Goal: Task Accomplishment & Management: Complete application form

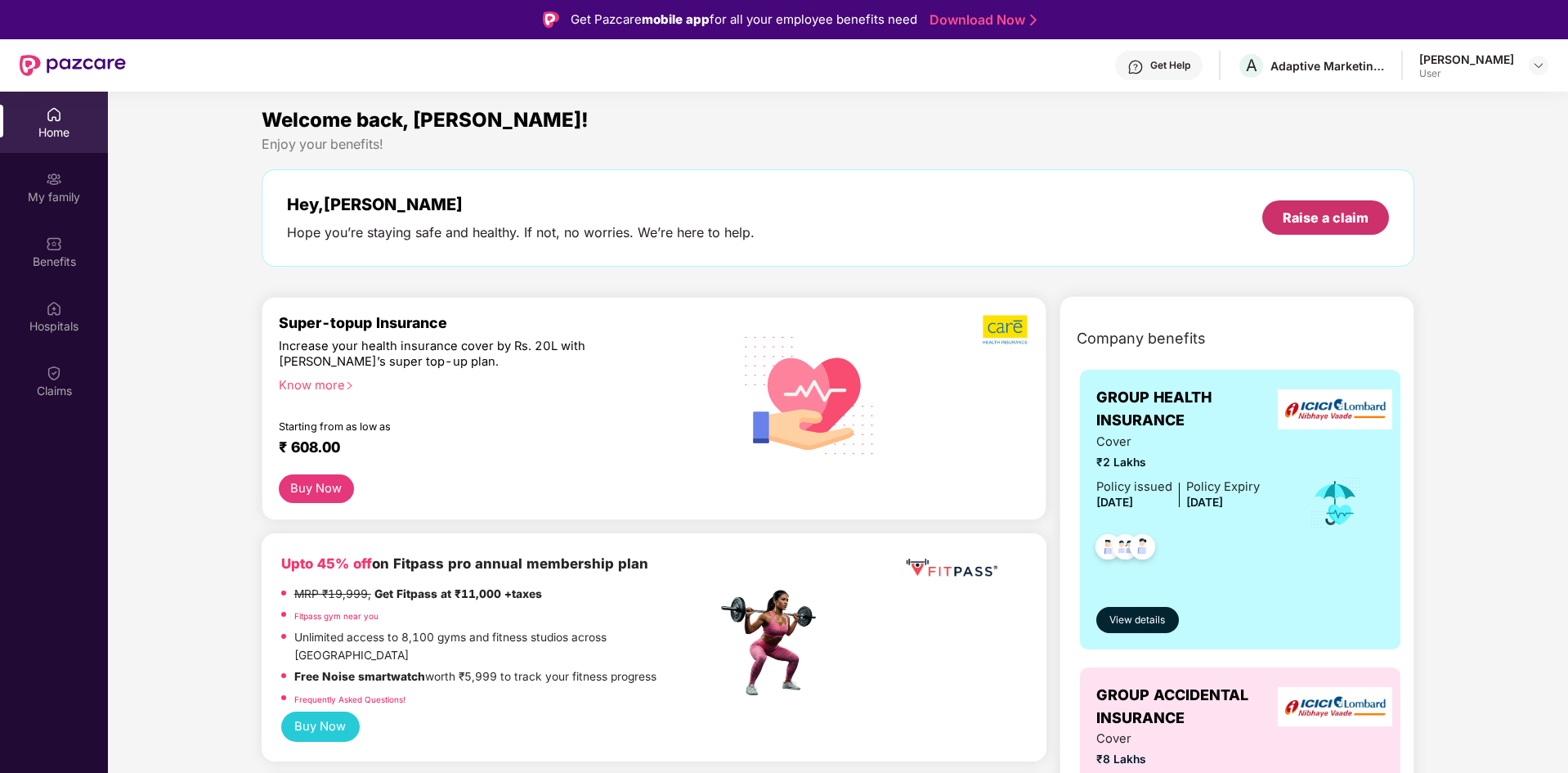
click at [1324, 226] on div "Raise a claim" at bounding box center [1326, 217] width 86 height 18
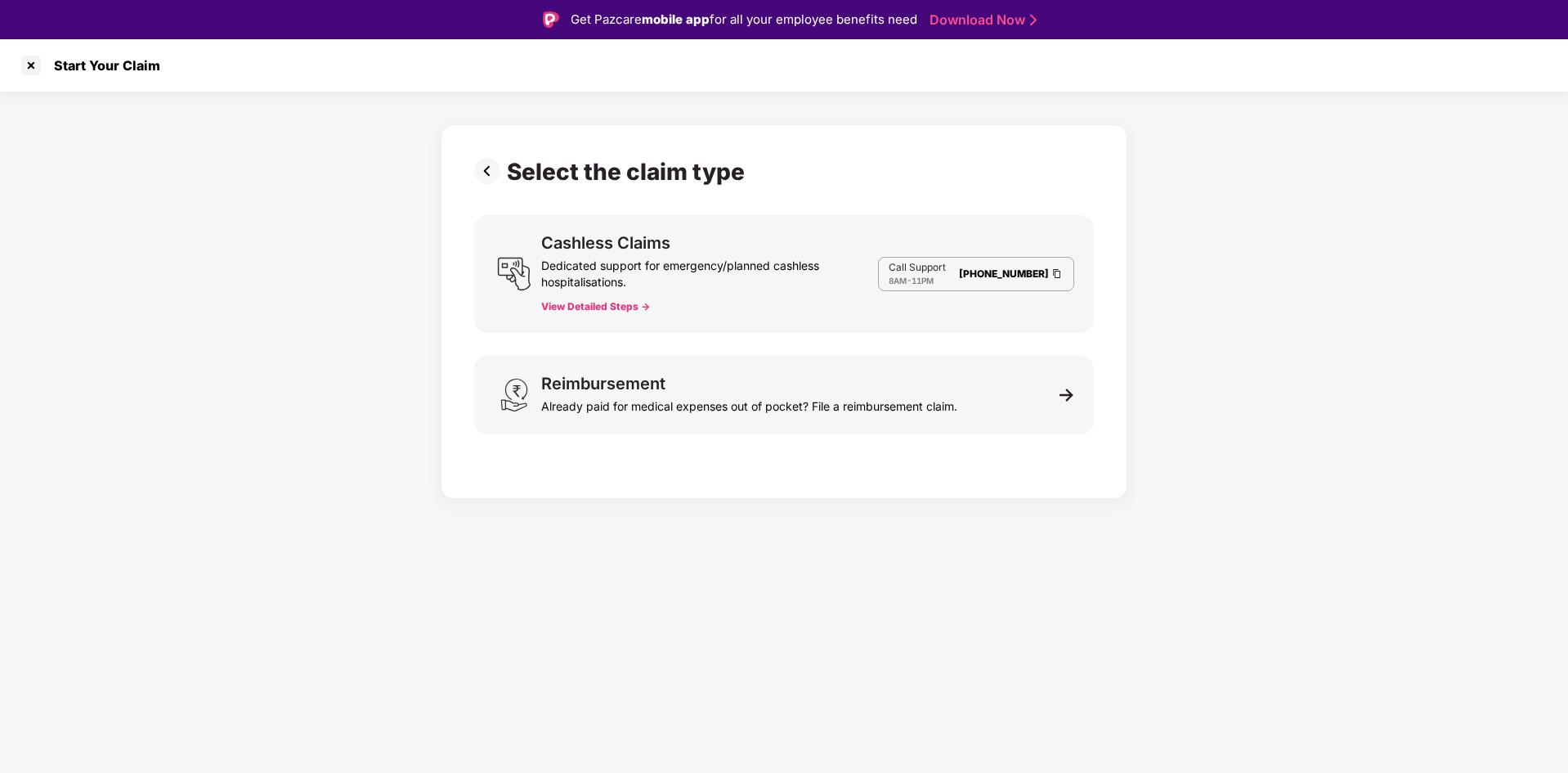
click at [583, 310] on button "View Detailed Steps ->" at bounding box center [596, 307] width 109 height 13
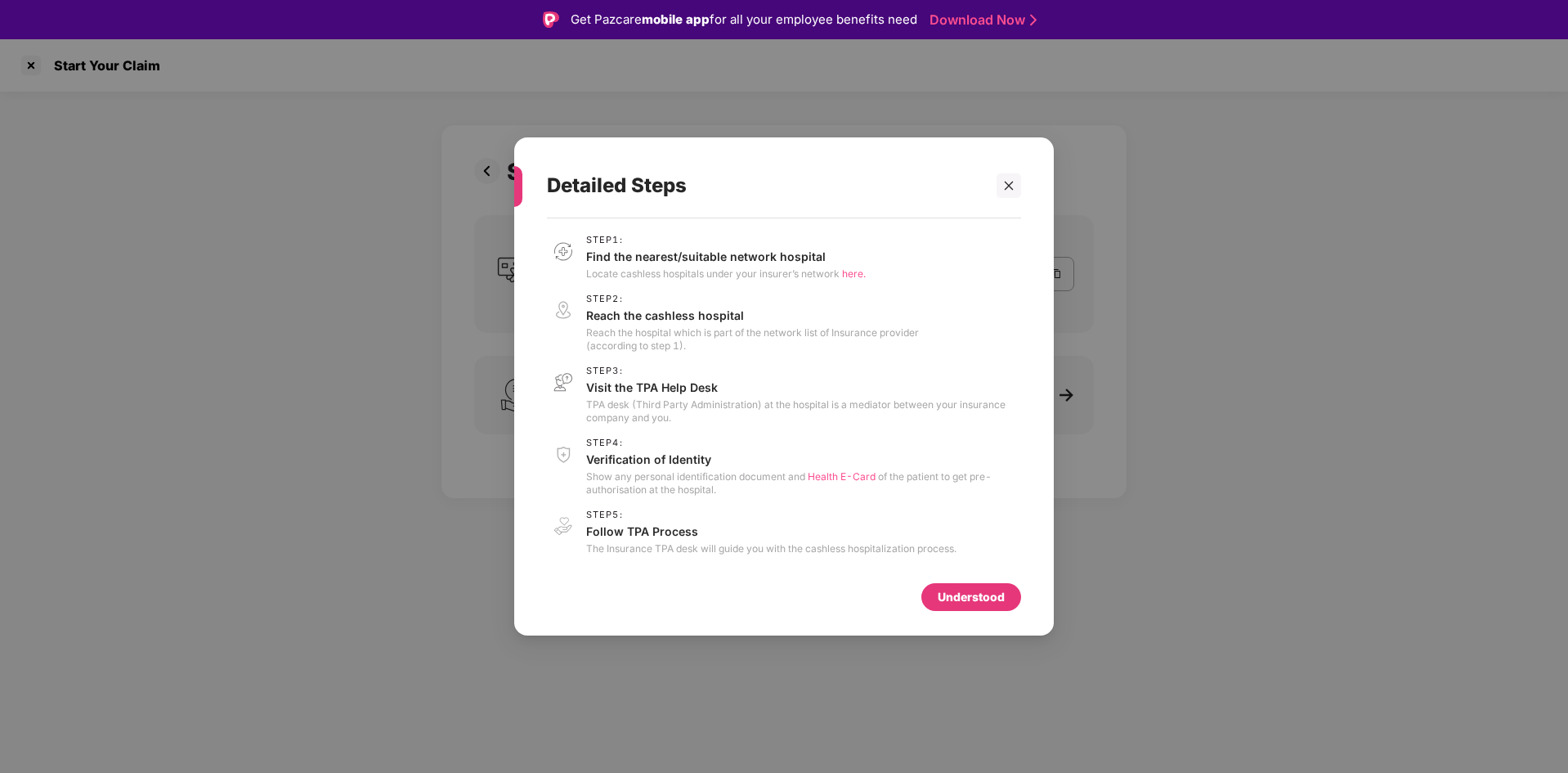
click at [953, 600] on div "Understood" at bounding box center [971, 597] width 67 height 18
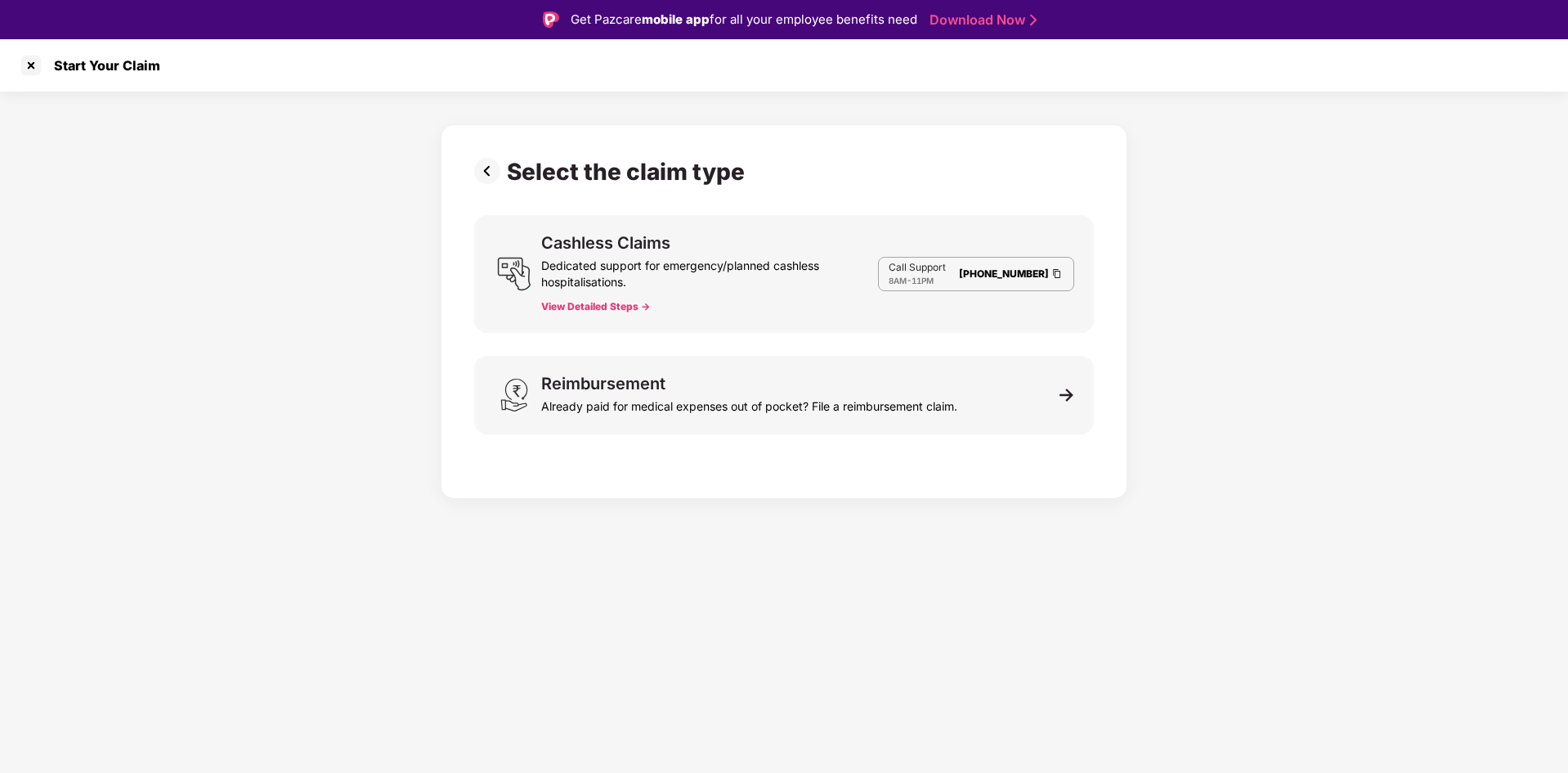
click at [628, 285] on div "Dedicated support for emergency/planned cashless hospitalisations." at bounding box center [710, 270] width 337 height 40
click at [614, 244] on div "Cashless Claims" at bounding box center [606, 243] width 129 height 17
click at [616, 306] on button "View Detailed Steps ->" at bounding box center [596, 307] width 109 height 13
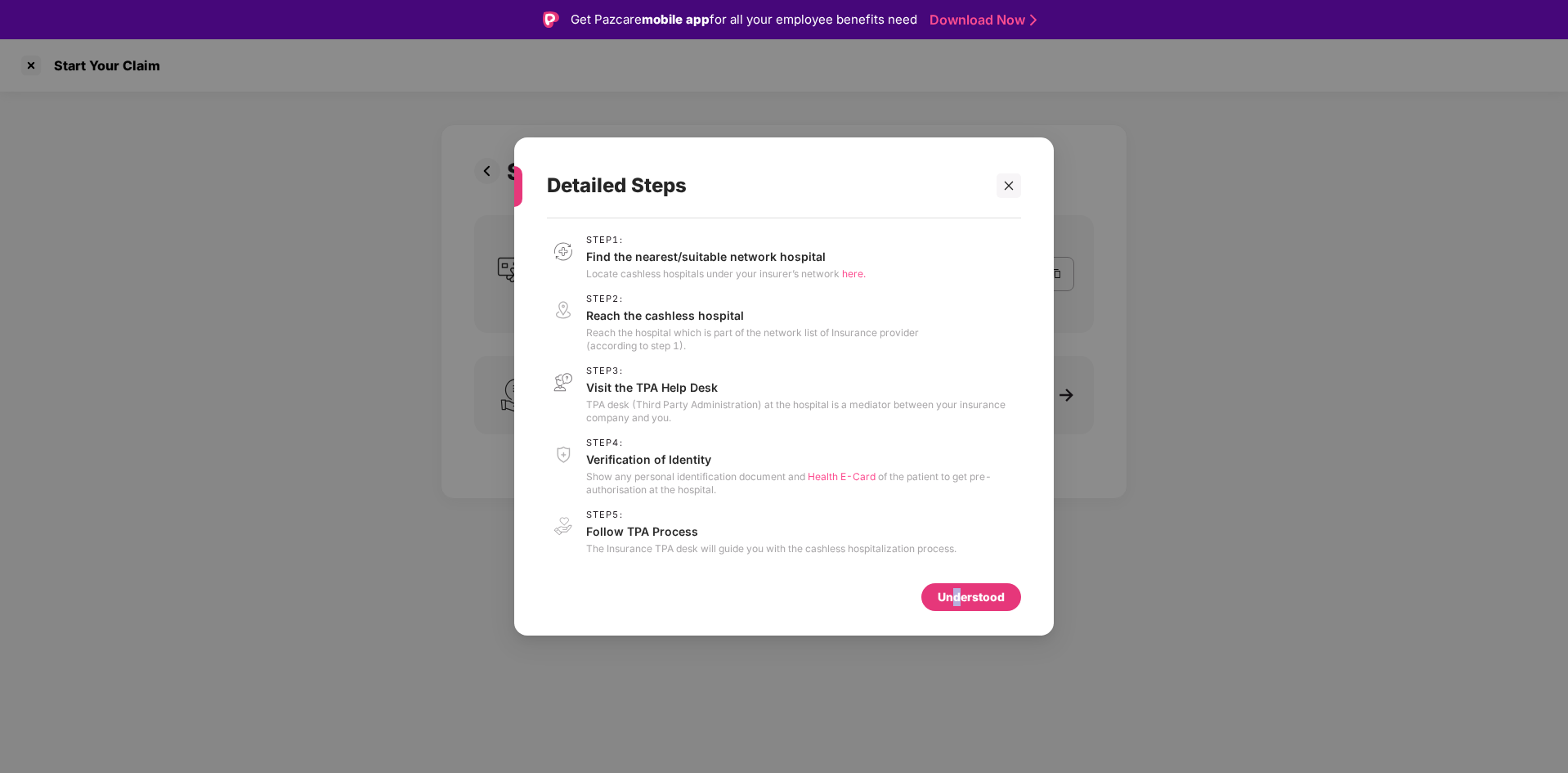
click at [957, 590] on div "Understood" at bounding box center [971, 597] width 67 height 18
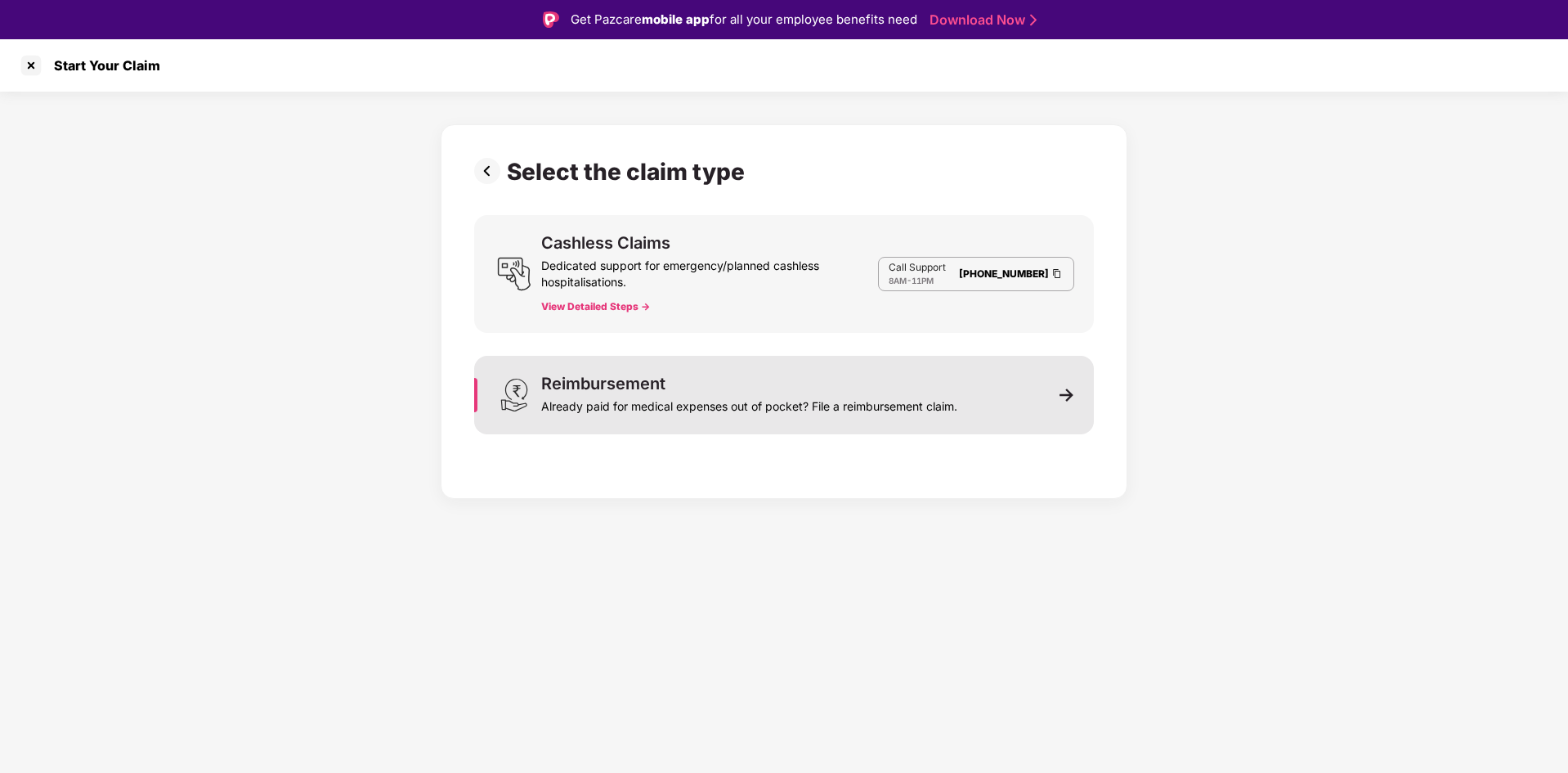
click at [618, 392] on div "Already paid for medical expenses out of pocket? File a reimbursement claim." at bounding box center [750, 403] width 416 height 23
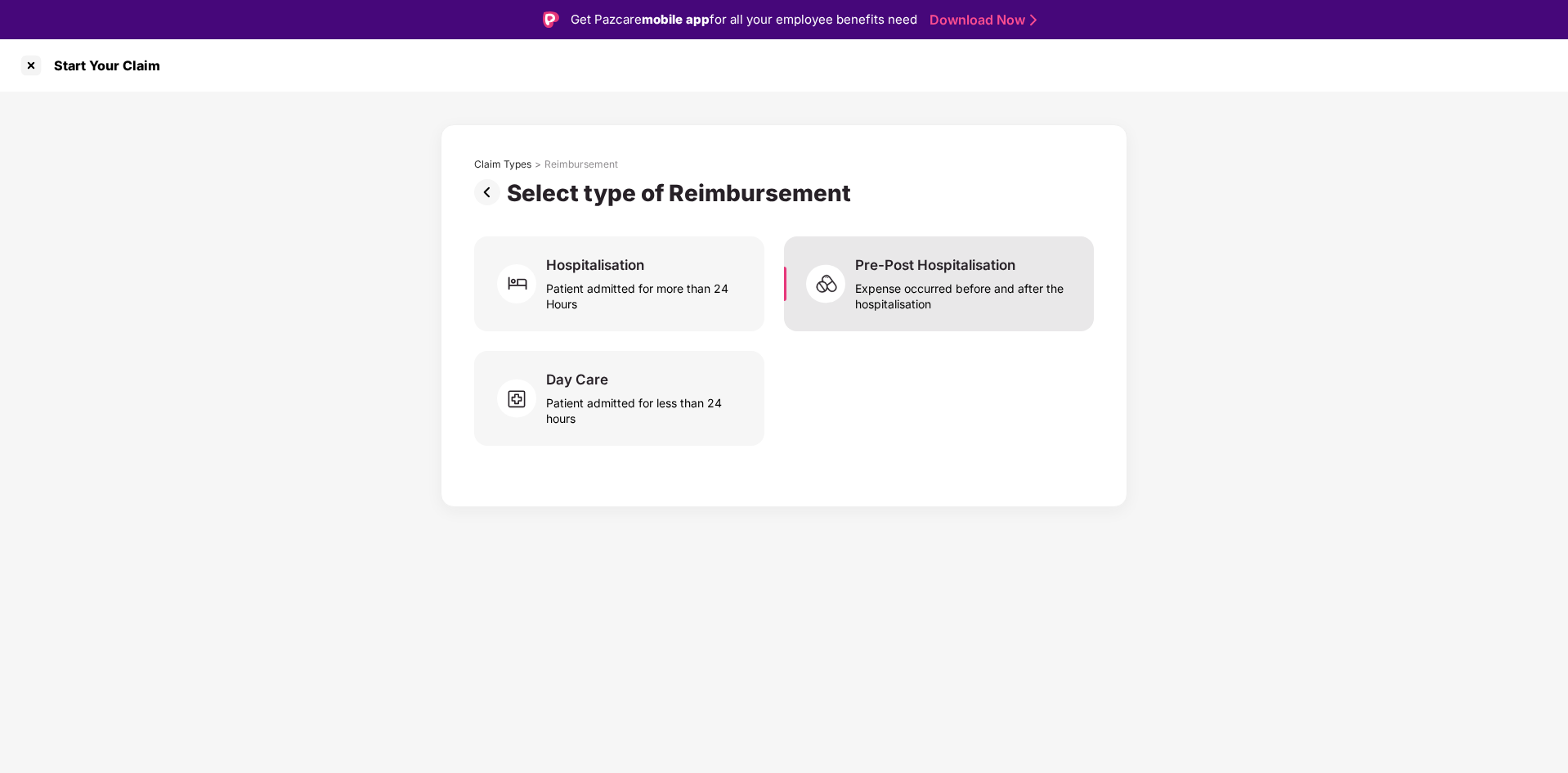
click at [920, 296] on div "Expense occurred before and after the hospitalisation" at bounding box center [965, 292] width 219 height 38
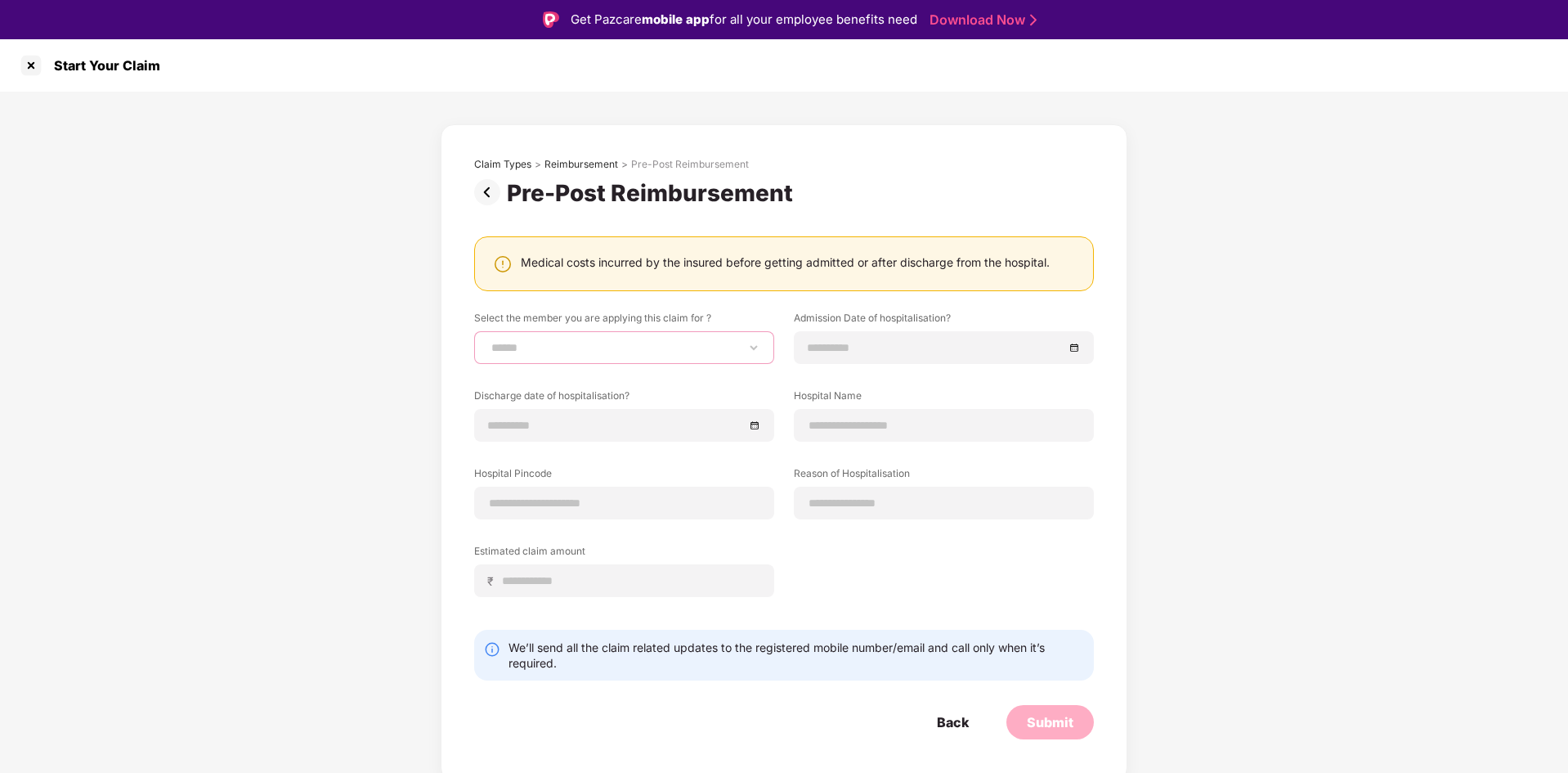
click at [685, 341] on select "**********" at bounding box center [625, 347] width 273 height 13
select select "**********"
click at [488, 341] on select "**********" at bounding box center [625, 347] width 273 height 13
click at [883, 353] on input at bounding box center [936, 347] width 256 height 18
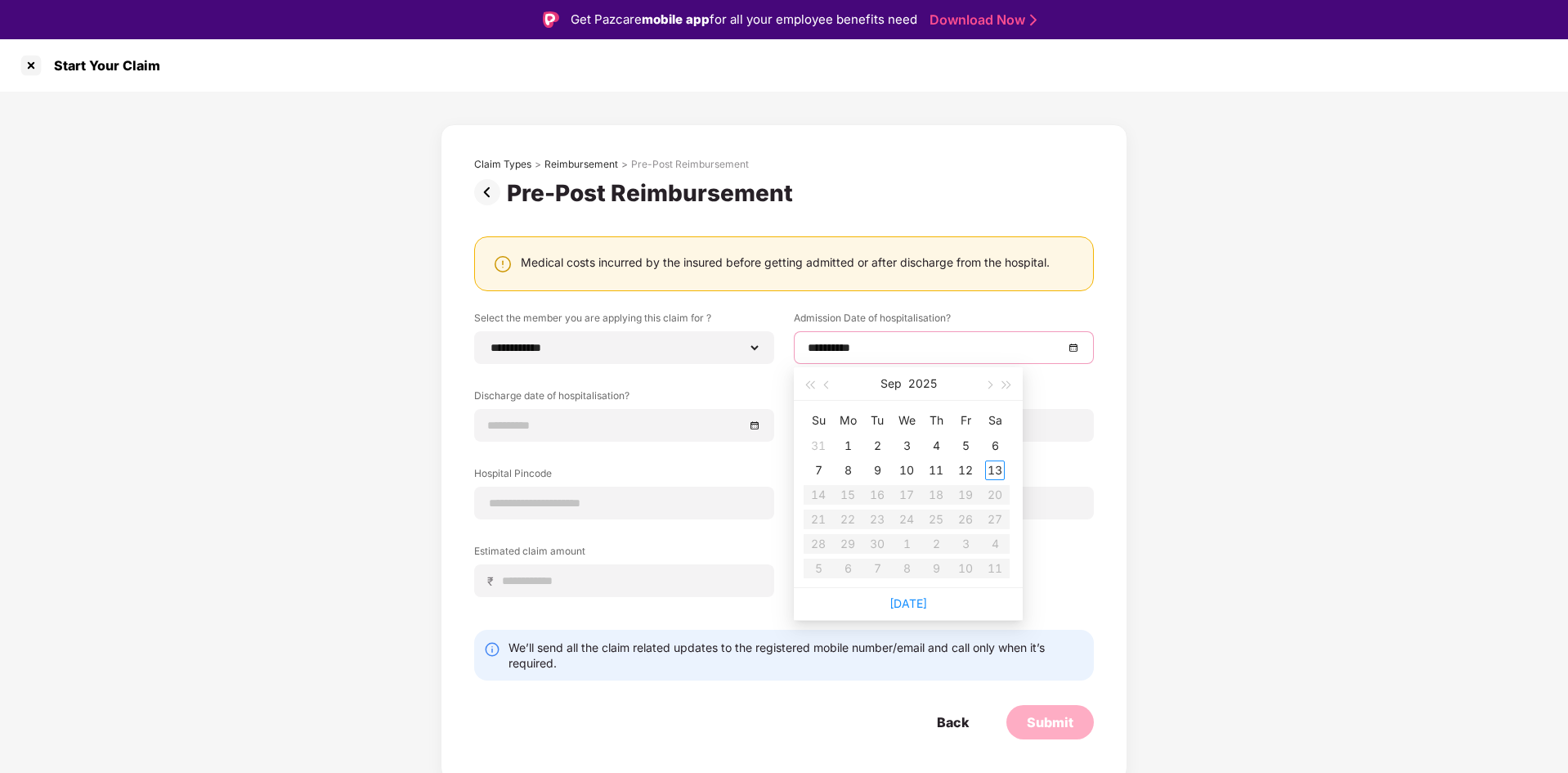
type input "**********"
click at [826, 386] on span "button" at bounding box center [828, 385] width 8 height 8
type input "**********"
click at [825, 514] on div "17" at bounding box center [818, 519] width 19 height 19
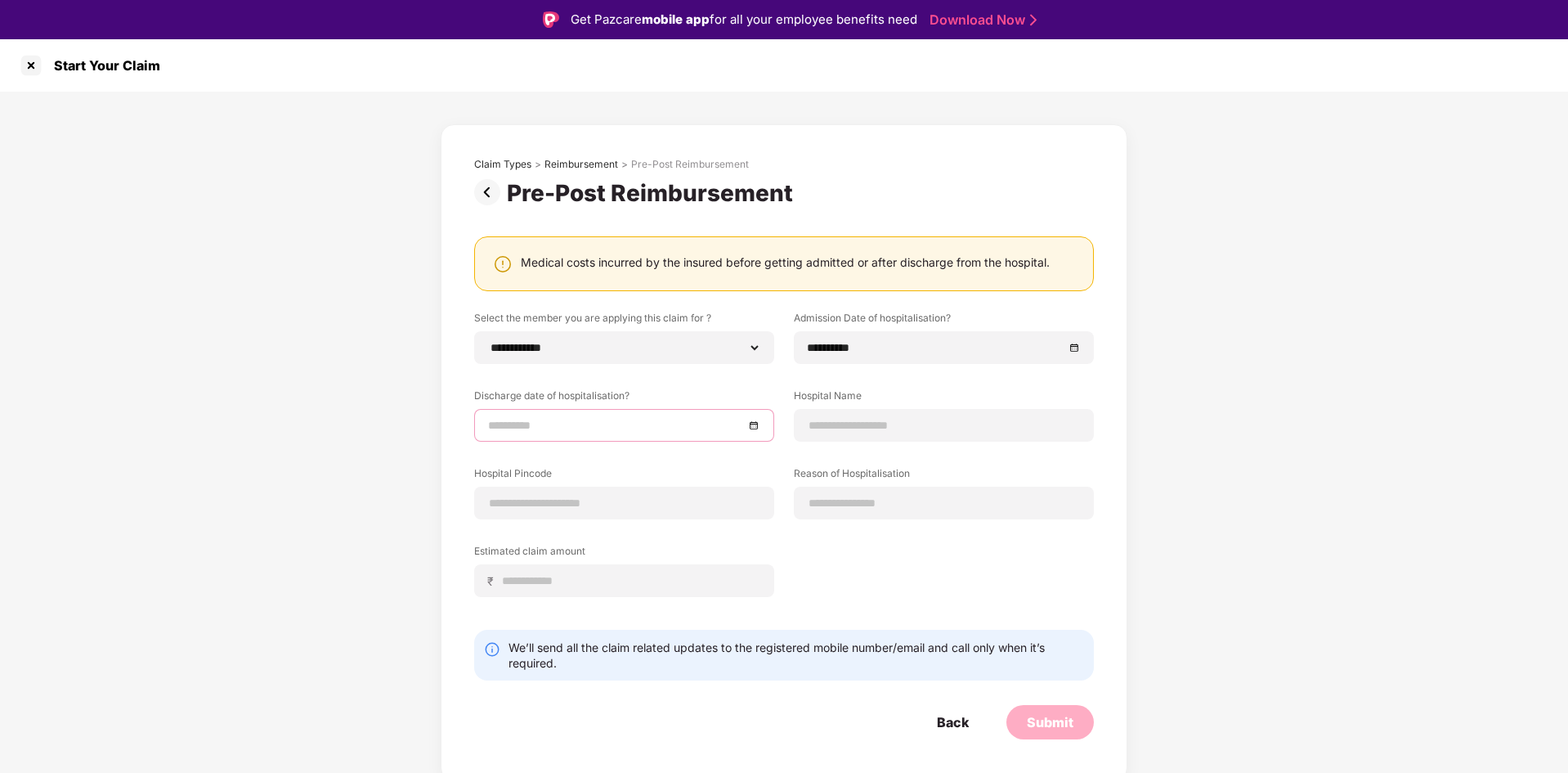
click at [568, 419] on input at bounding box center [616, 426] width 256 height 18
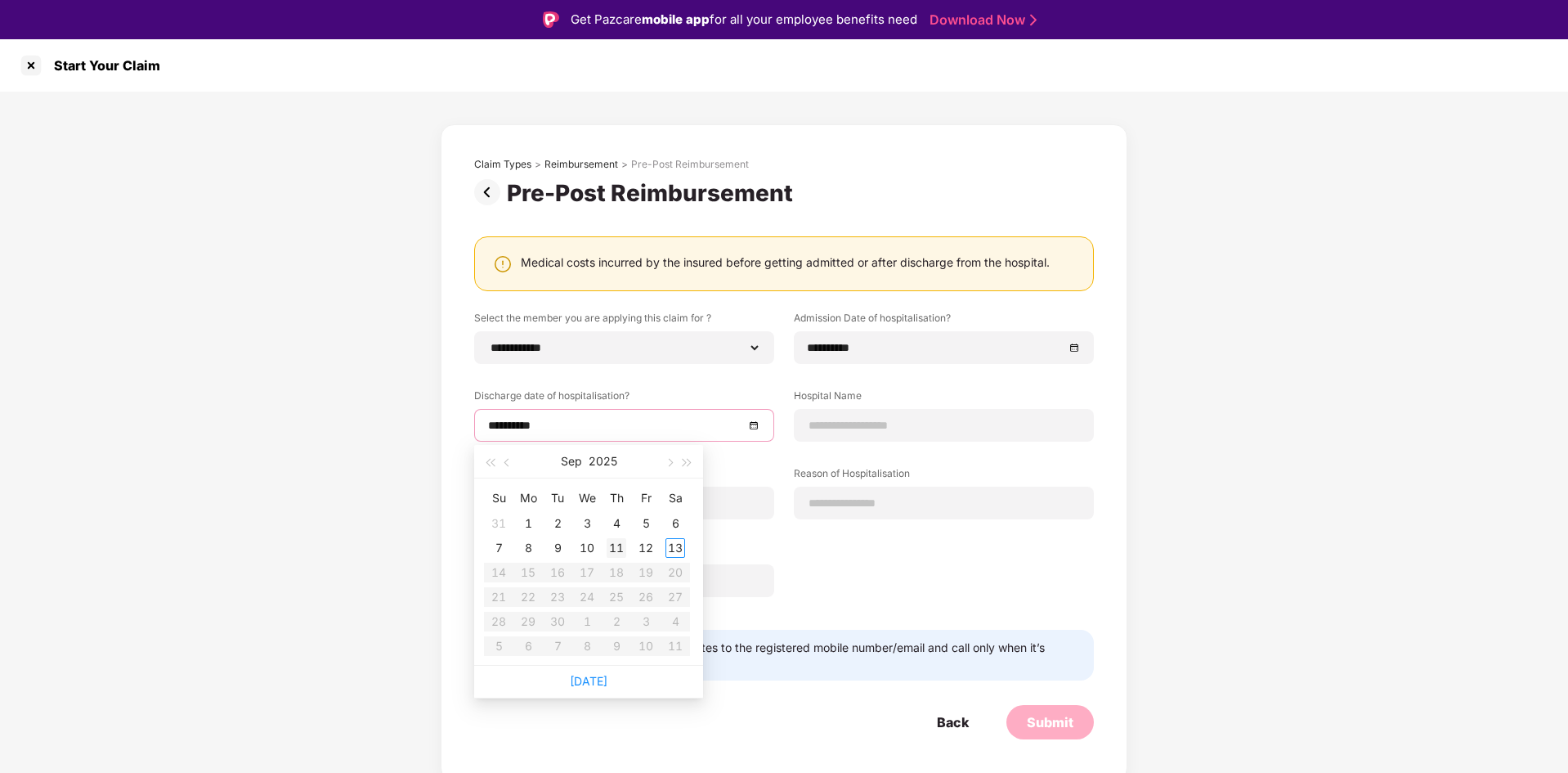
type input "**********"
click at [493, 464] on span "button" at bounding box center [489, 463] width 8 height 8
click at [510, 462] on span "button" at bounding box center [509, 463] width 8 height 8
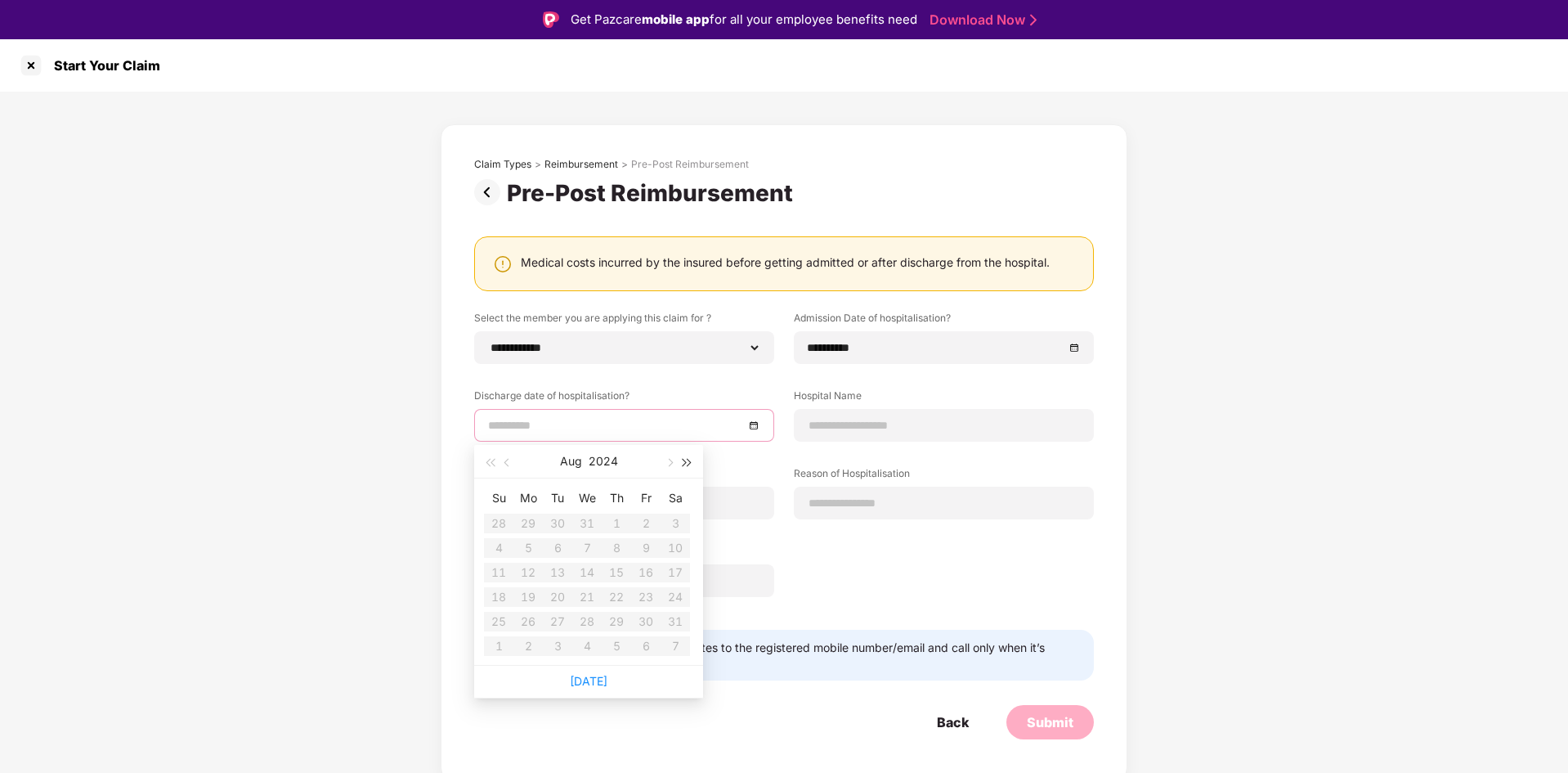
click at [687, 462] on span "button" at bounding box center [687, 463] width 8 height 8
click at [664, 463] on button "button" at bounding box center [669, 462] width 18 height 33
type input "**********"
click at [503, 461] on button "button" at bounding box center [508, 462] width 18 height 33
type input "**********"
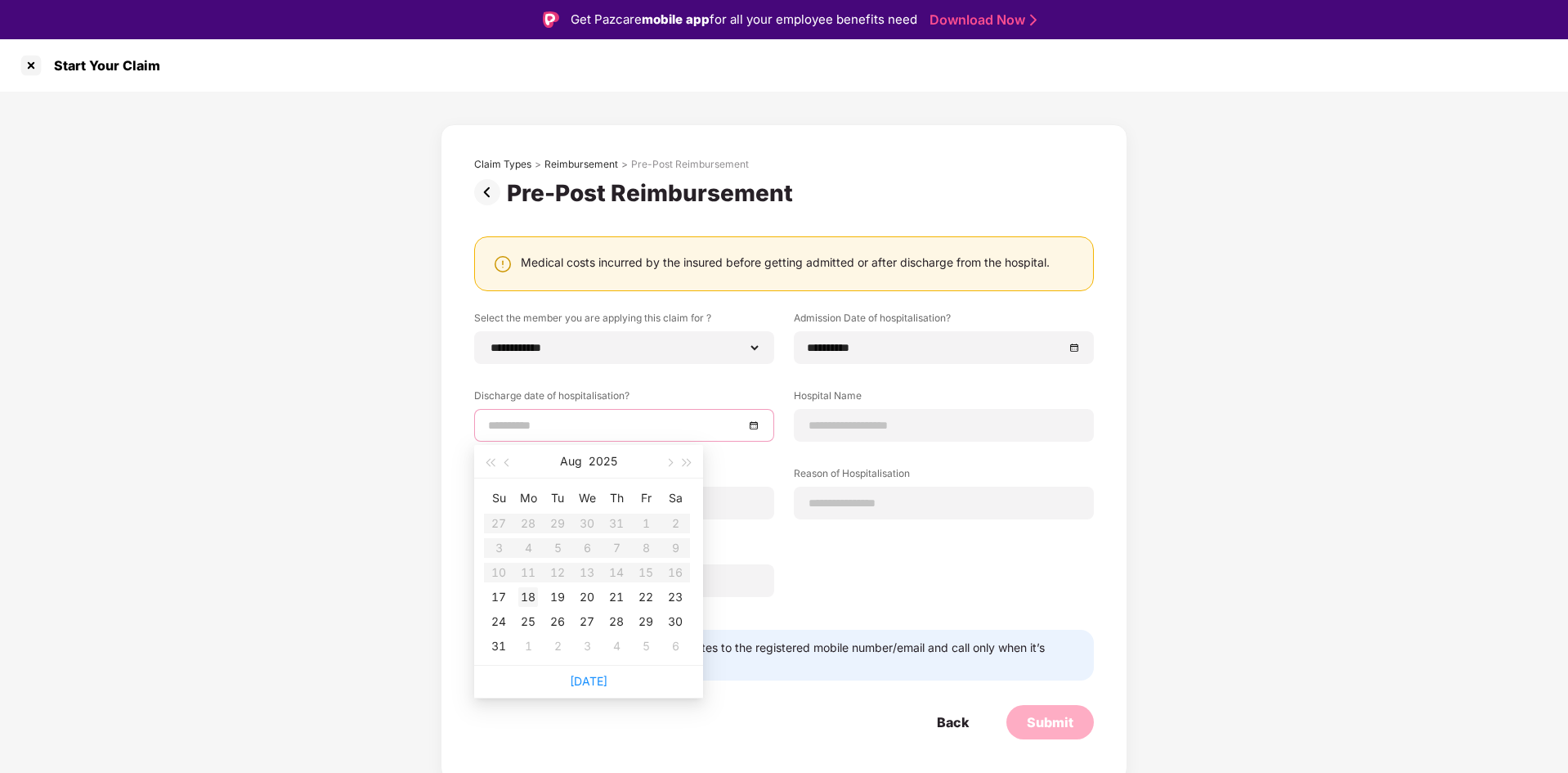
click at [528, 598] on div "18" at bounding box center [528, 596] width 19 height 19
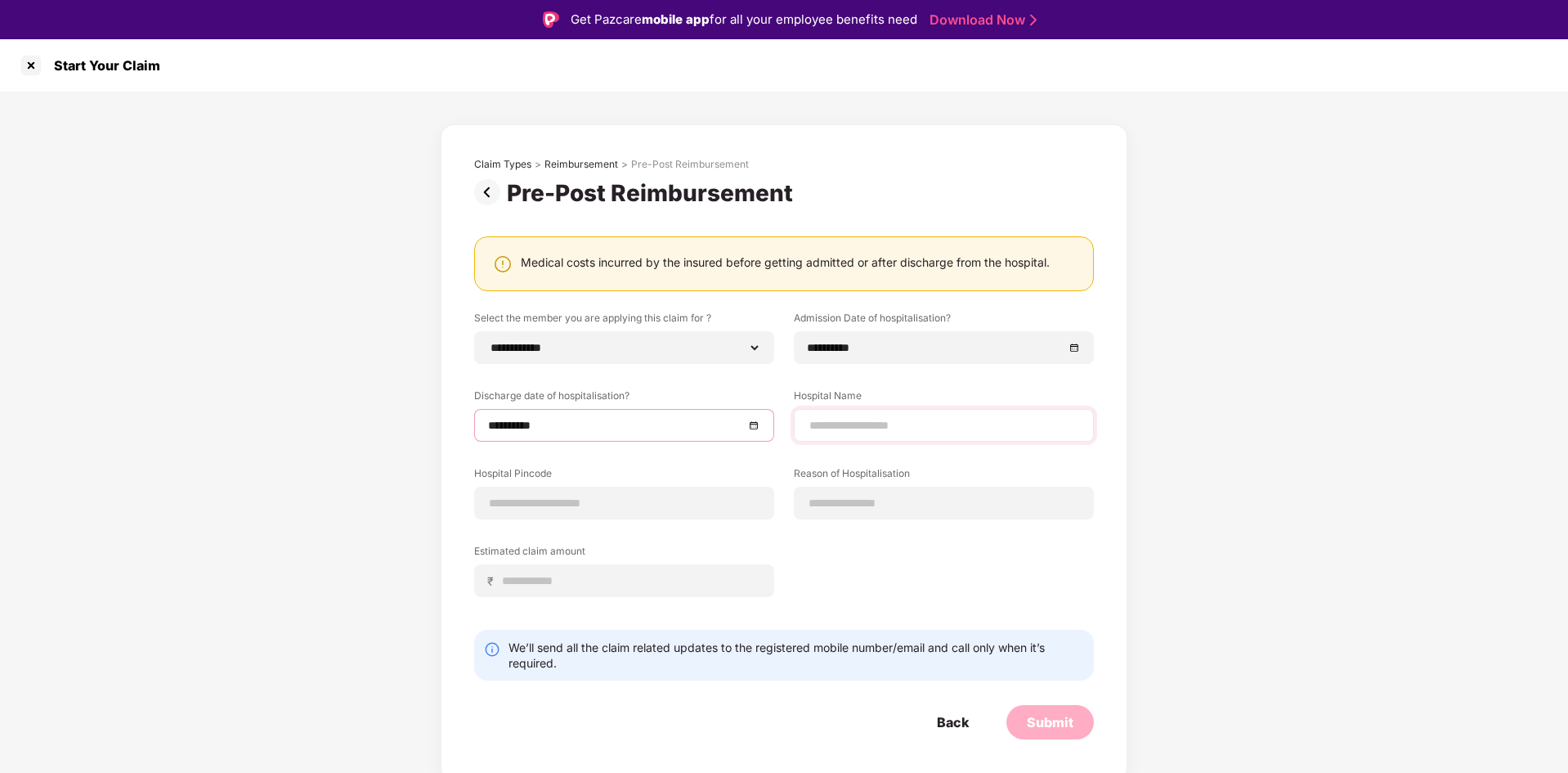
click at [867, 436] on div at bounding box center [944, 426] width 300 height 33
click at [870, 427] on input at bounding box center [944, 426] width 273 height 18
type input "**********"
click at [539, 503] on input at bounding box center [625, 503] width 273 height 18
type input "******"
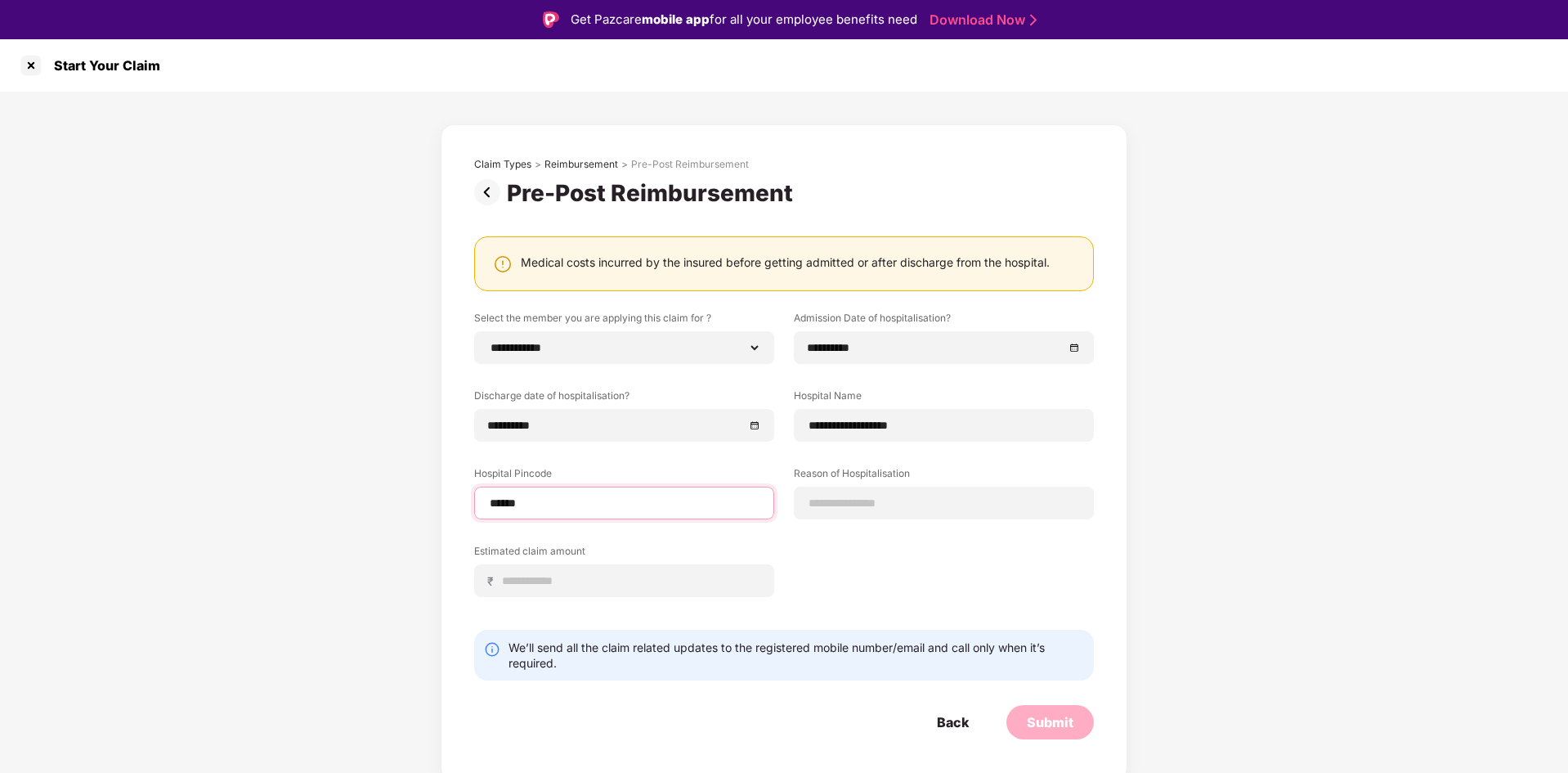
select select "*********"
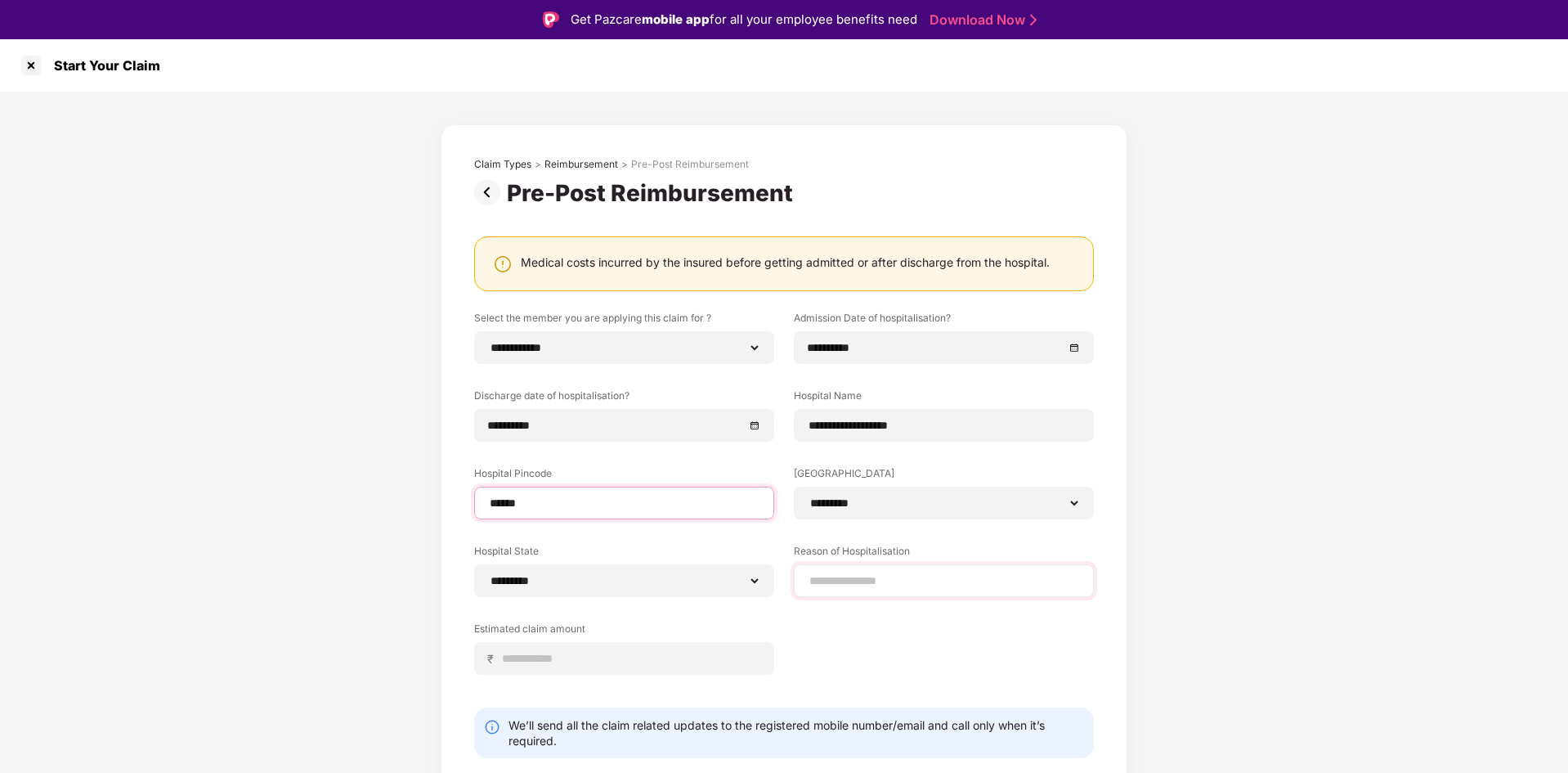
type input "******"
click at [862, 586] on input at bounding box center [944, 580] width 273 height 18
type input "*"
type input "**********"
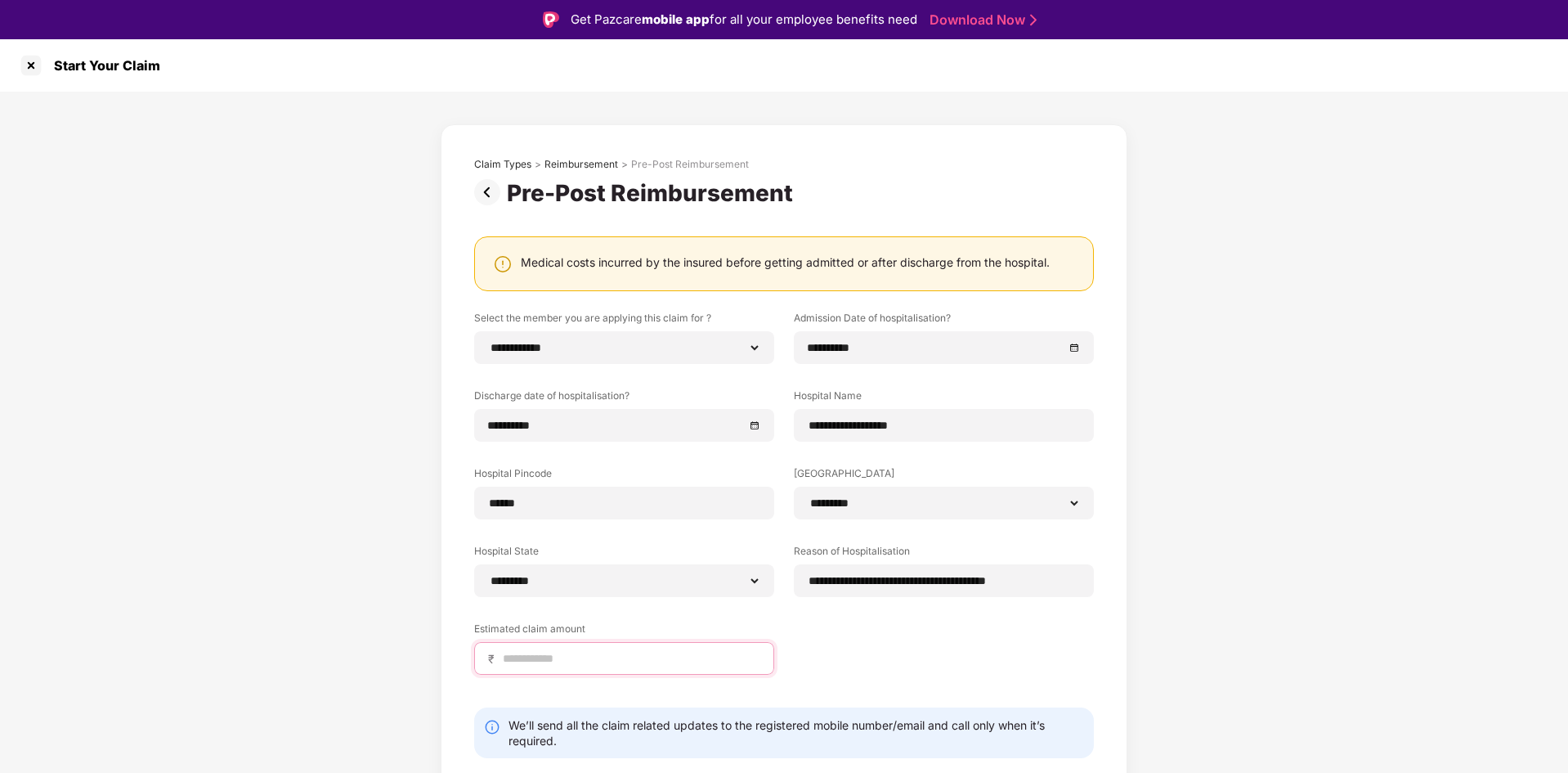
scroll to position [0, 0]
click at [614, 655] on input at bounding box center [630, 659] width 259 height 18
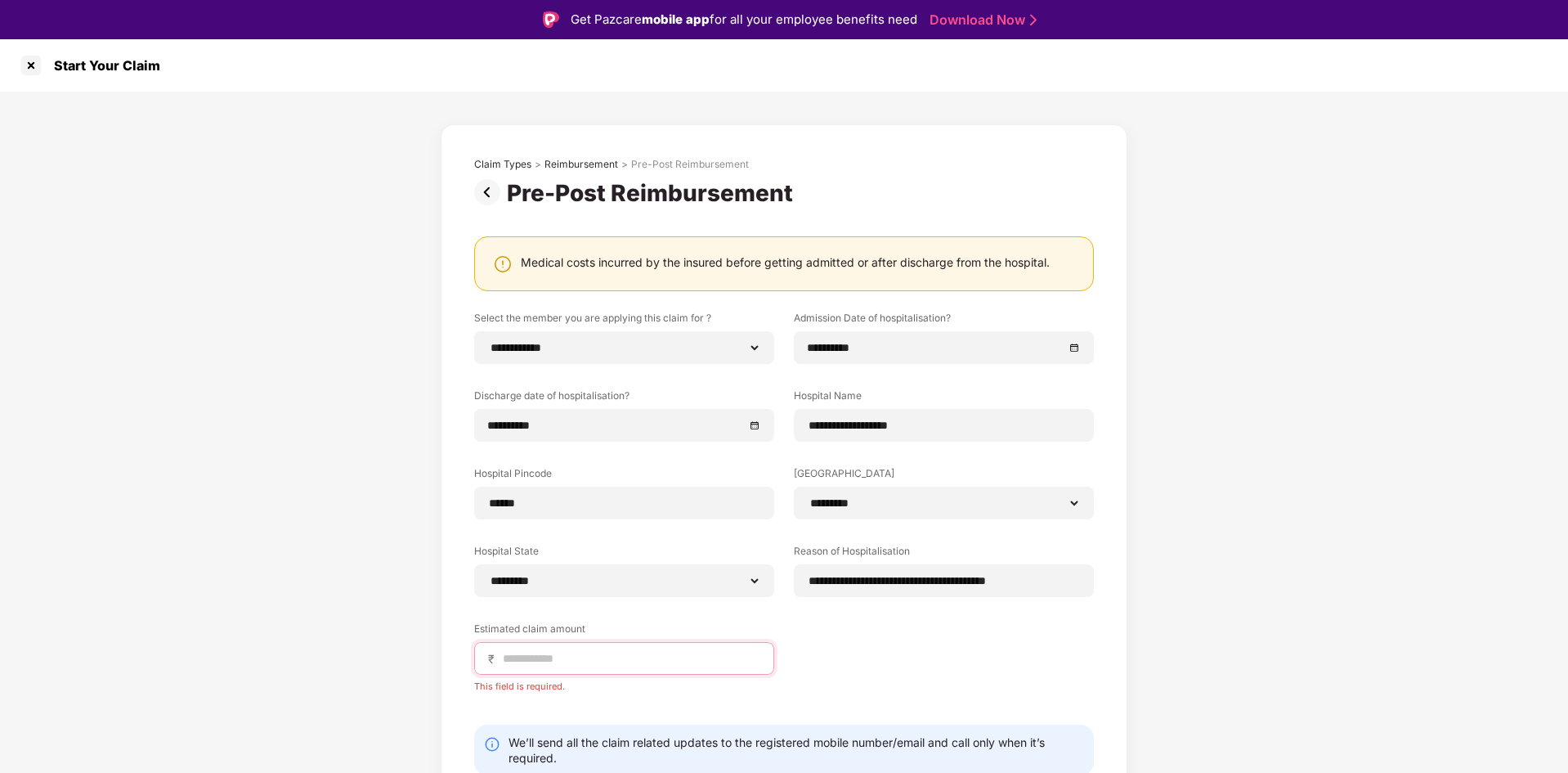
click at [580, 663] on input at bounding box center [630, 659] width 259 height 18
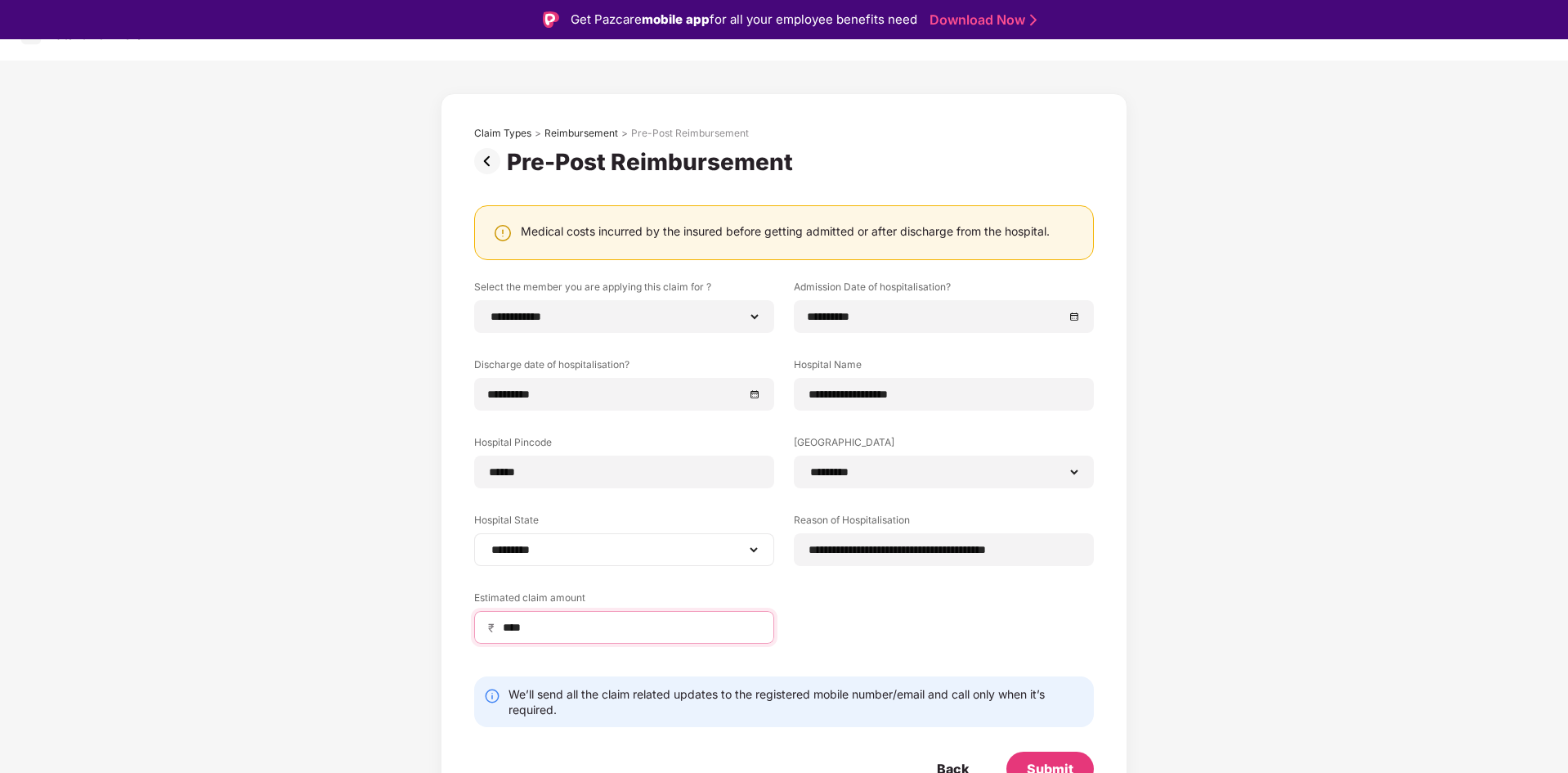
scroll to position [47, 0]
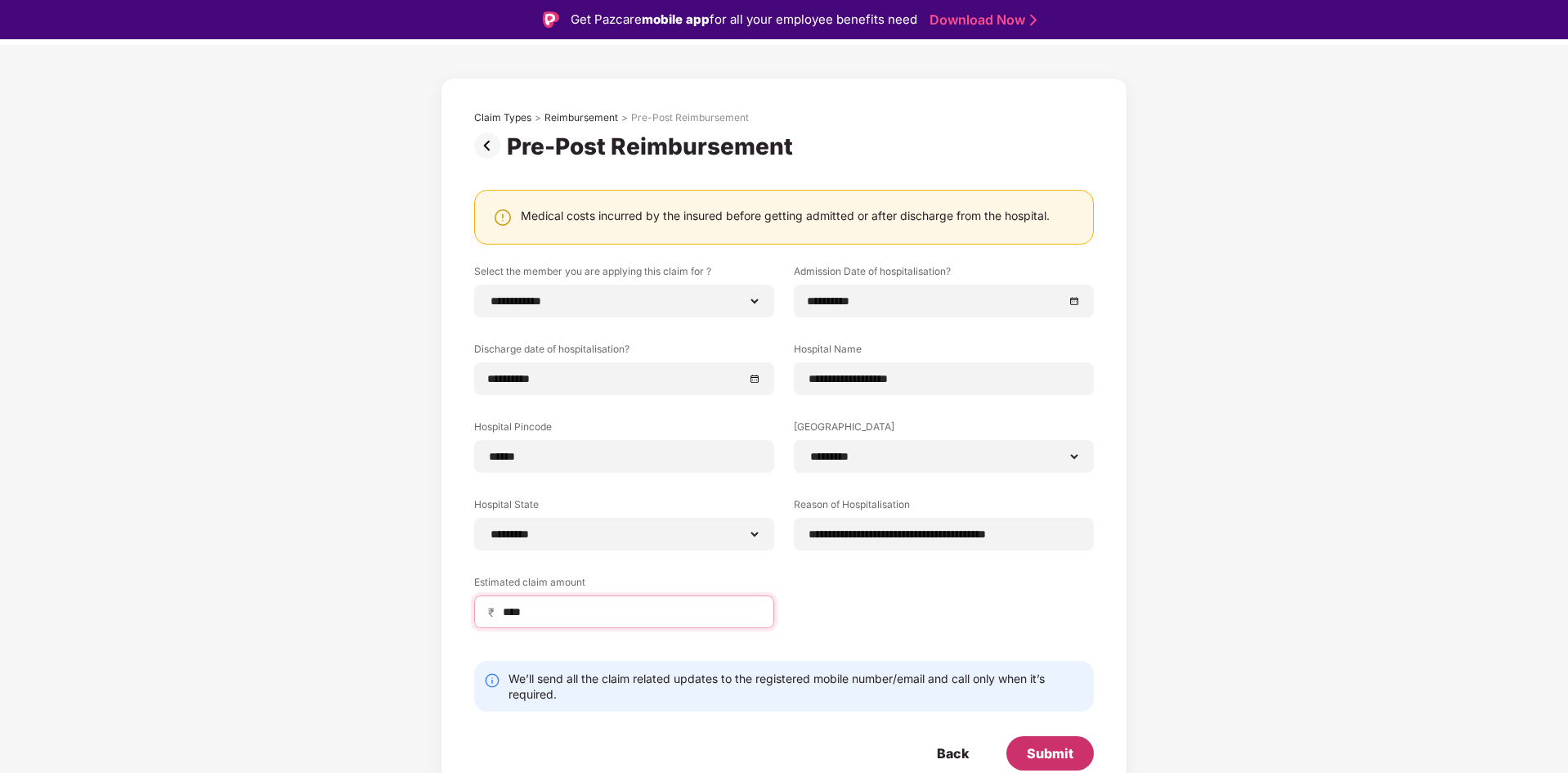
type input "****"
click at [1049, 757] on div "Submit" at bounding box center [1050, 754] width 47 height 18
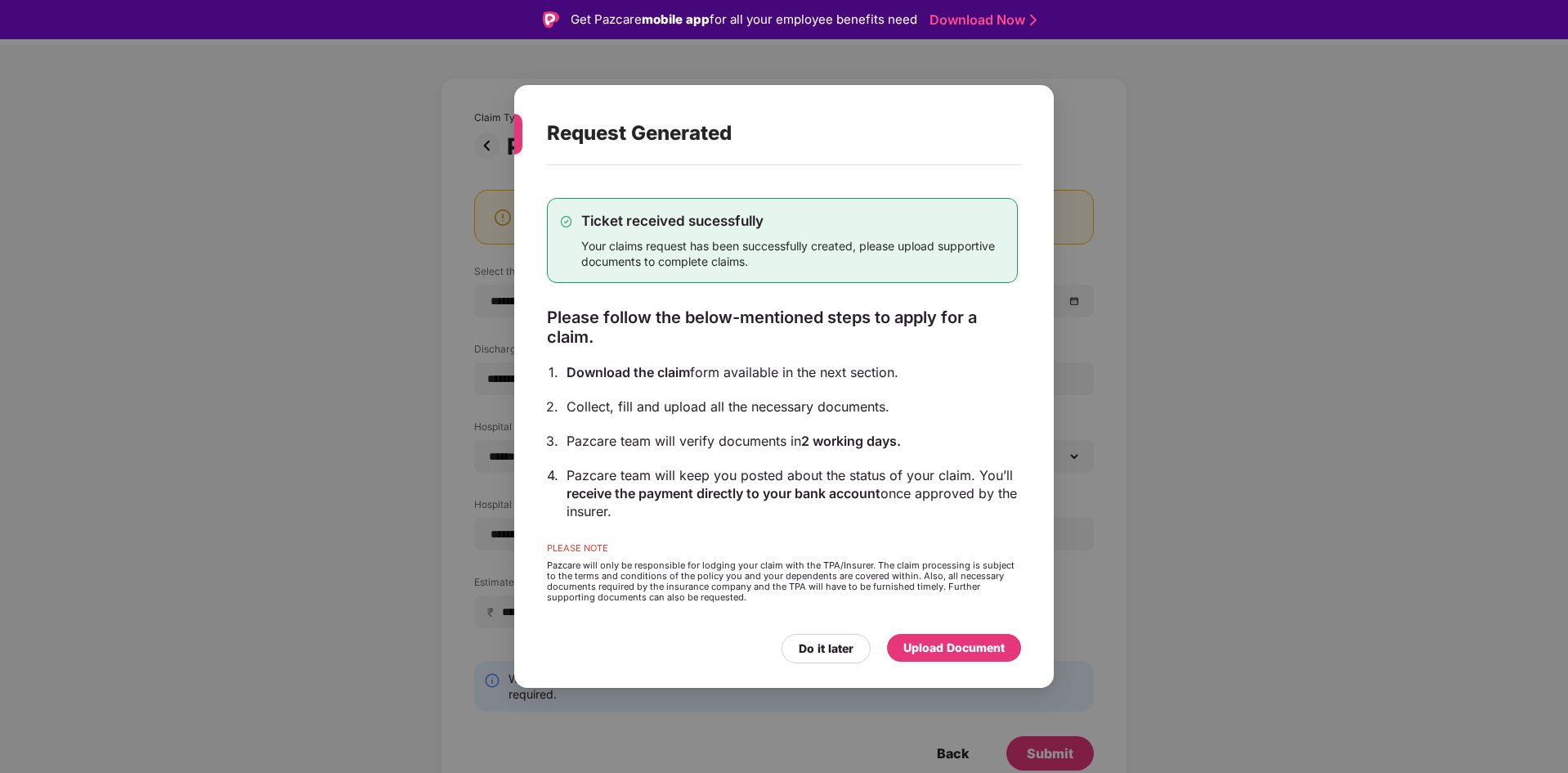
click at [934, 653] on div "Upload Document" at bounding box center [954, 648] width 101 height 18
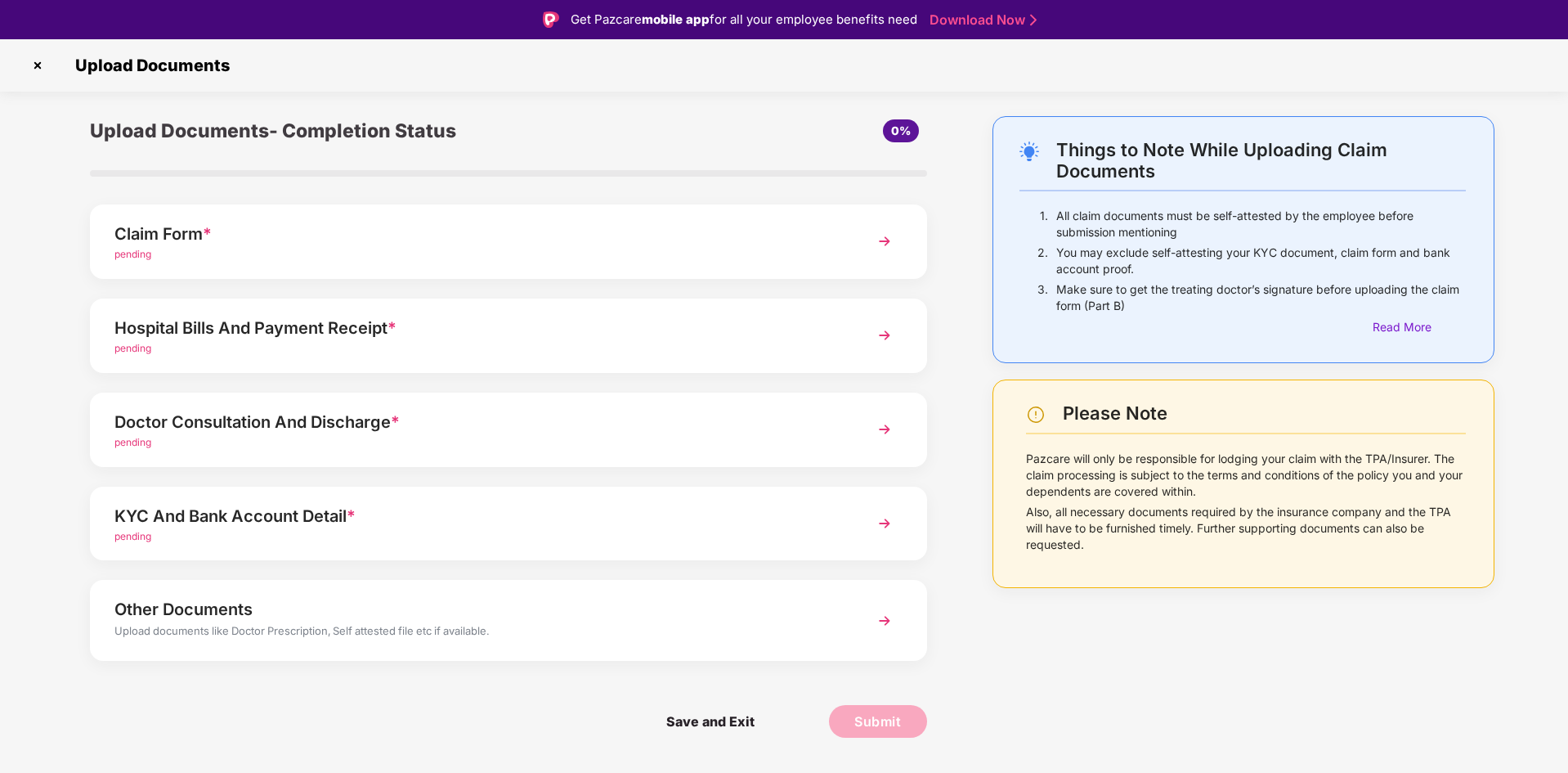
click at [888, 238] on img at bounding box center [884, 241] width 29 height 29
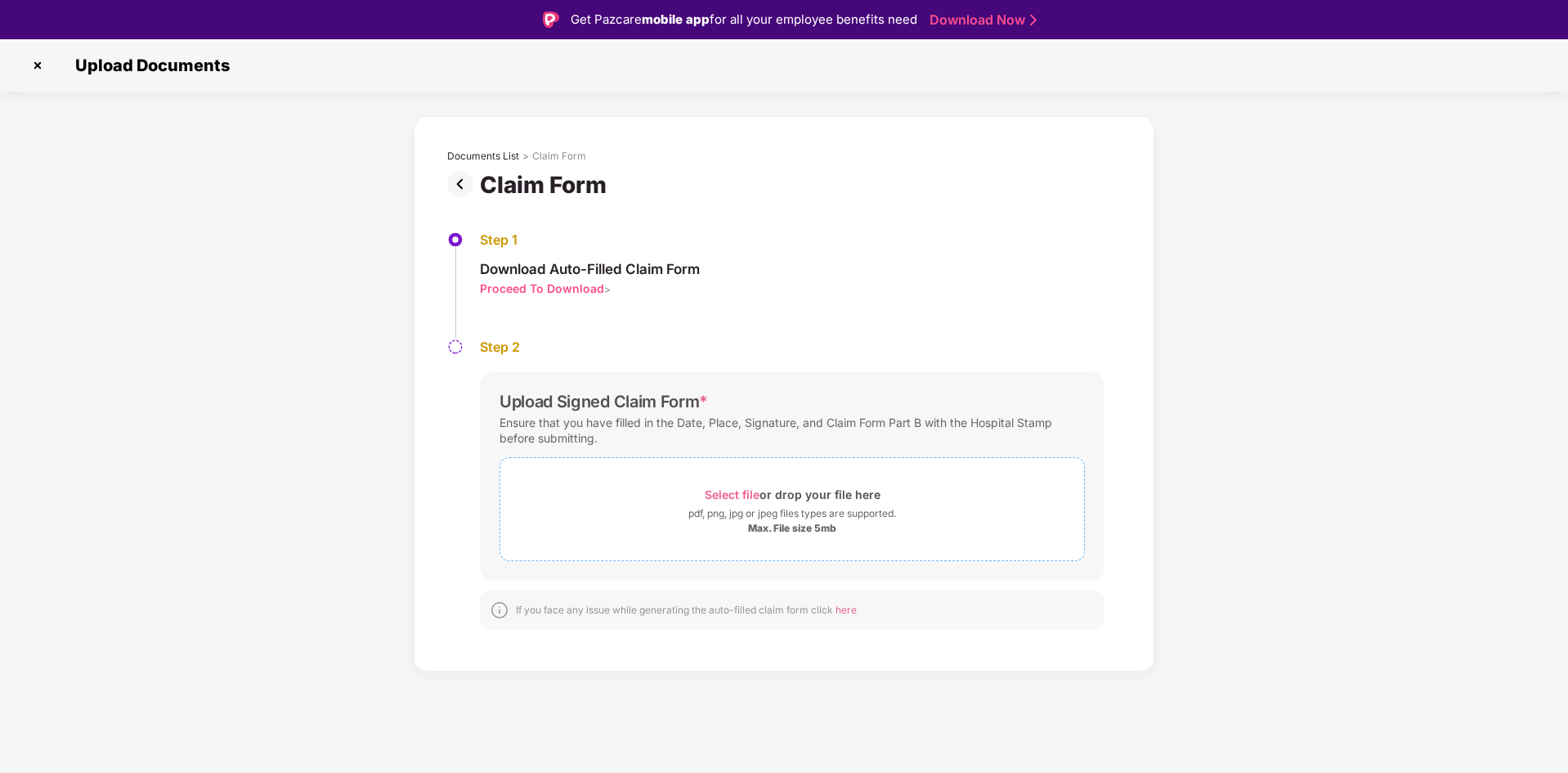
click at [736, 498] on span "Select file" at bounding box center [731, 494] width 54 height 14
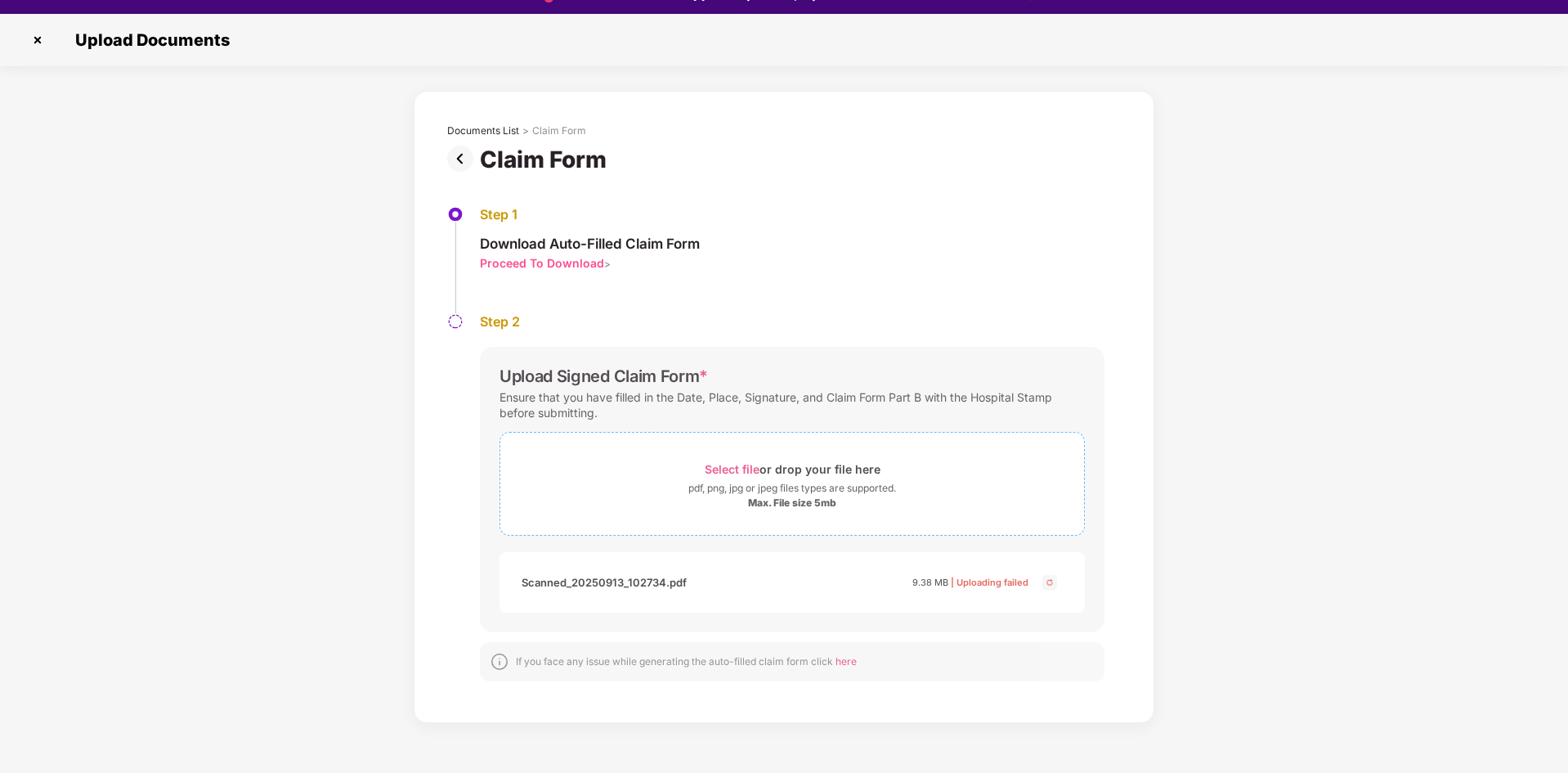
scroll to position [40, 0]
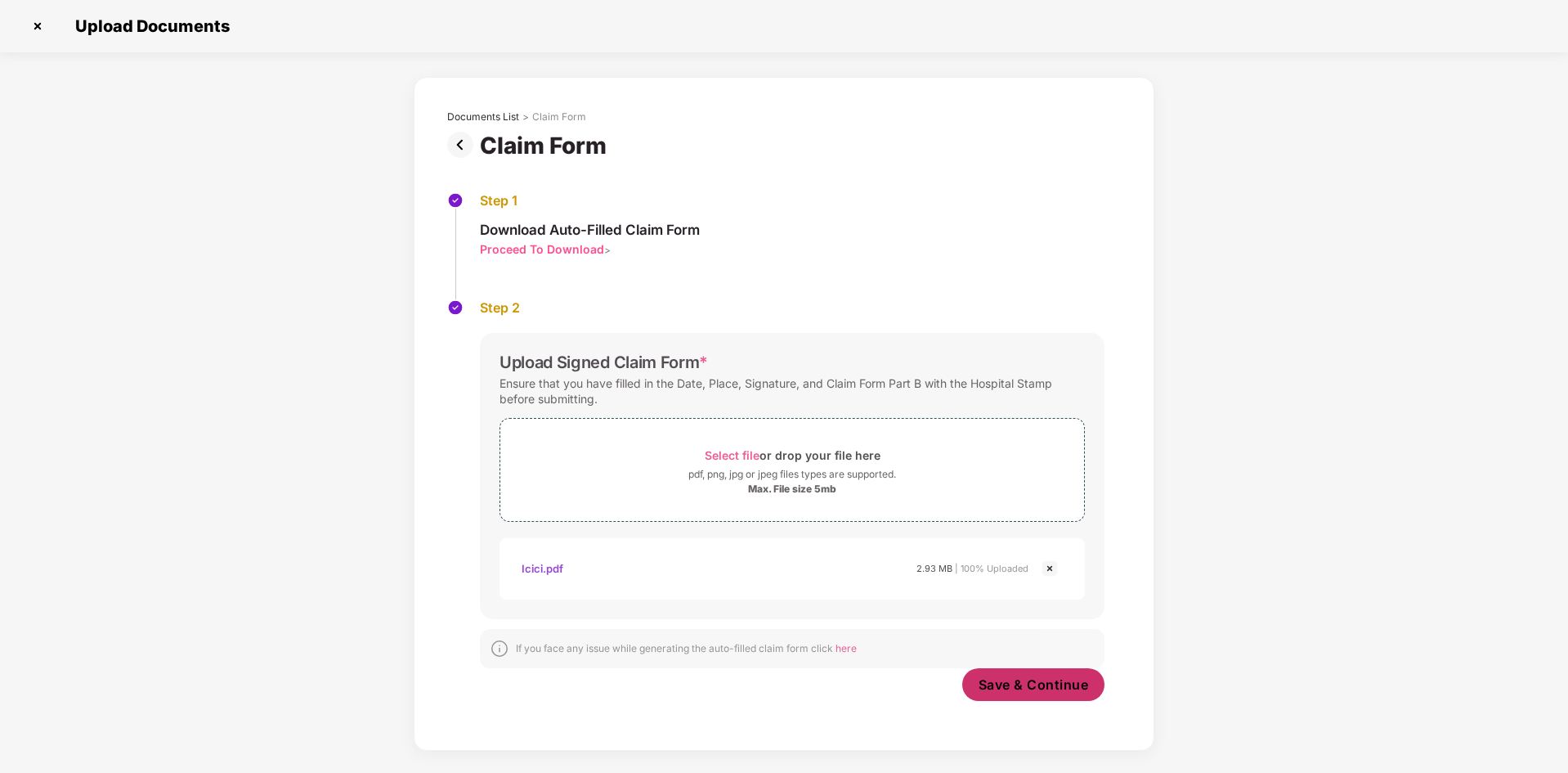
click at [1031, 693] on span "Save & Continue" at bounding box center [1034, 685] width 111 height 18
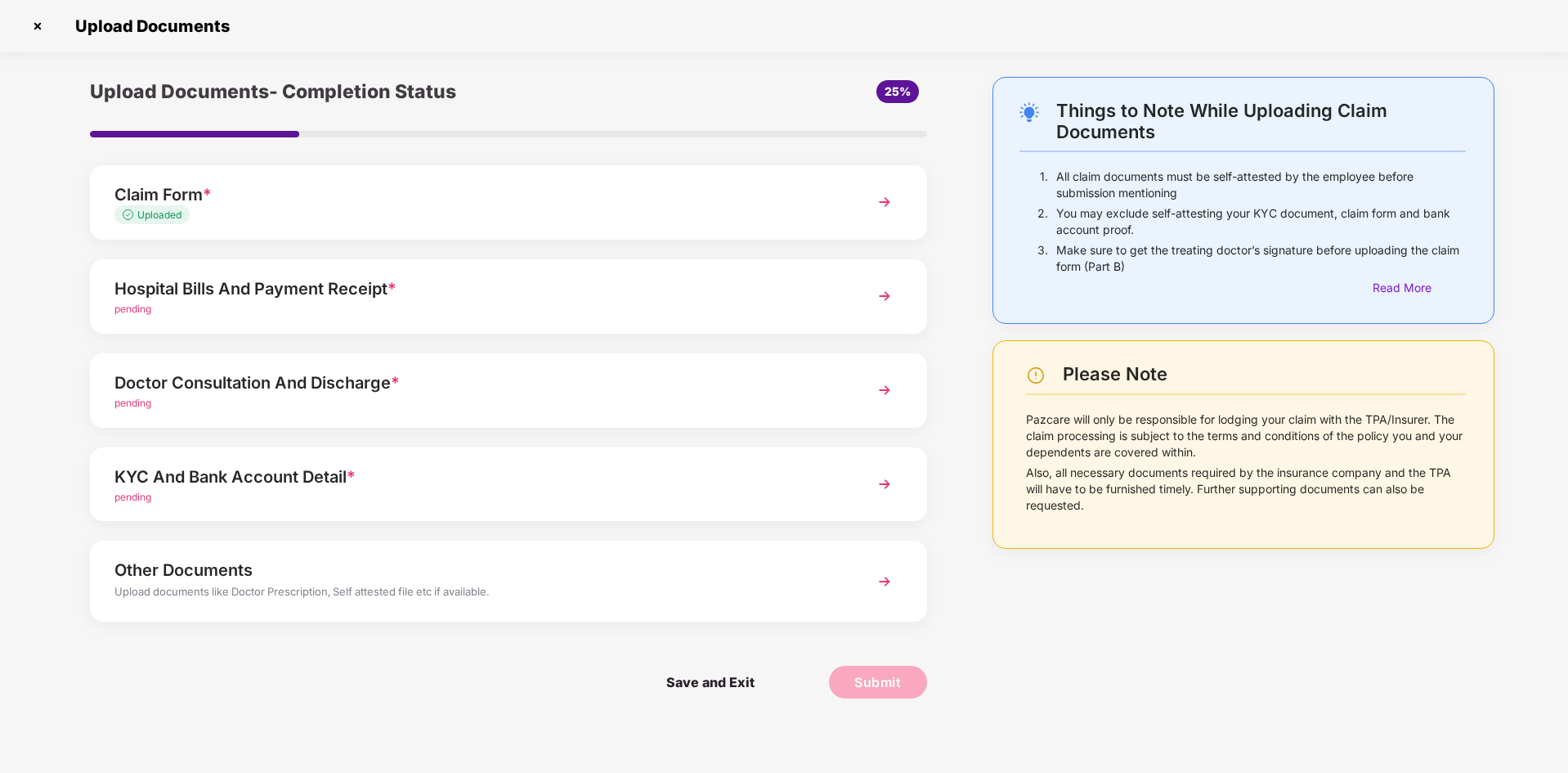
click at [883, 296] on img at bounding box center [884, 296] width 29 height 29
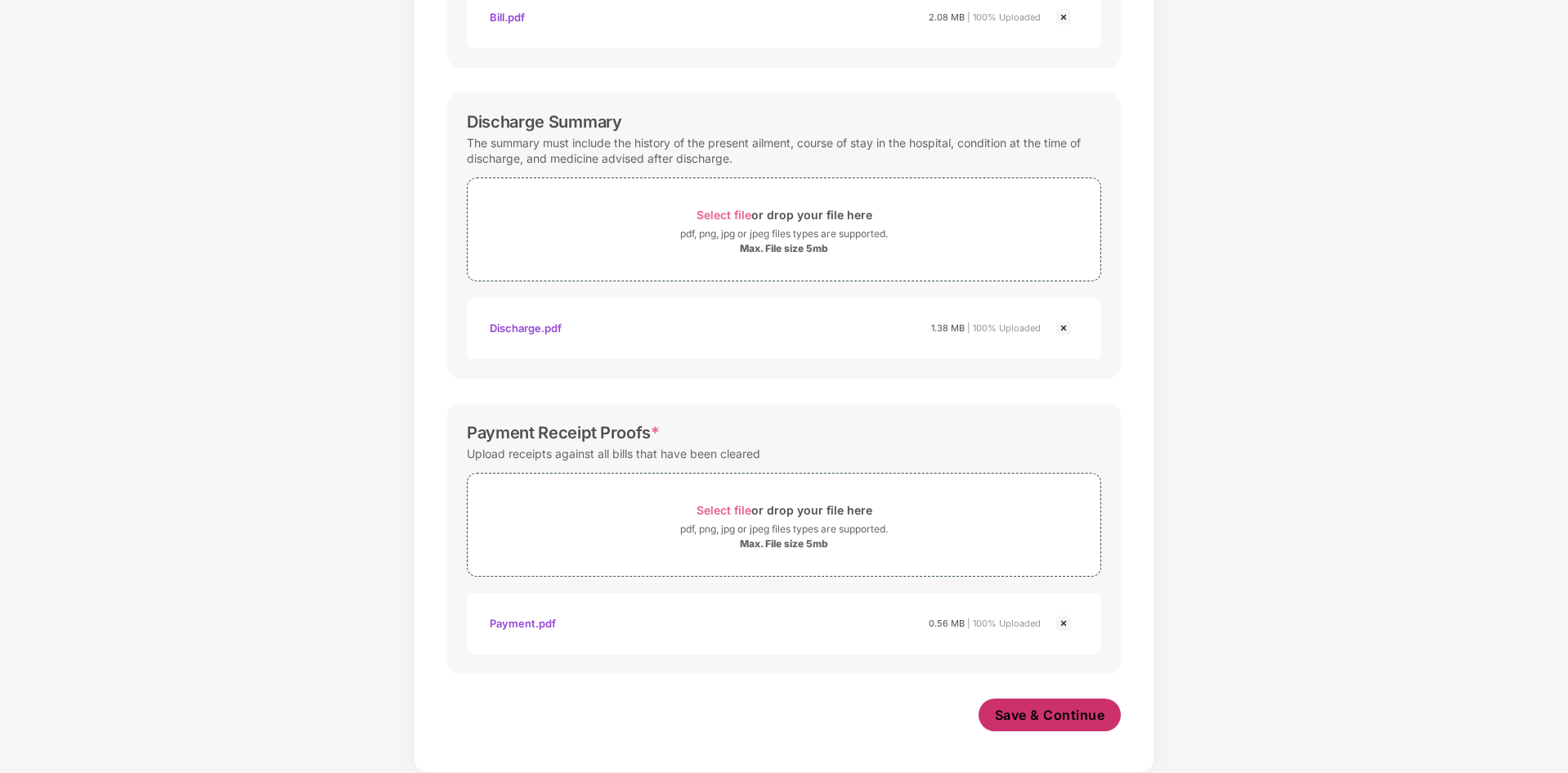
scroll to position [454, 0]
click at [1057, 712] on span "Save & Continue" at bounding box center [1050, 715] width 111 height 18
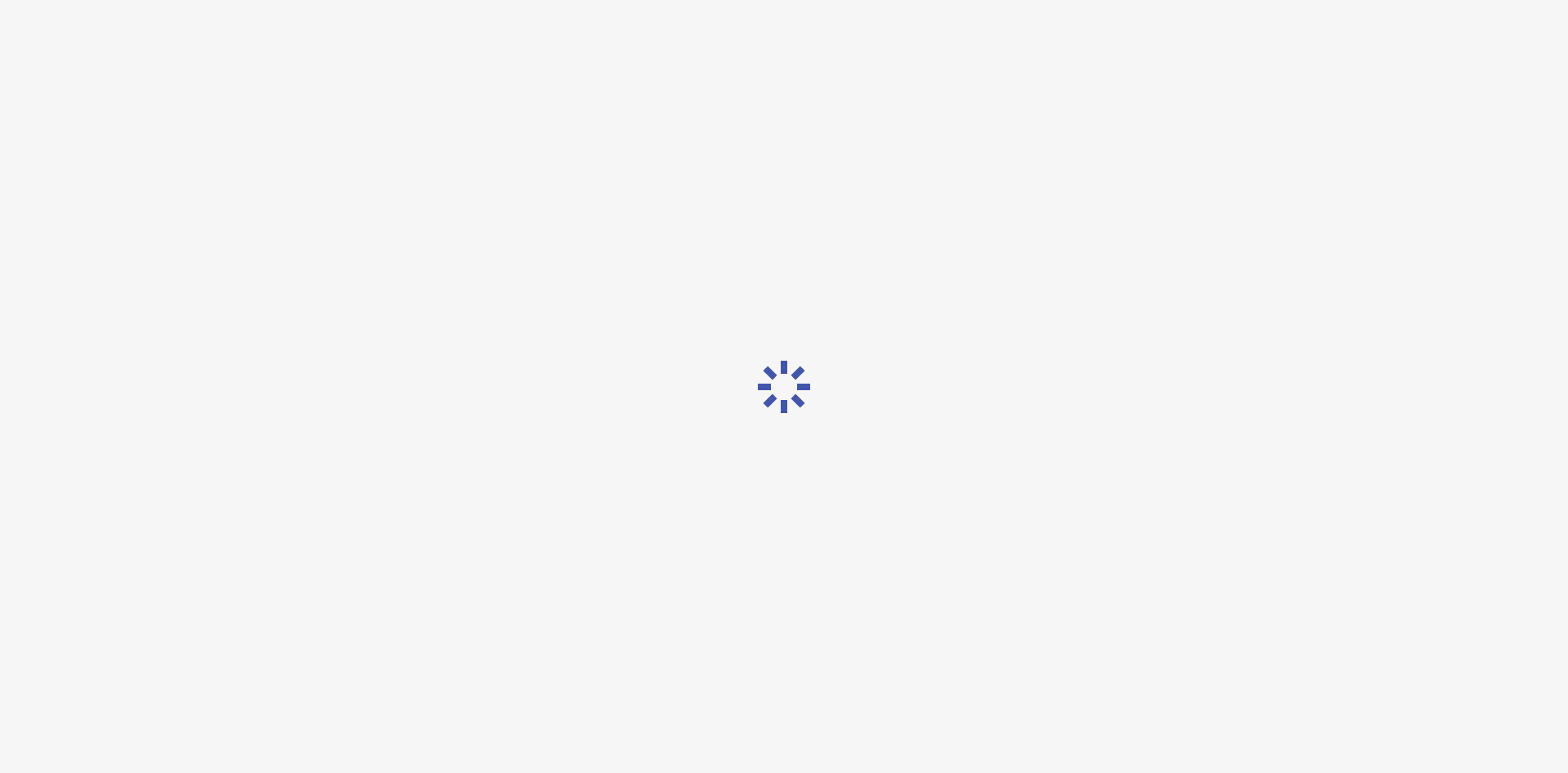
scroll to position [0, 0]
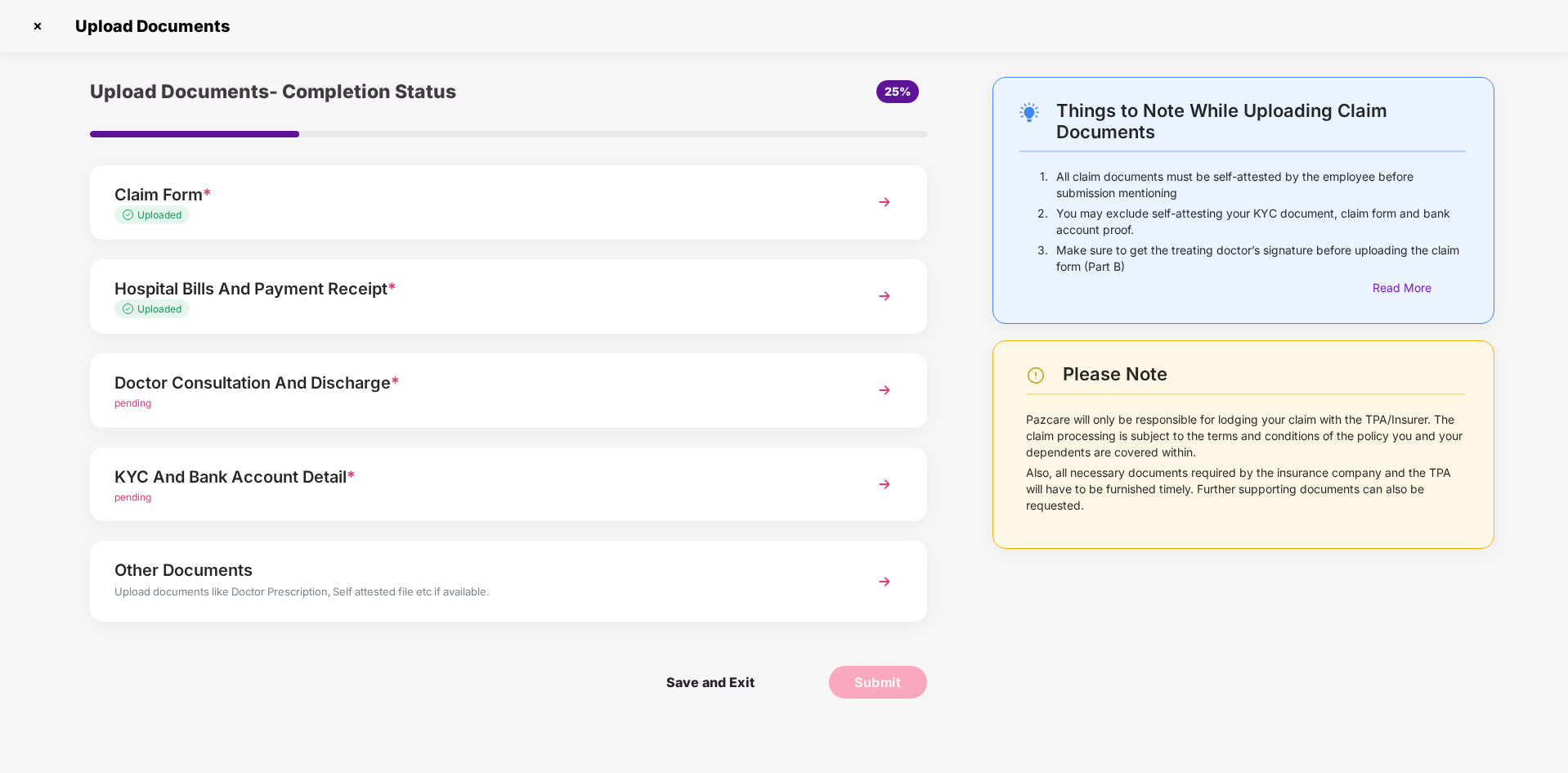
click at [134, 407] on span "pending" at bounding box center [133, 402] width 37 height 12
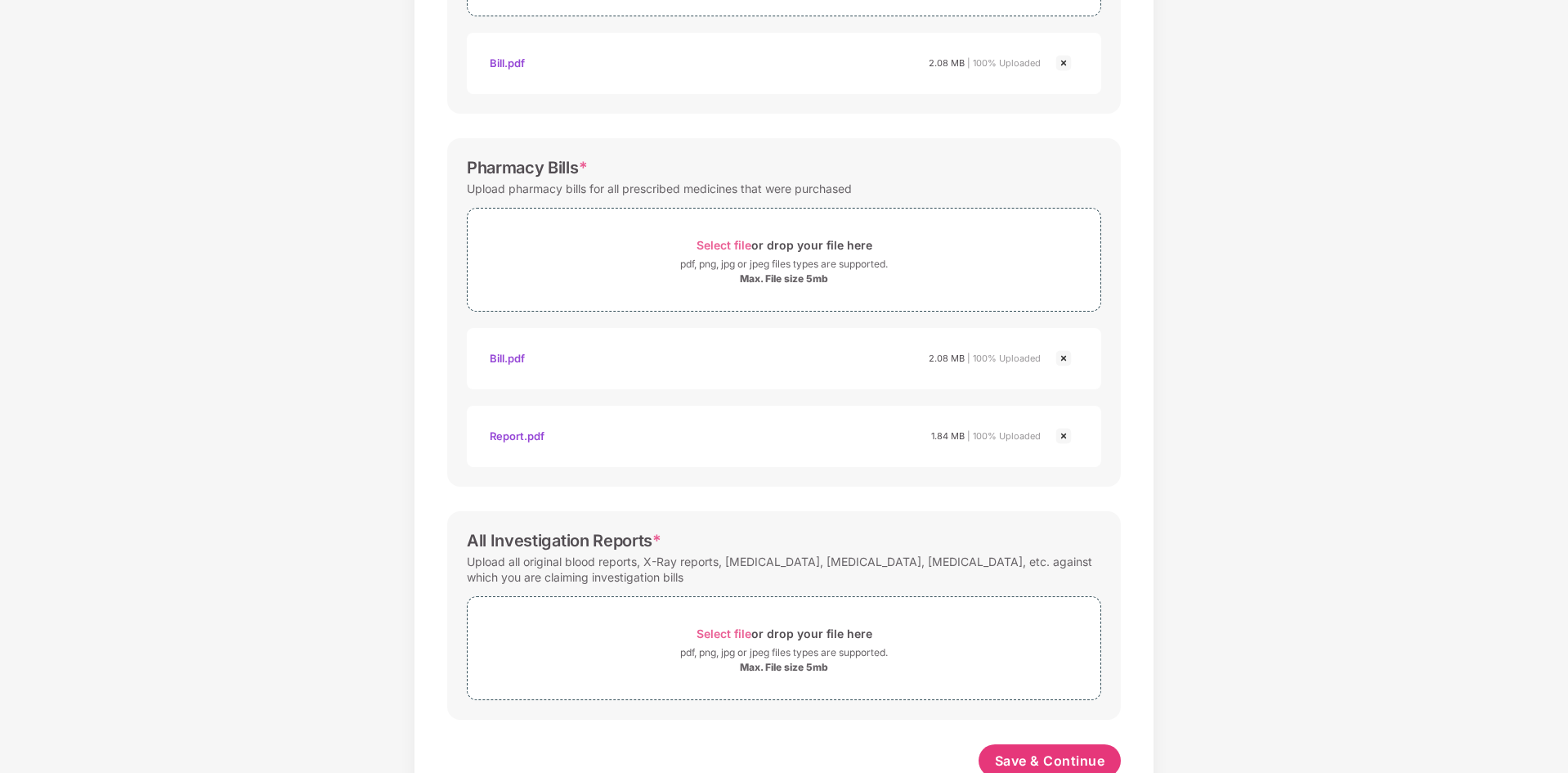
scroll to position [409, 0]
click at [1059, 437] on img at bounding box center [1063, 435] width 19 height 19
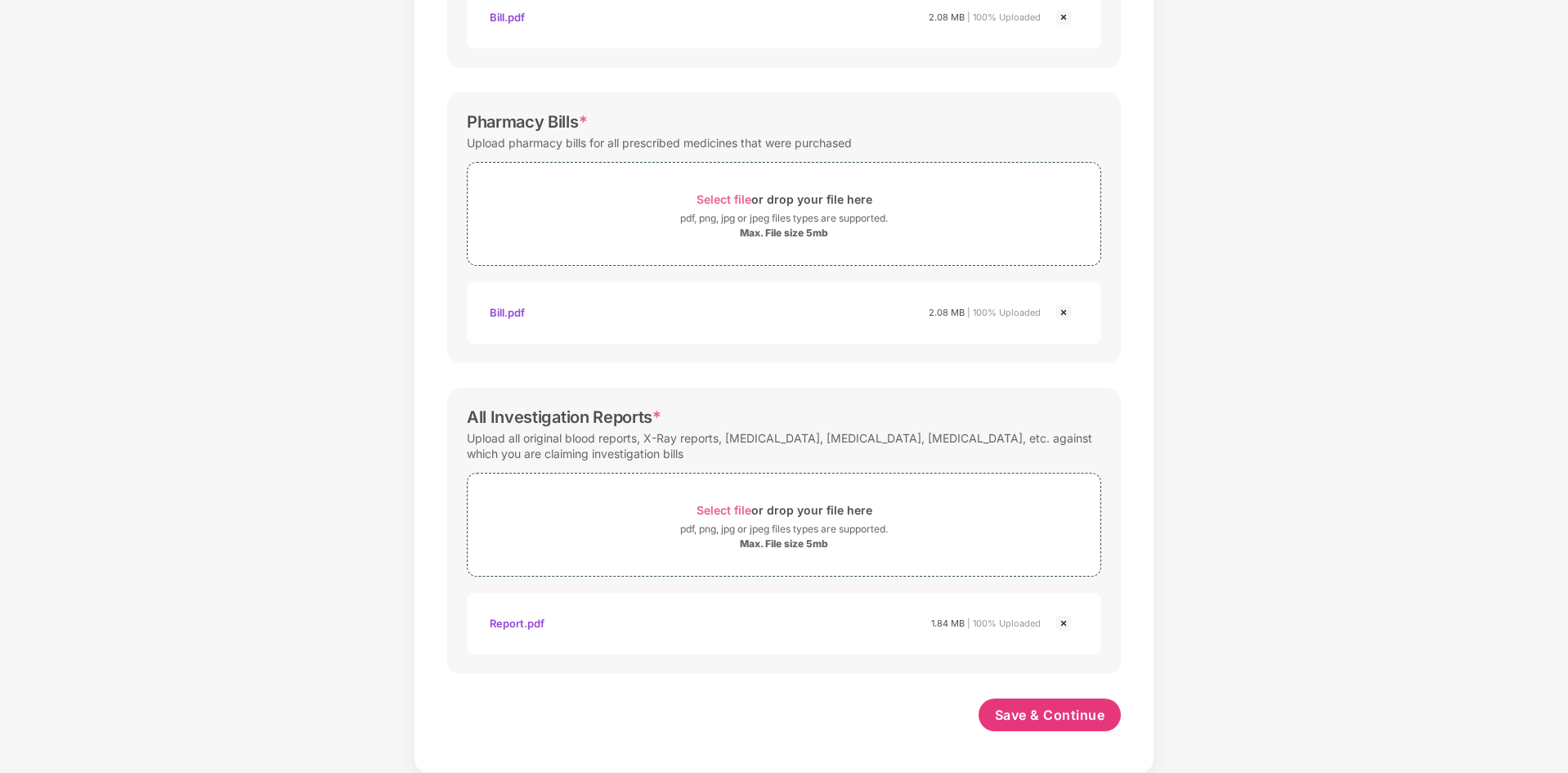
scroll to position [454, 0]
click at [1056, 720] on span "Save & Continue" at bounding box center [1050, 715] width 111 height 18
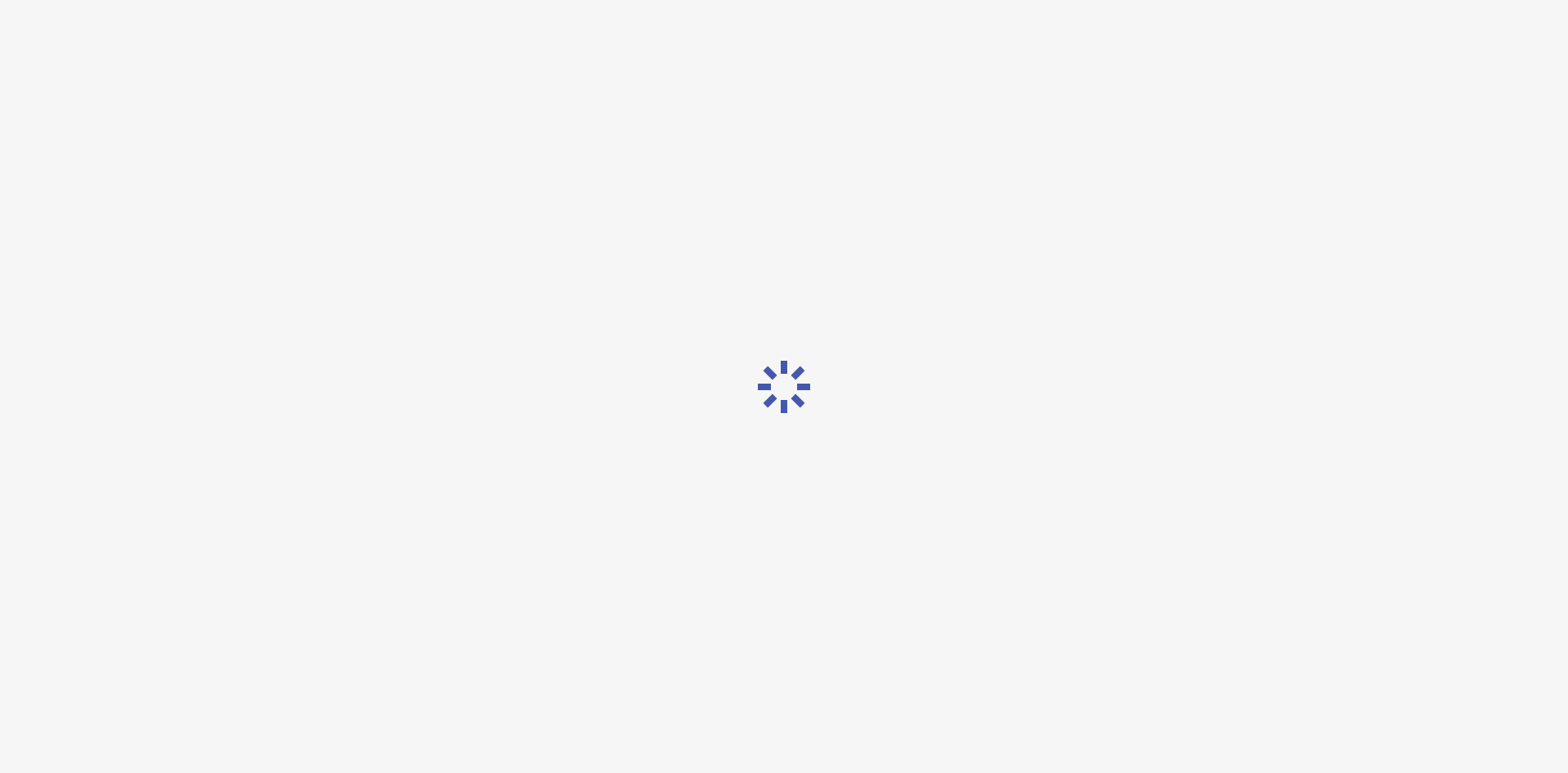
scroll to position [0, 0]
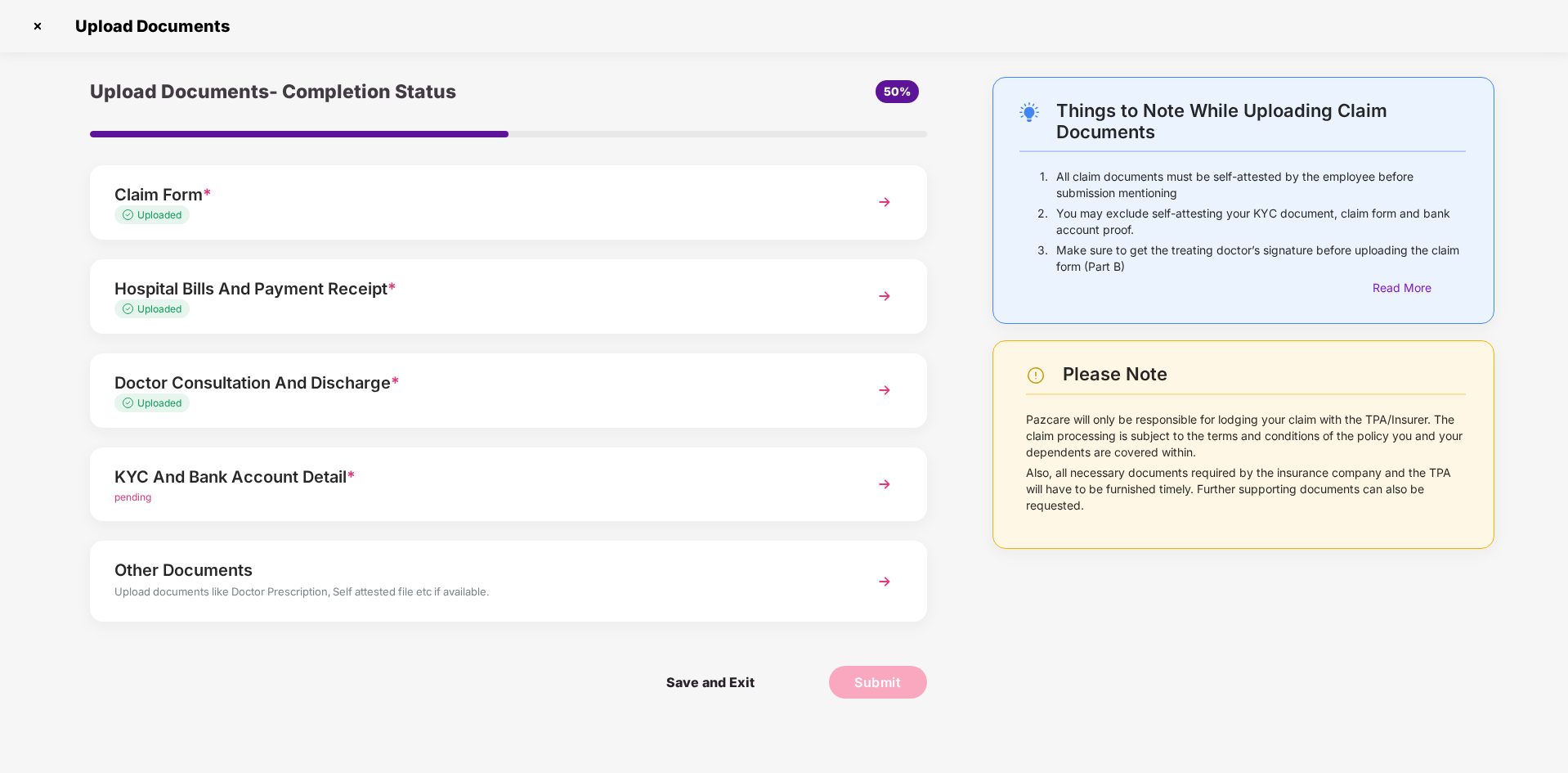
click at [891, 490] on img at bounding box center [884, 484] width 29 height 29
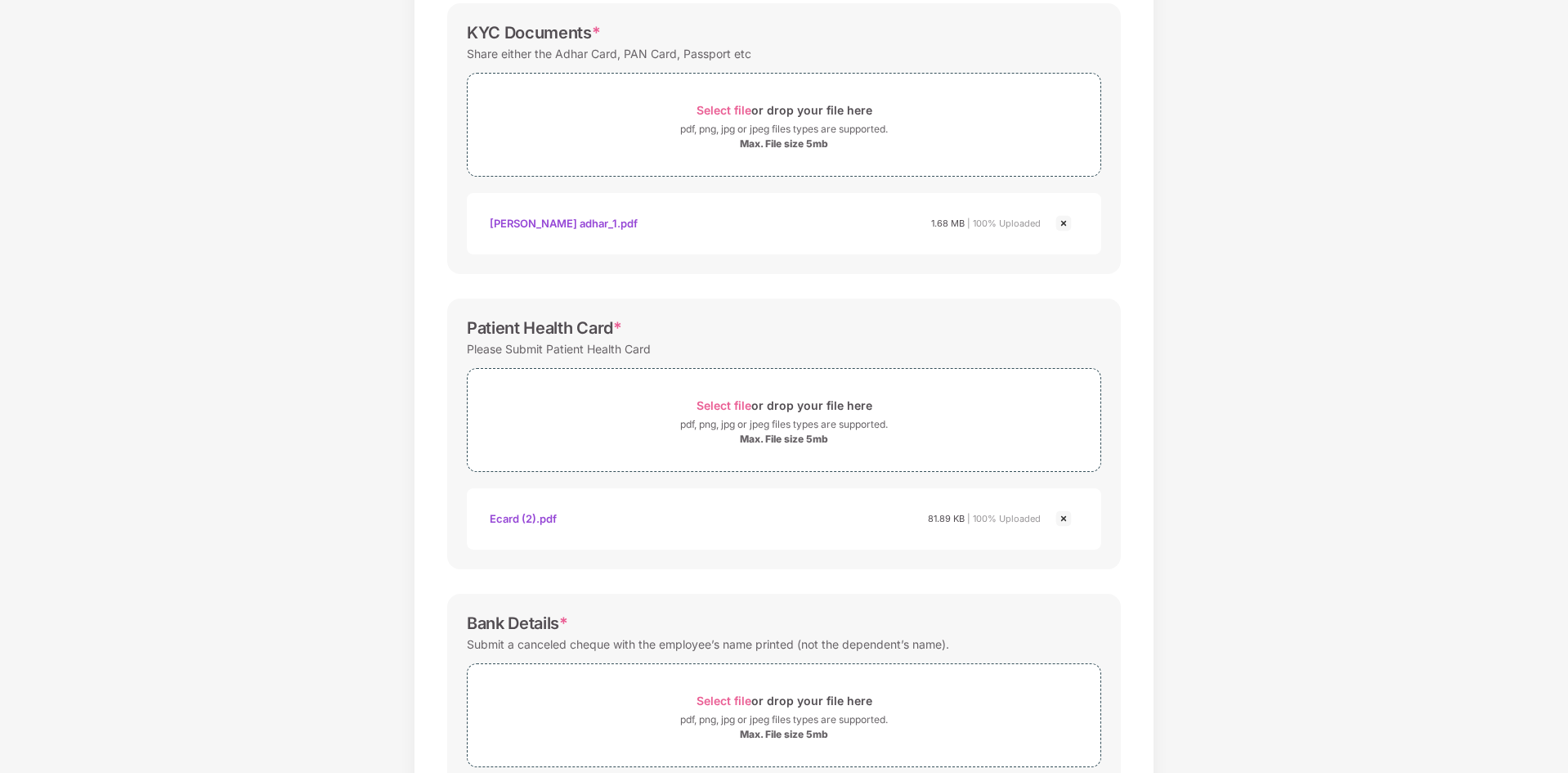
scroll to position [439, 0]
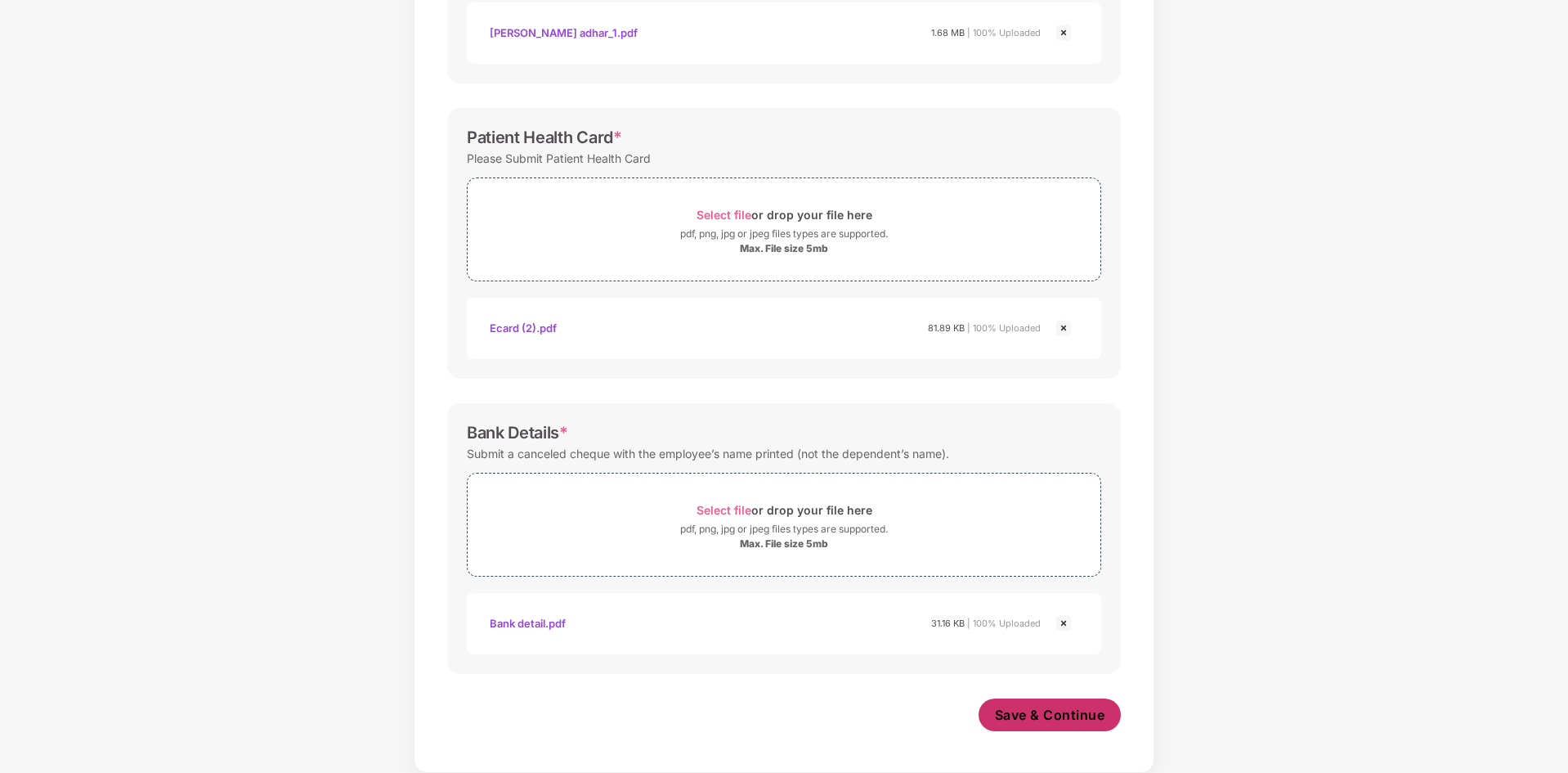
click at [1050, 720] on span "Save & Continue" at bounding box center [1050, 715] width 111 height 18
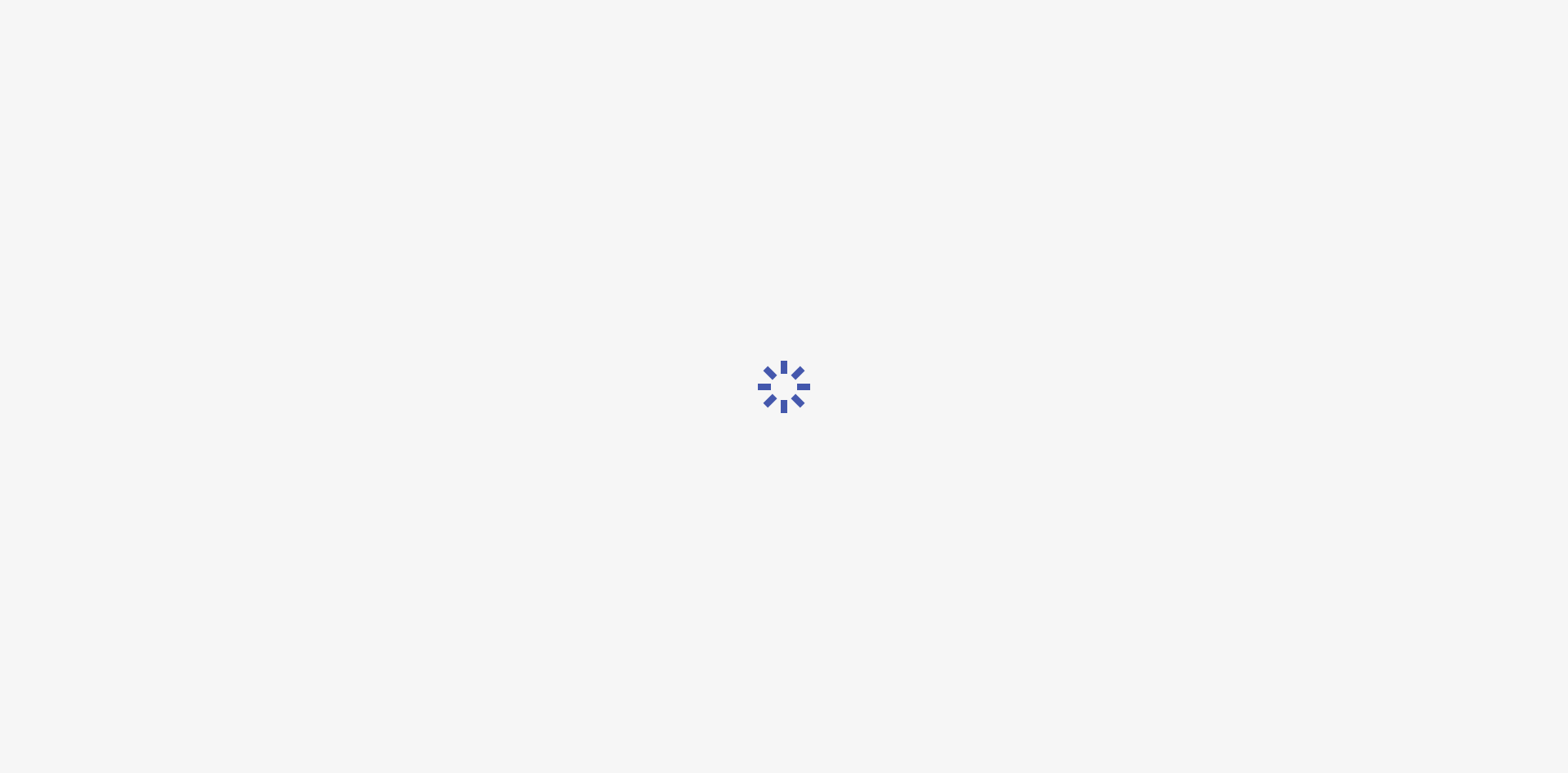
scroll to position [0, 0]
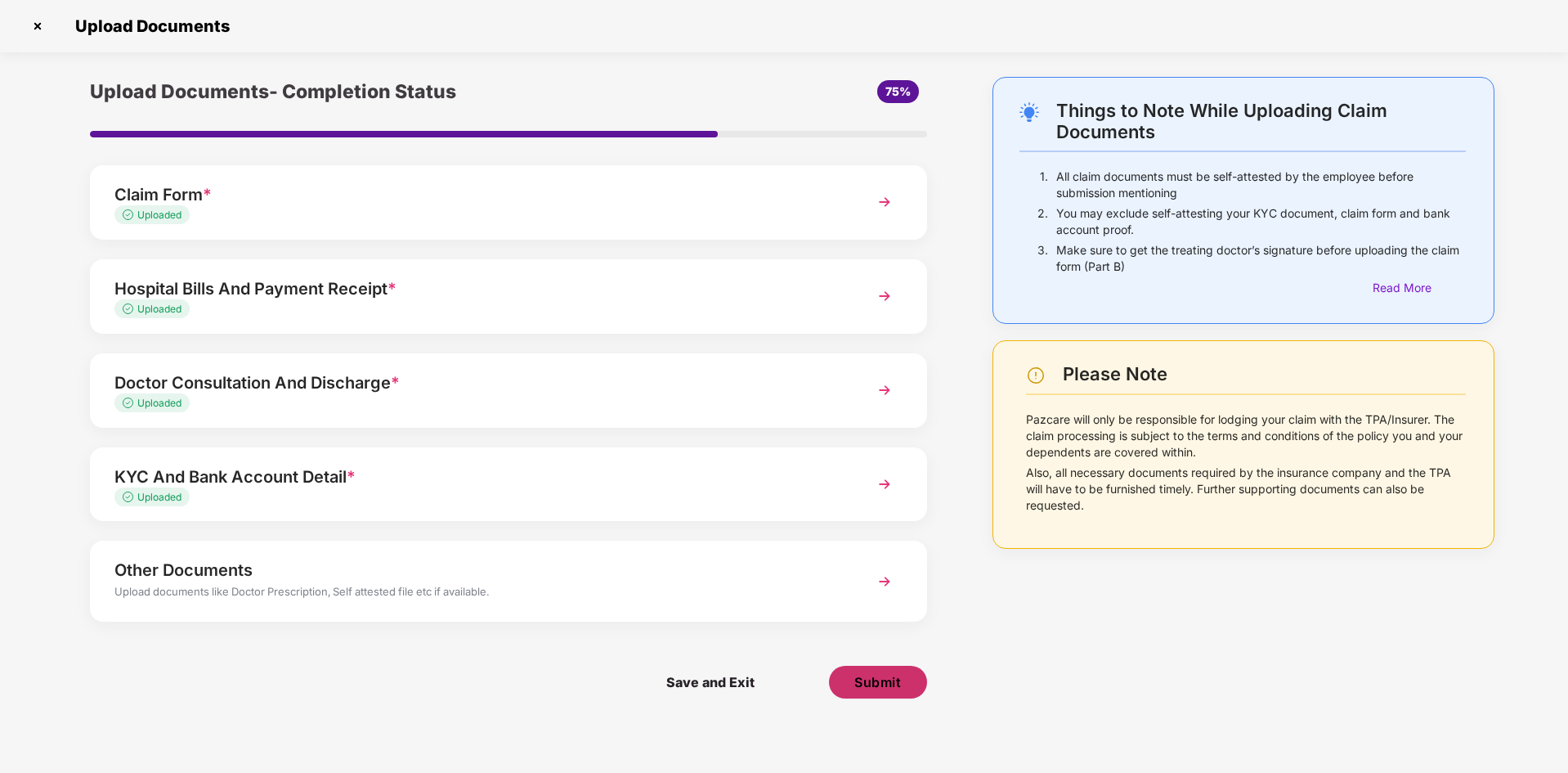
click at [877, 685] on span "Submit" at bounding box center [878, 682] width 47 height 18
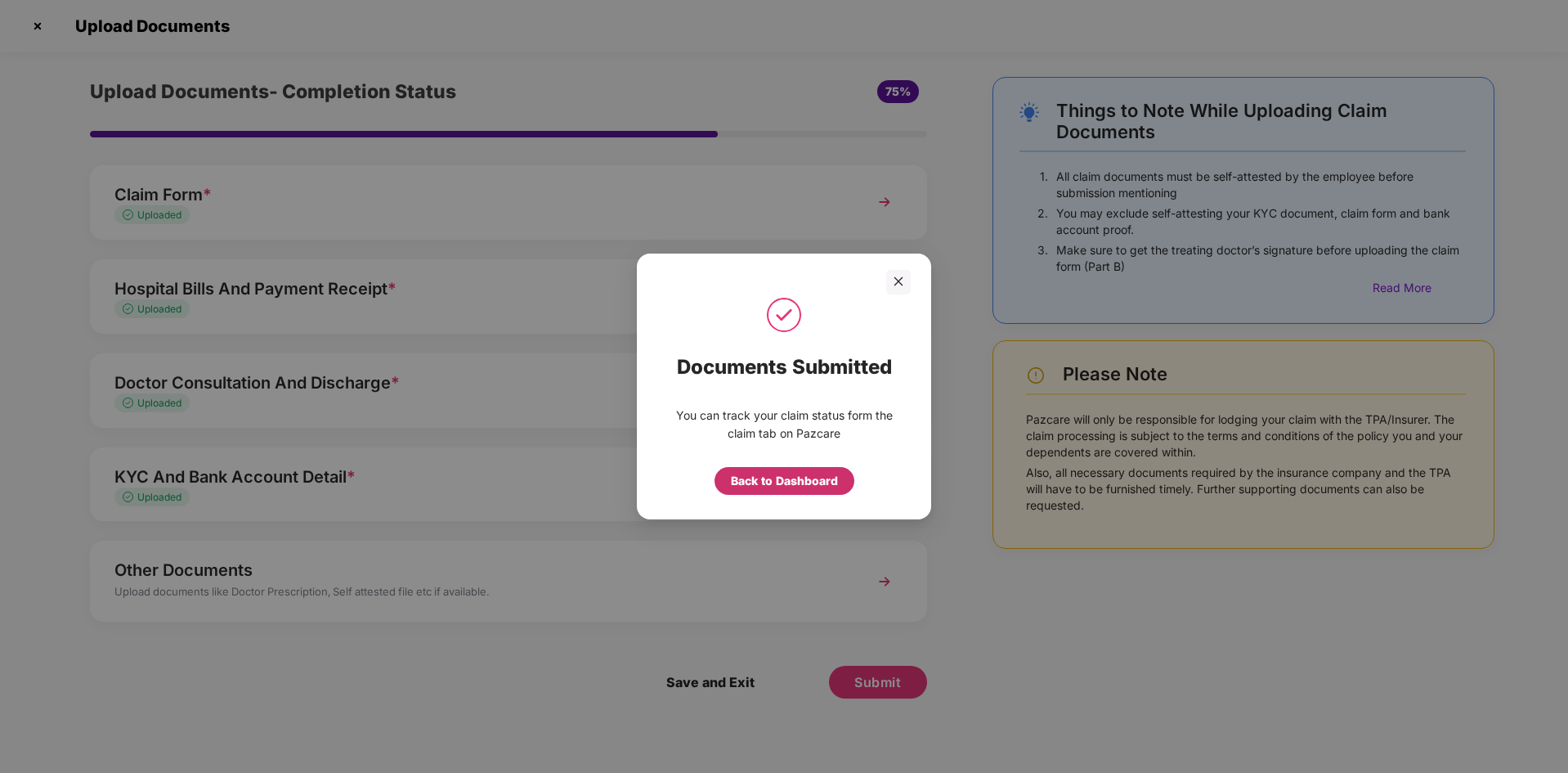
click at [779, 486] on div "Back to Dashboard" at bounding box center [785, 481] width 107 height 18
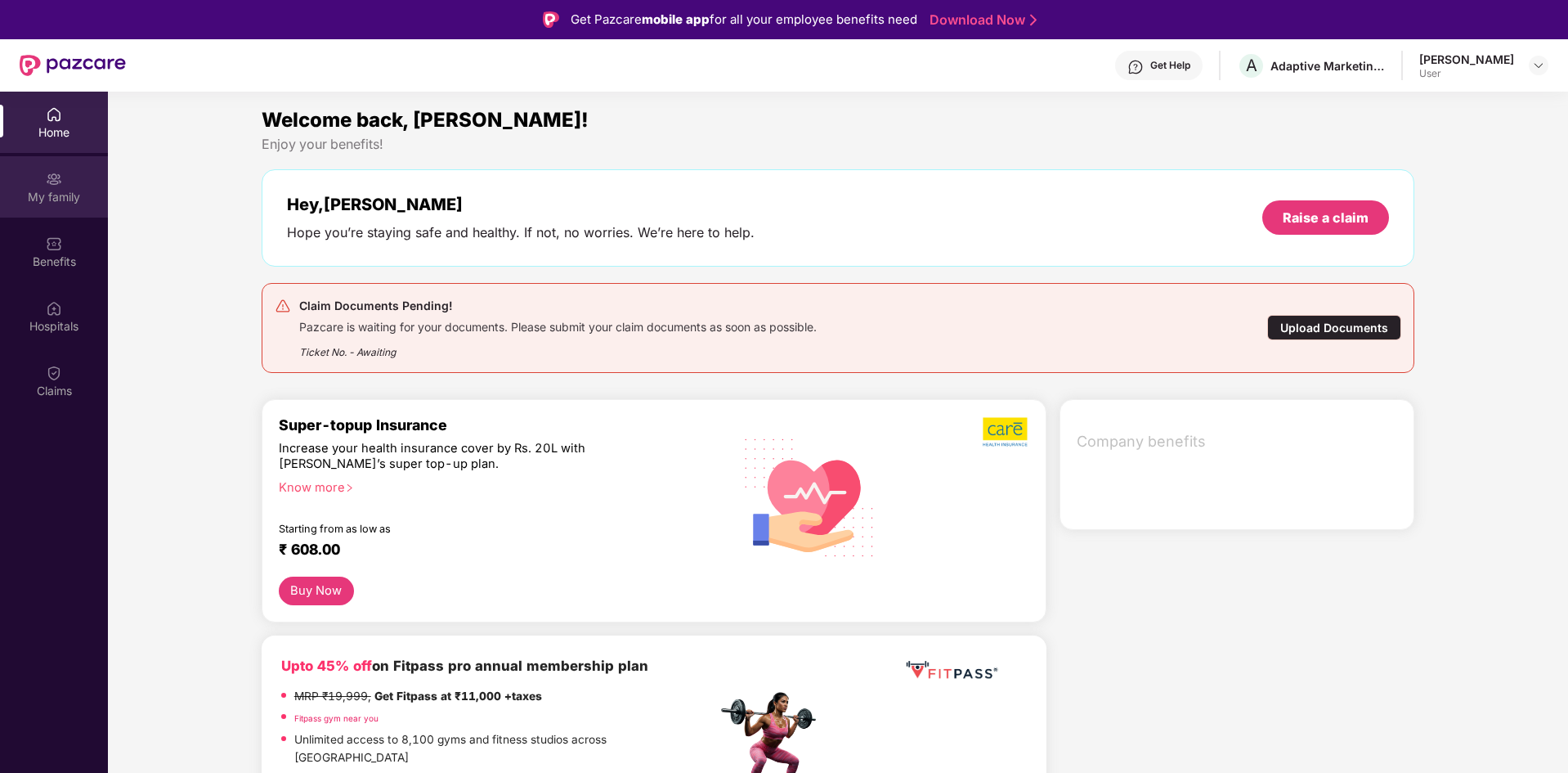
click at [39, 195] on div "My family" at bounding box center [53, 197] width 108 height 17
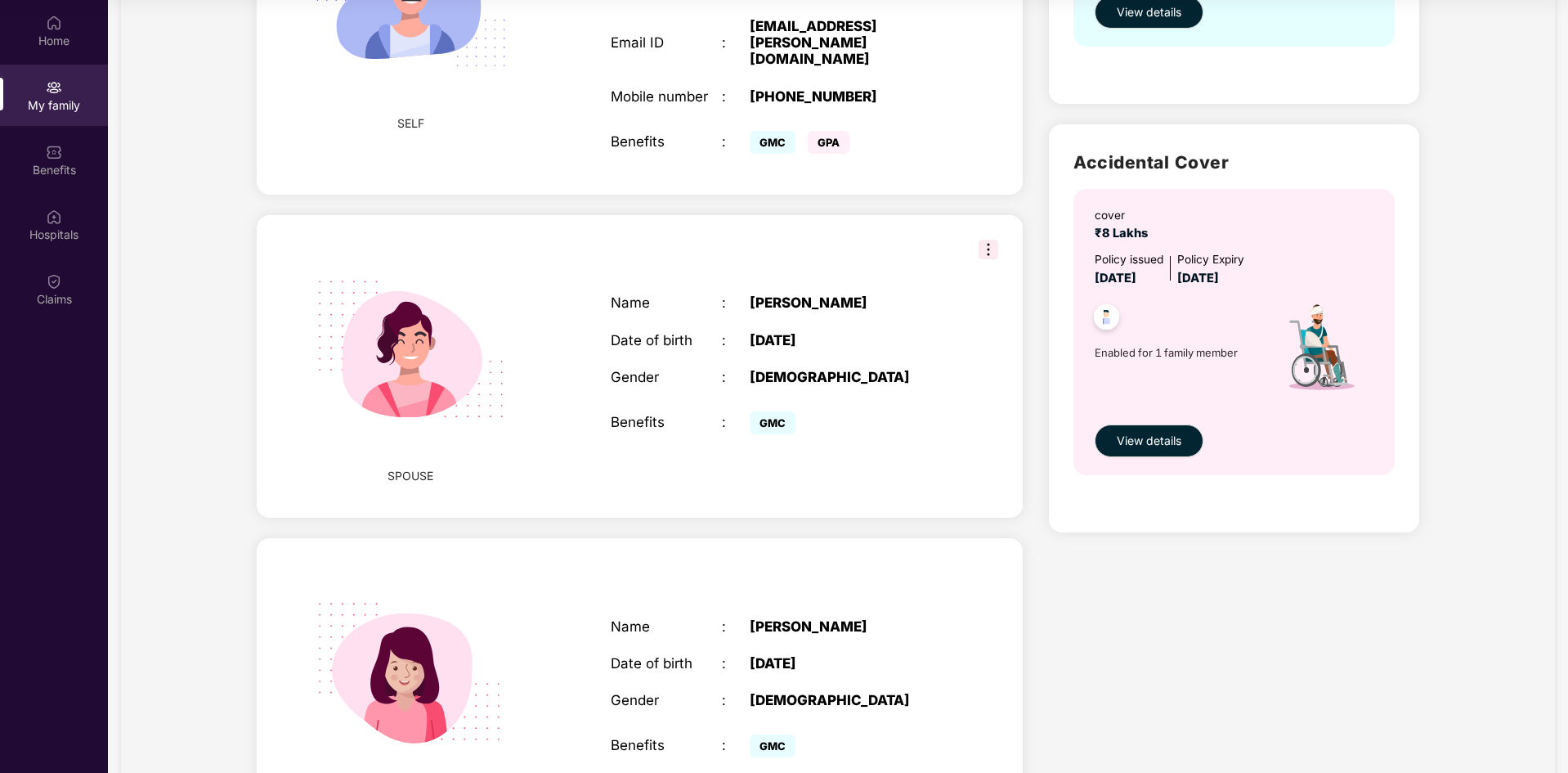
scroll to position [522, 0]
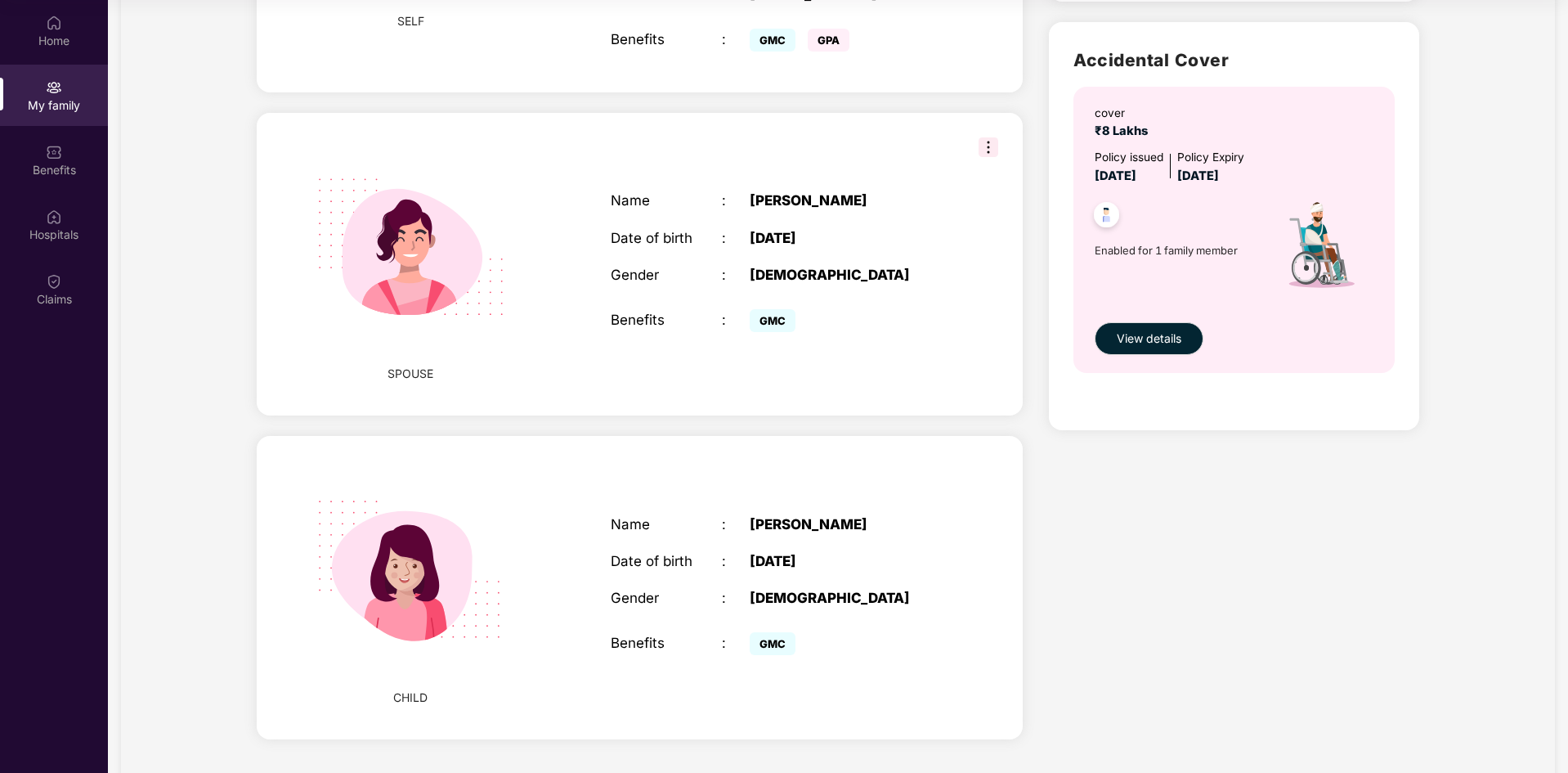
click at [969, 505] on div "CHILD Name : [PERSON_NAME] Date of birth : [DEMOGRAPHIC_DATA] Gender : [DEMOGRA…" at bounding box center [640, 587] width 766 height 302
click at [743, 516] on div ":" at bounding box center [736, 524] width 28 height 17
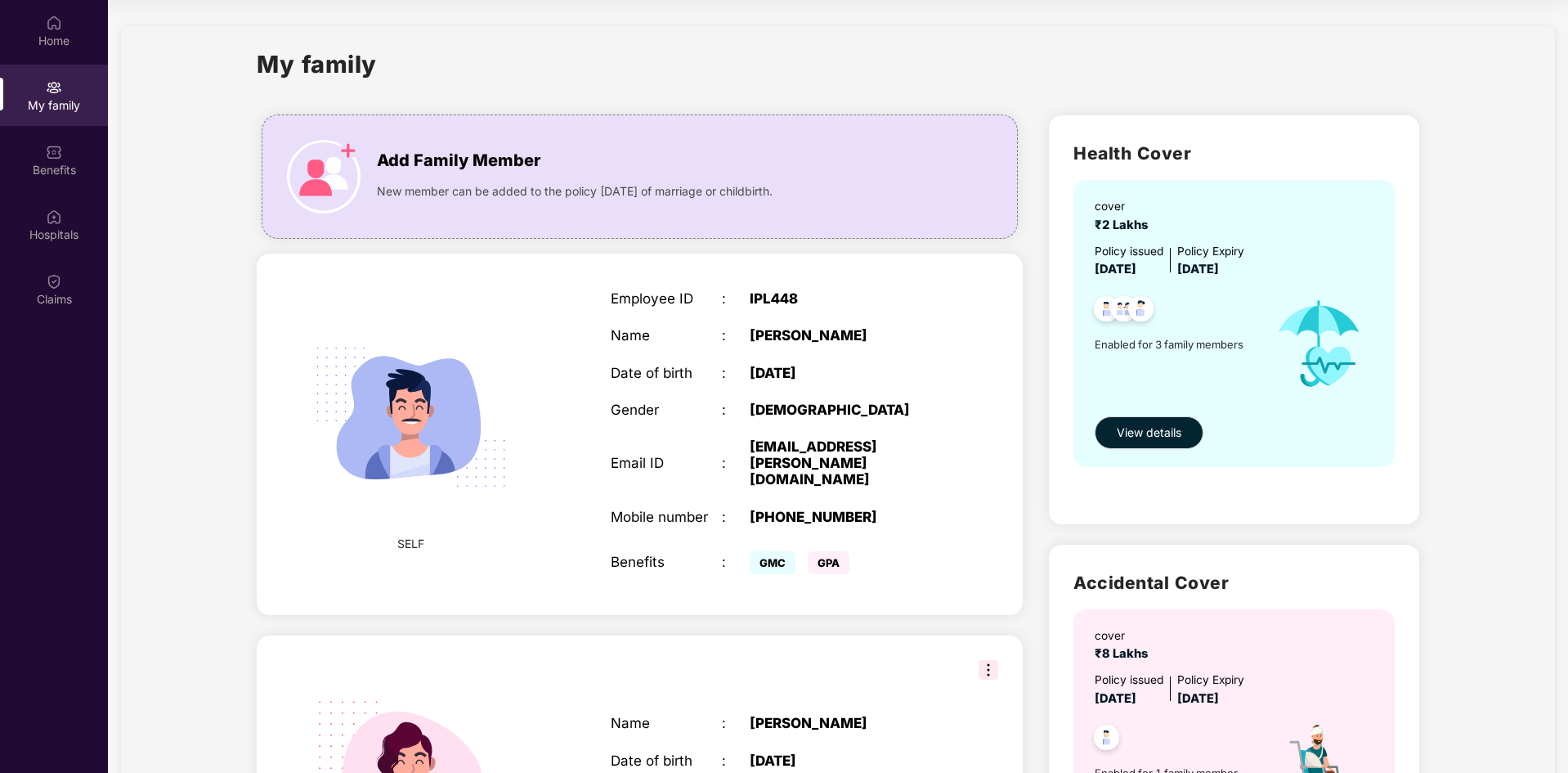
scroll to position [0, 0]
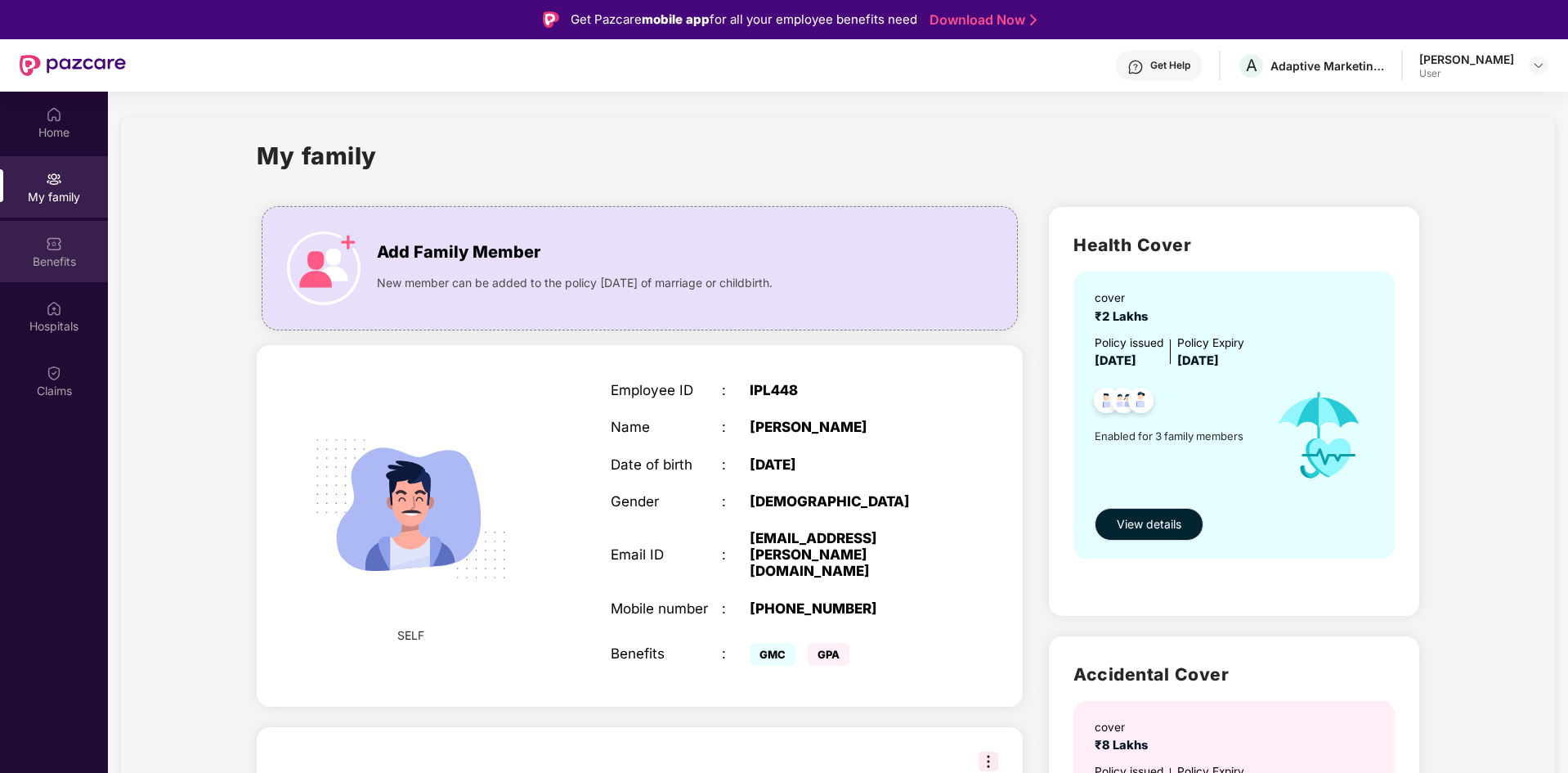
click at [54, 263] on div "Benefits" at bounding box center [53, 262] width 108 height 17
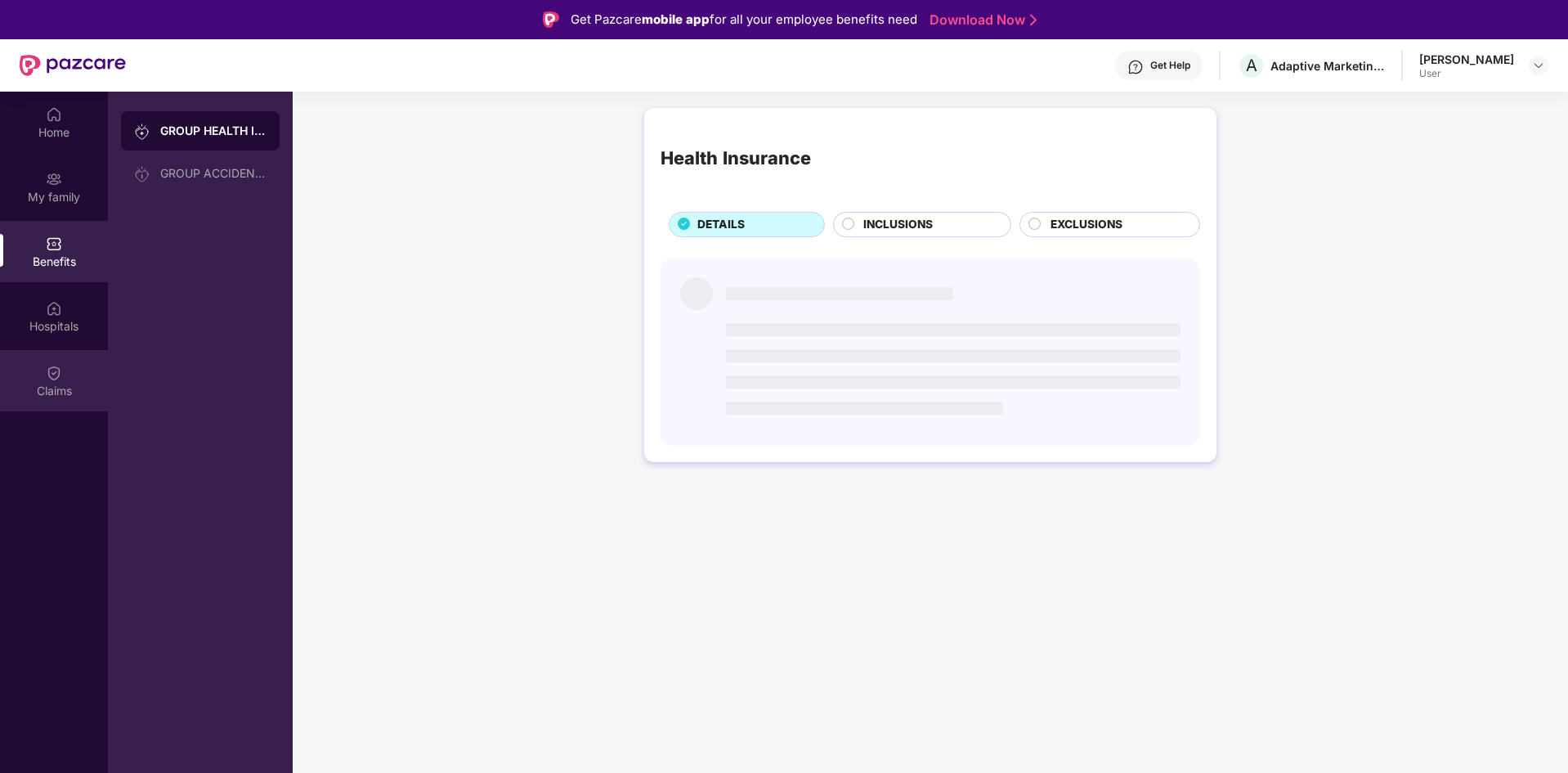
click at [54, 366] on img at bounding box center [54, 373] width 17 height 17
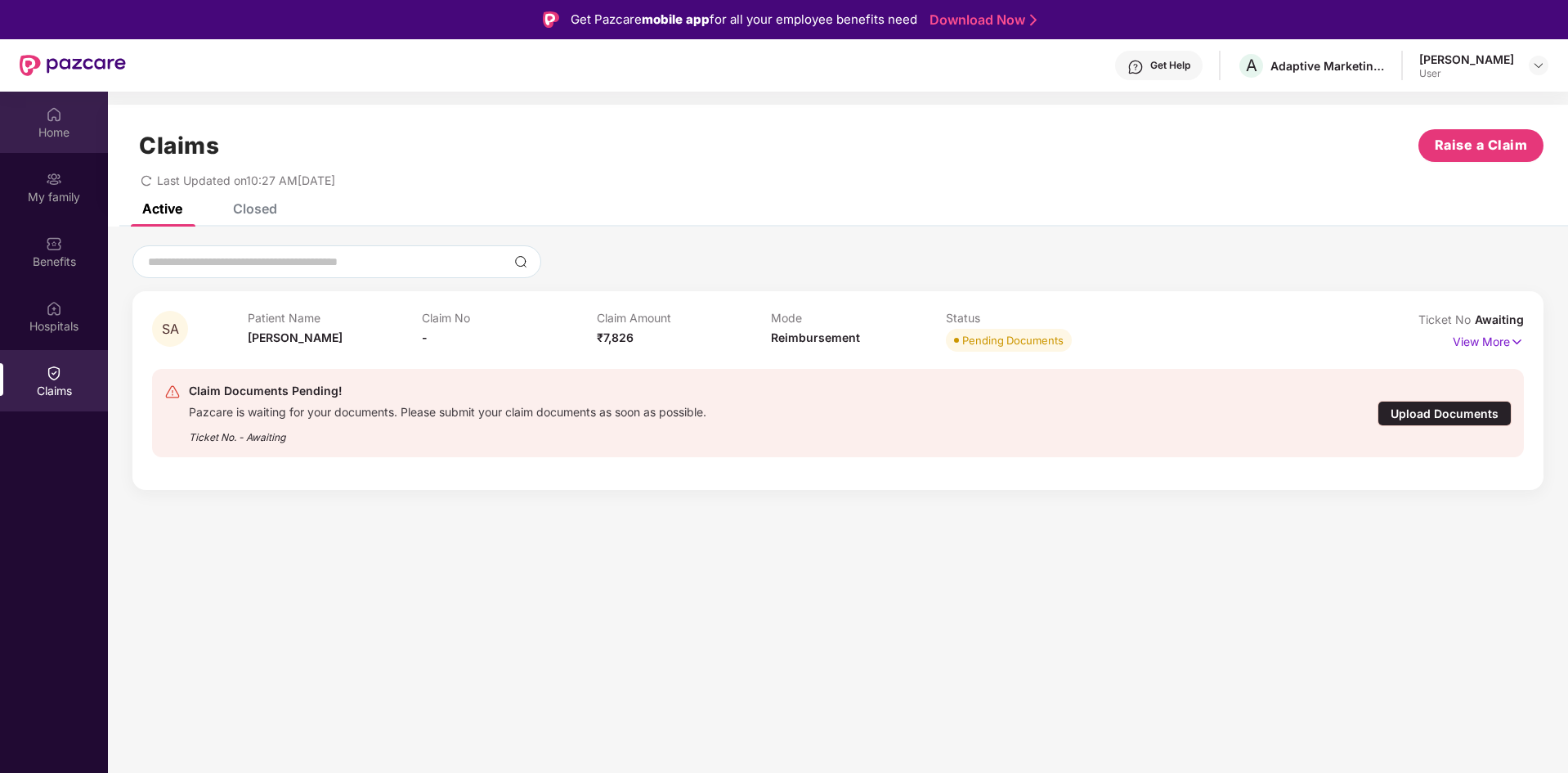
click at [61, 136] on div "Home" at bounding box center [53, 133] width 108 height 17
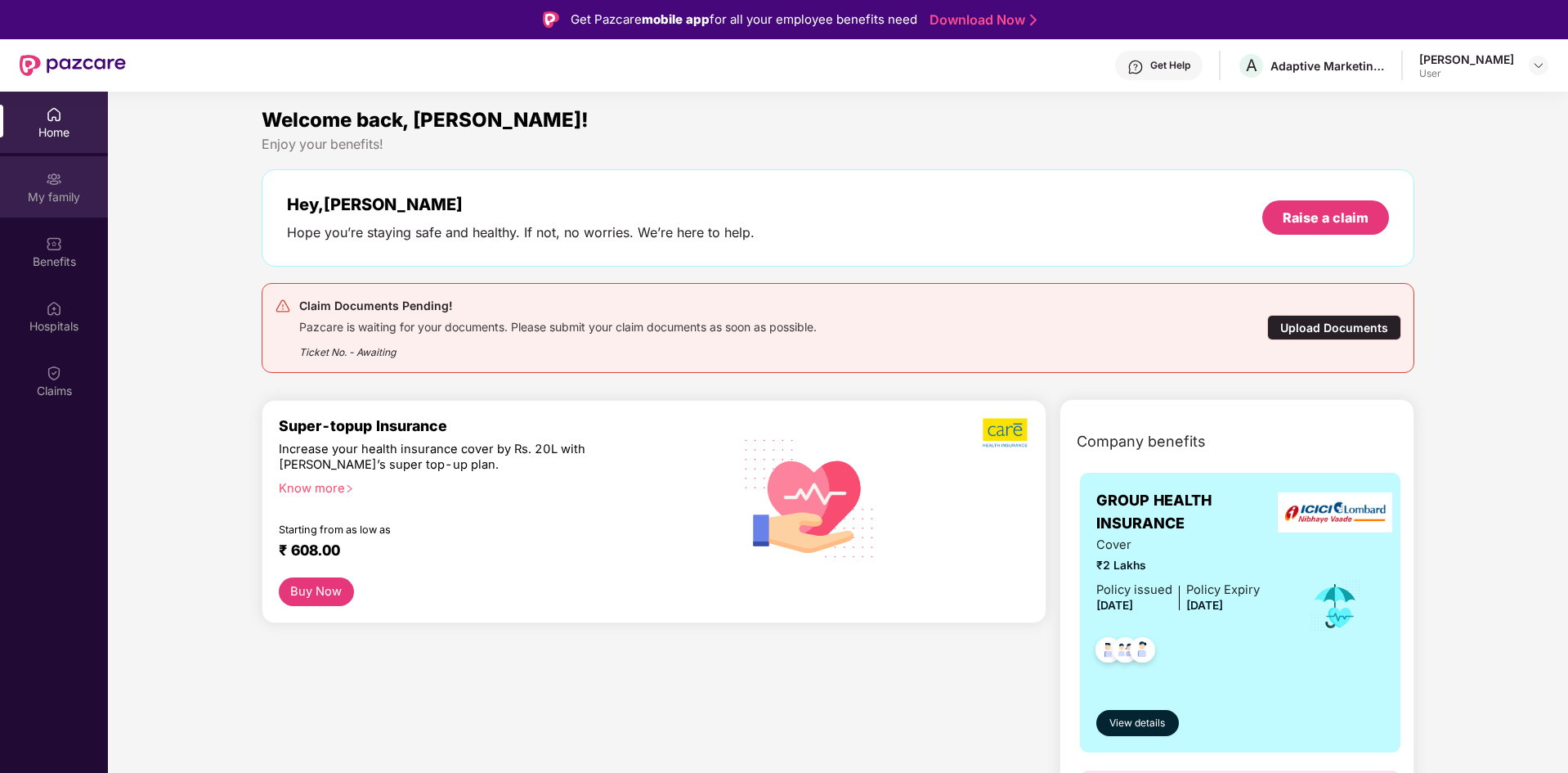
click at [55, 193] on div "My family" at bounding box center [53, 197] width 108 height 17
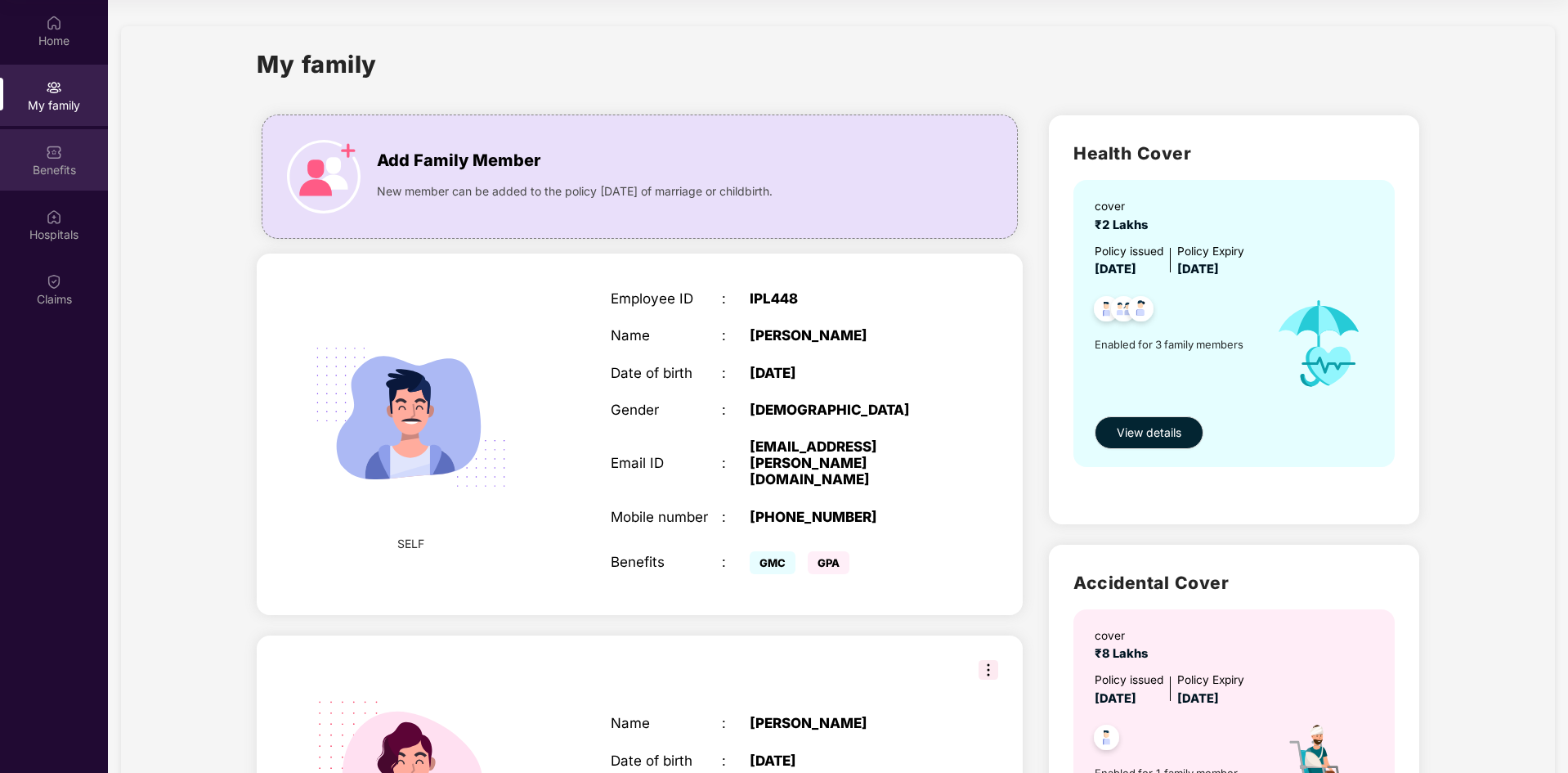
click at [54, 147] on img at bounding box center [54, 152] width 17 height 17
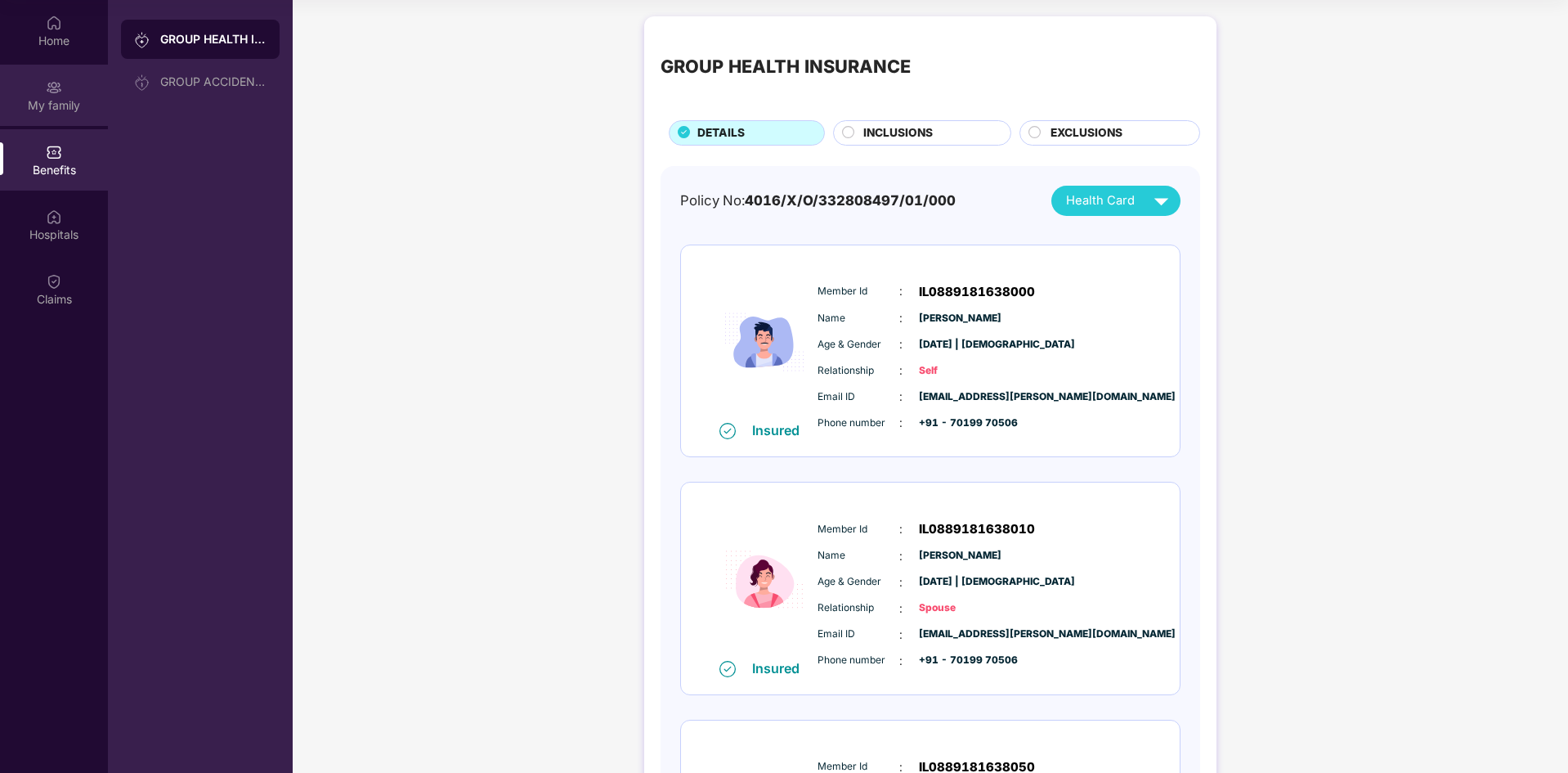
click at [65, 90] on div "My family" at bounding box center [53, 95] width 108 height 62
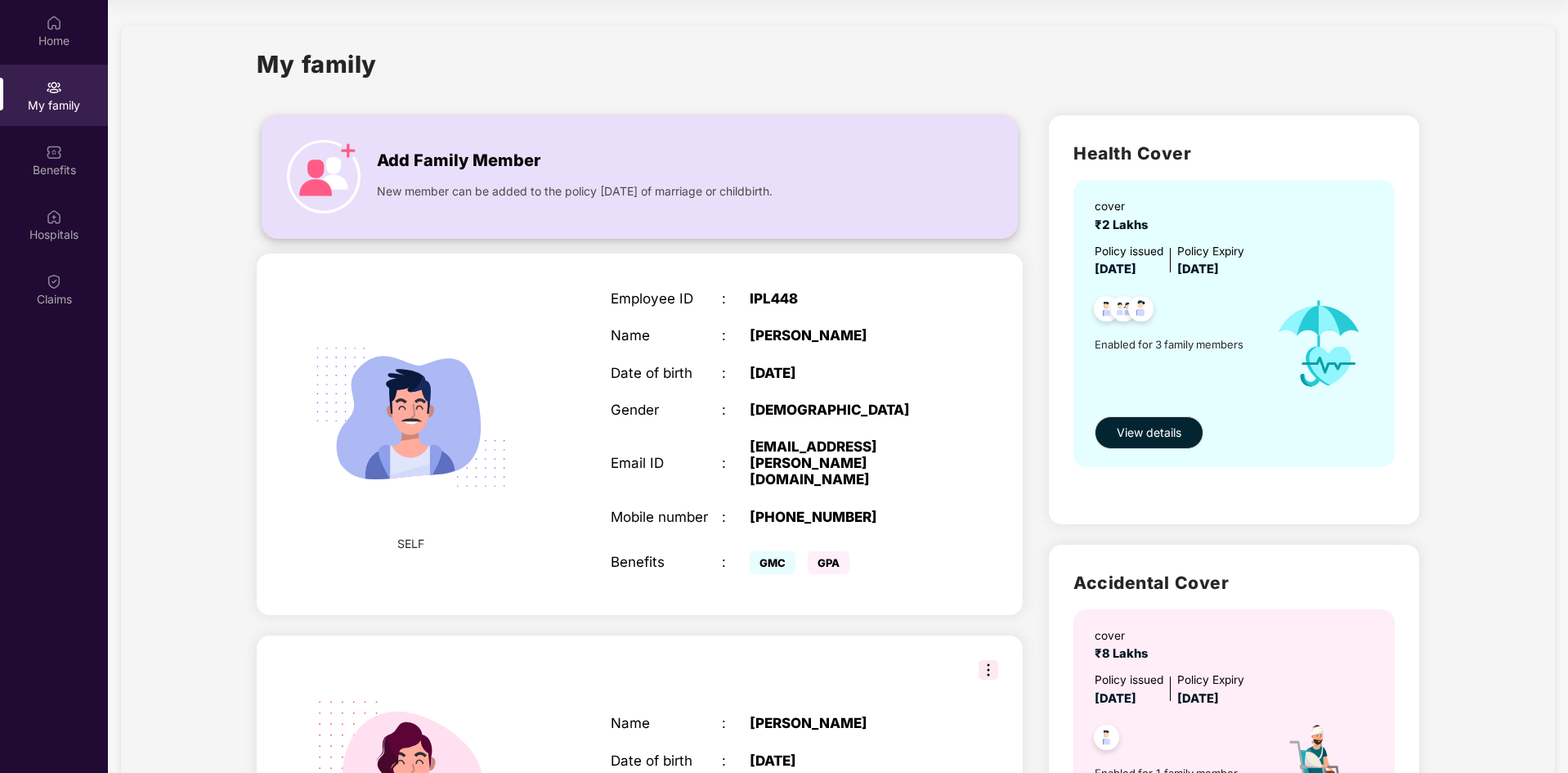
click at [504, 175] on div "New member can be added to the policy [DATE] of marriage or childbirth." at bounding box center [641, 187] width 529 height 26
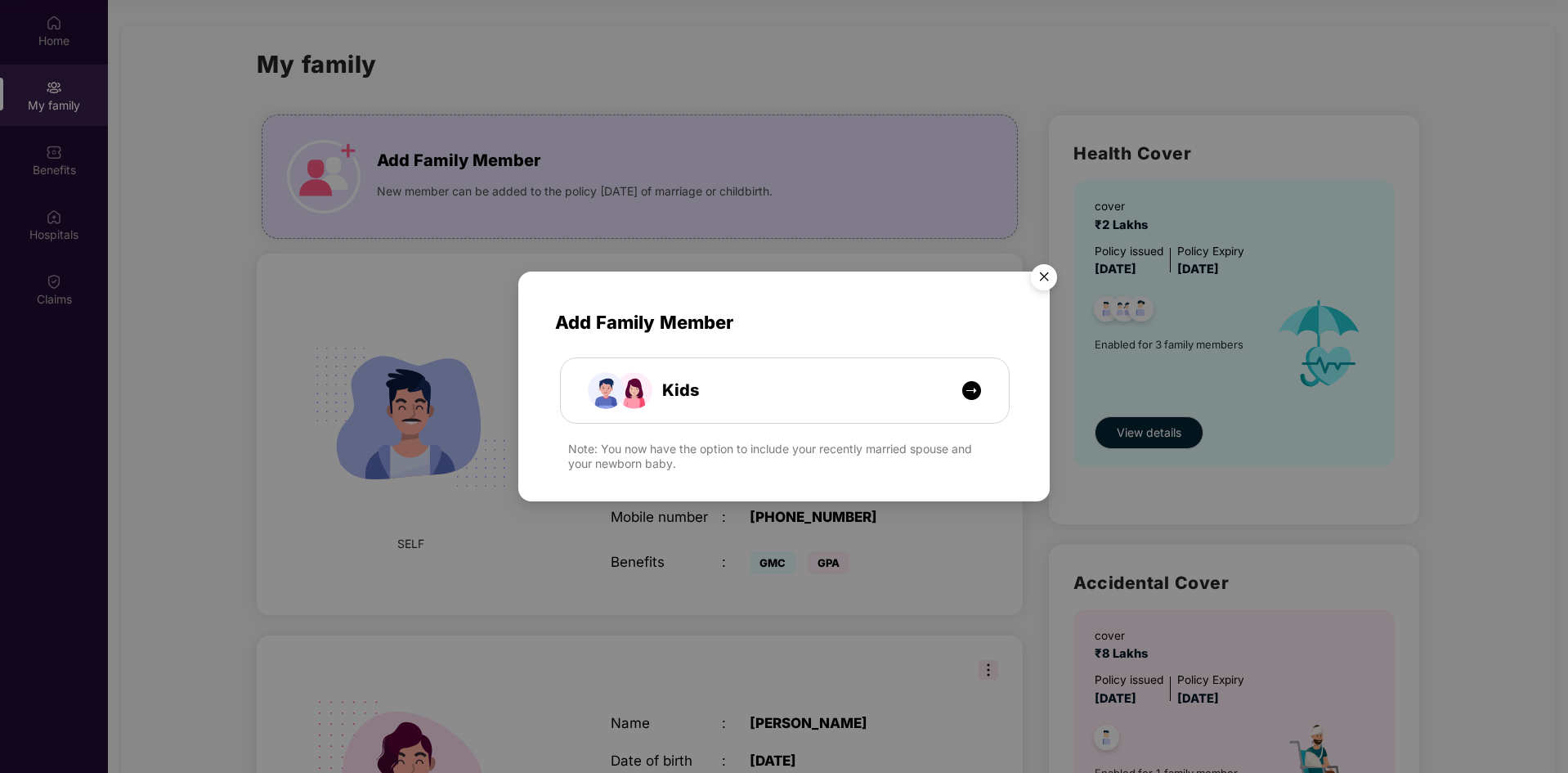
click at [1044, 280] on img "Close" at bounding box center [1045, 280] width 46 height 46
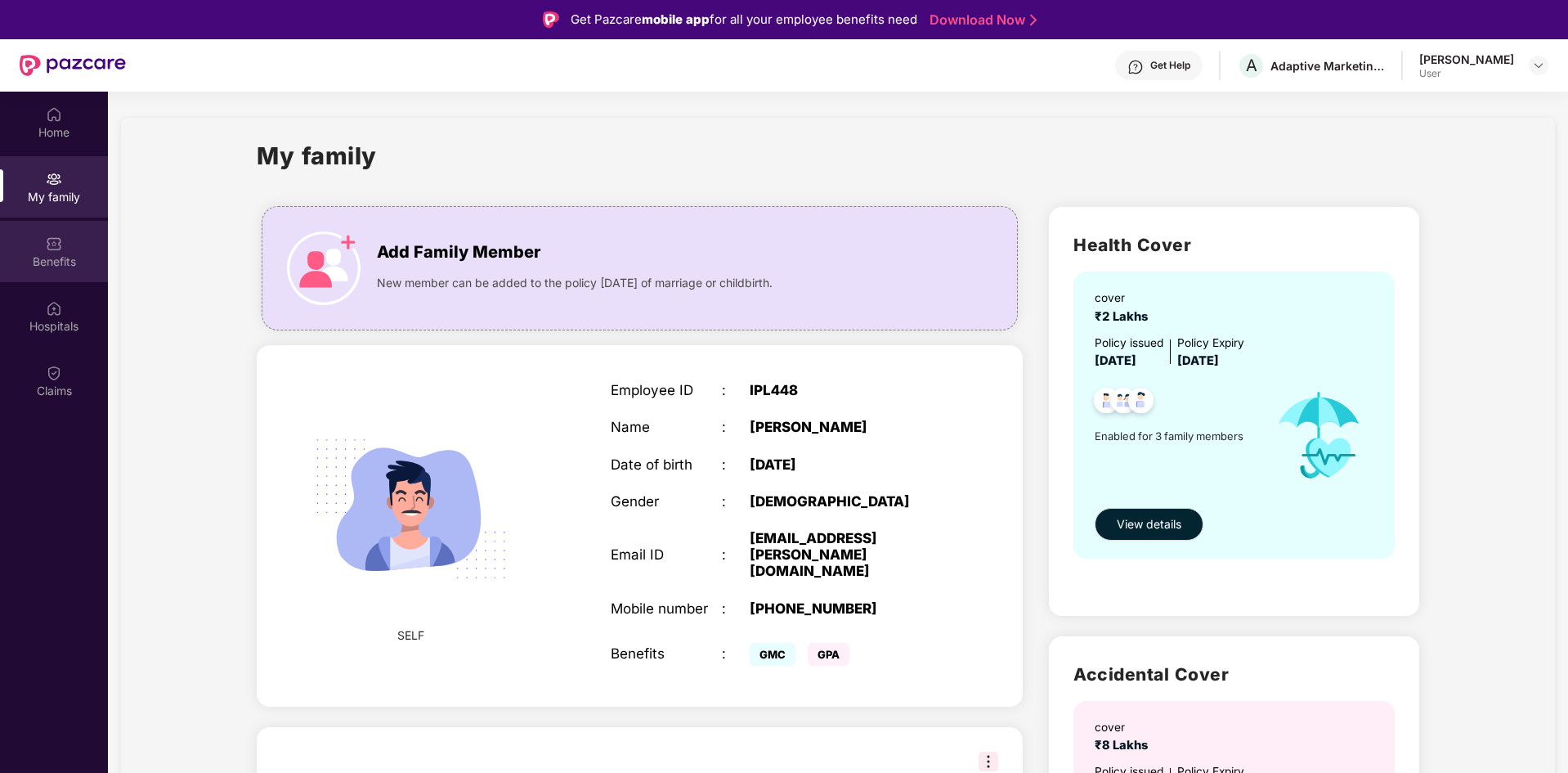
click at [40, 239] on div "Benefits" at bounding box center [53, 252] width 108 height 62
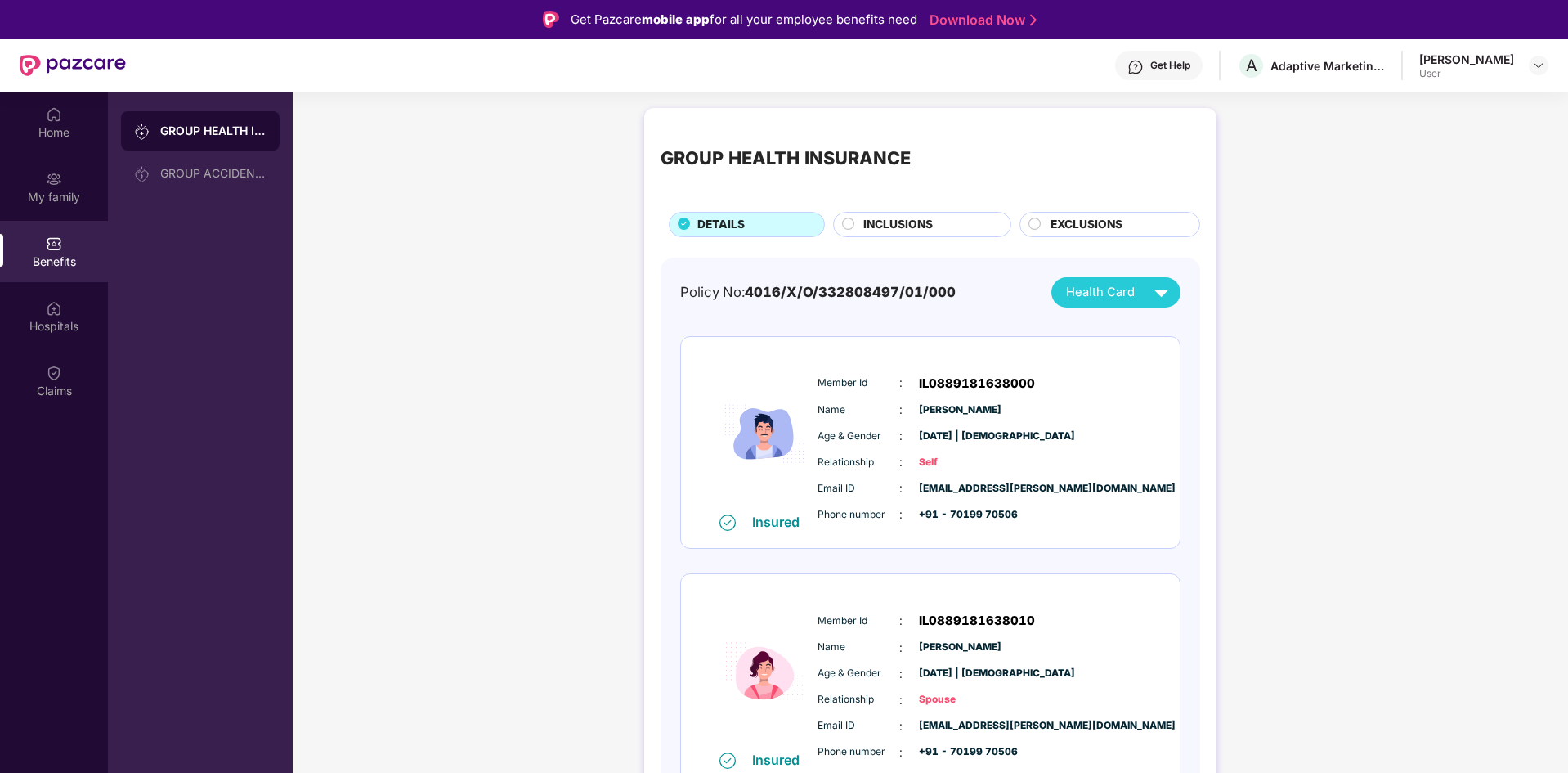
click at [1164, 305] on img at bounding box center [1161, 292] width 29 height 29
click at [52, 175] on img at bounding box center [54, 180] width 17 height 17
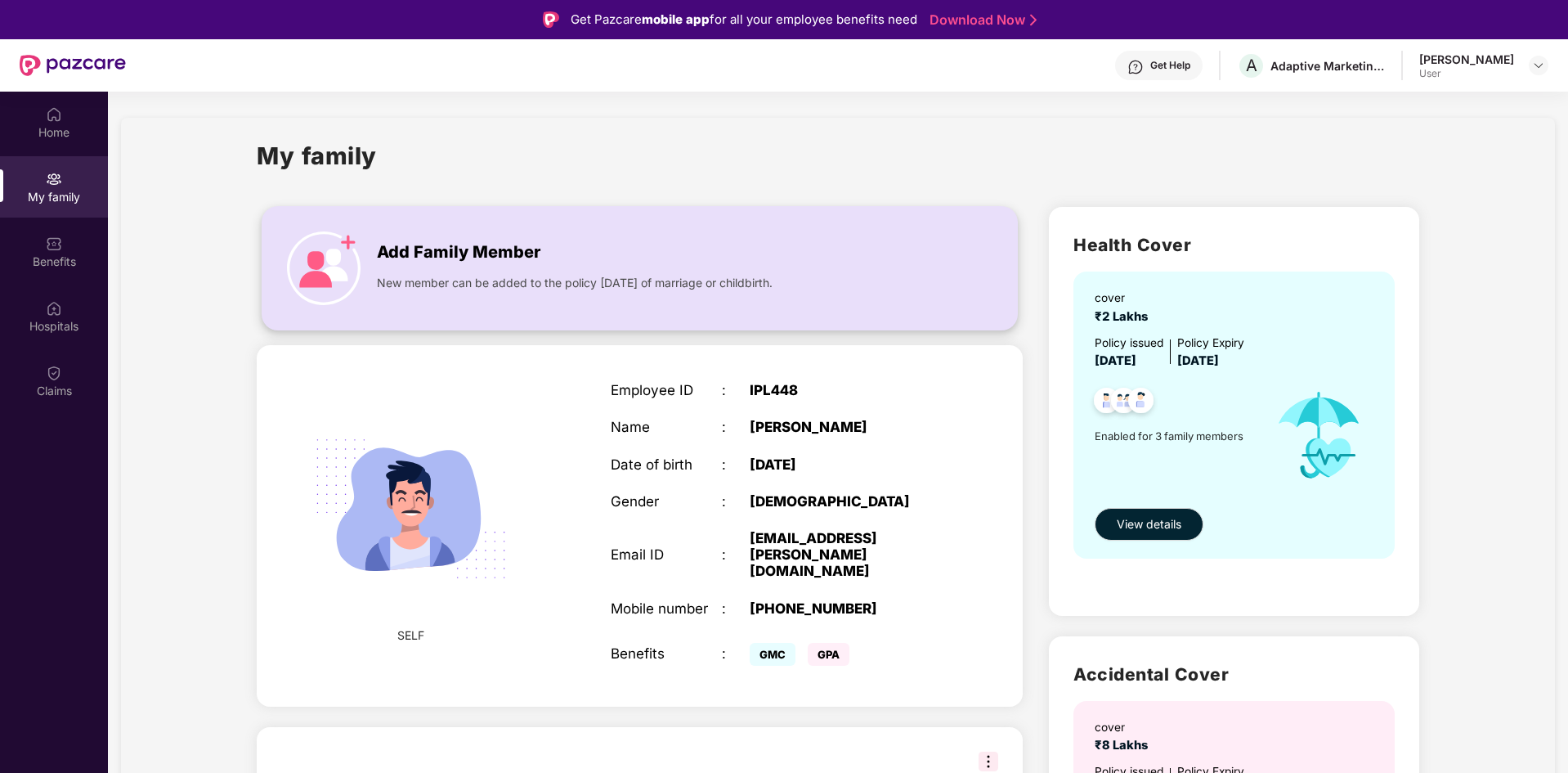
click at [305, 235] on img at bounding box center [324, 268] width 74 height 74
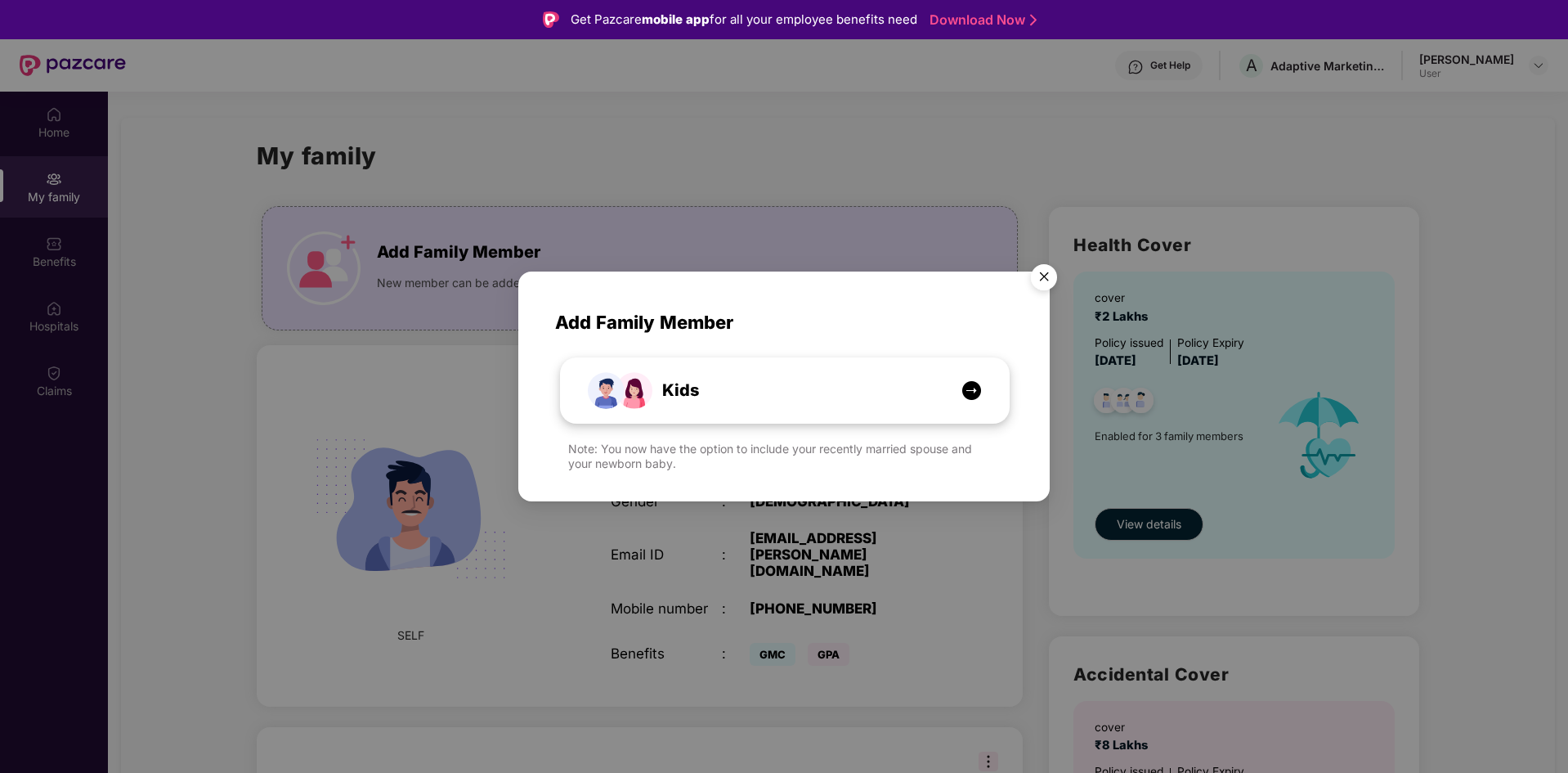
click at [971, 386] on img at bounding box center [972, 391] width 20 height 20
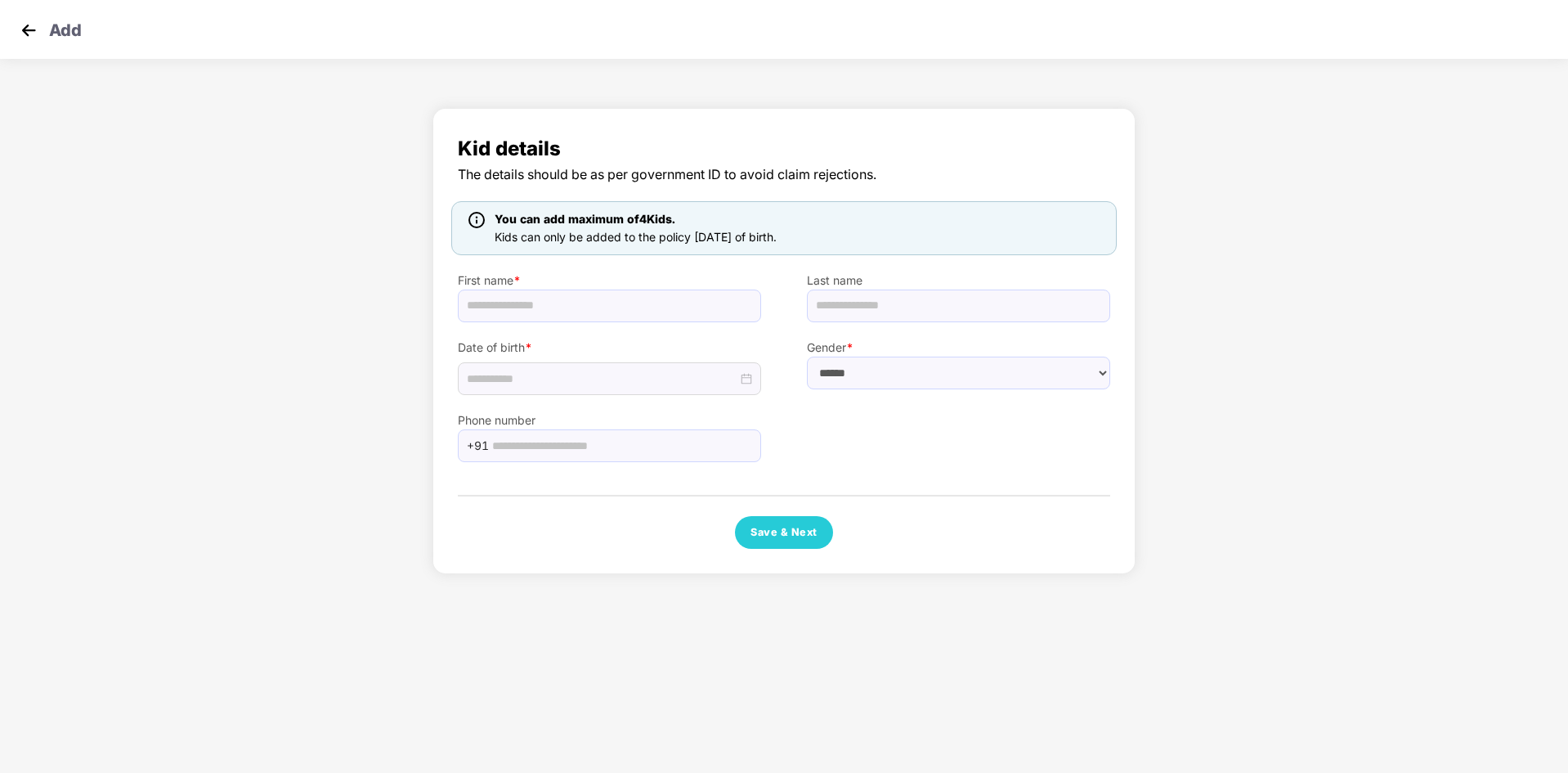
click at [31, 31] on img at bounding box center [29, 30] width 25 height 25
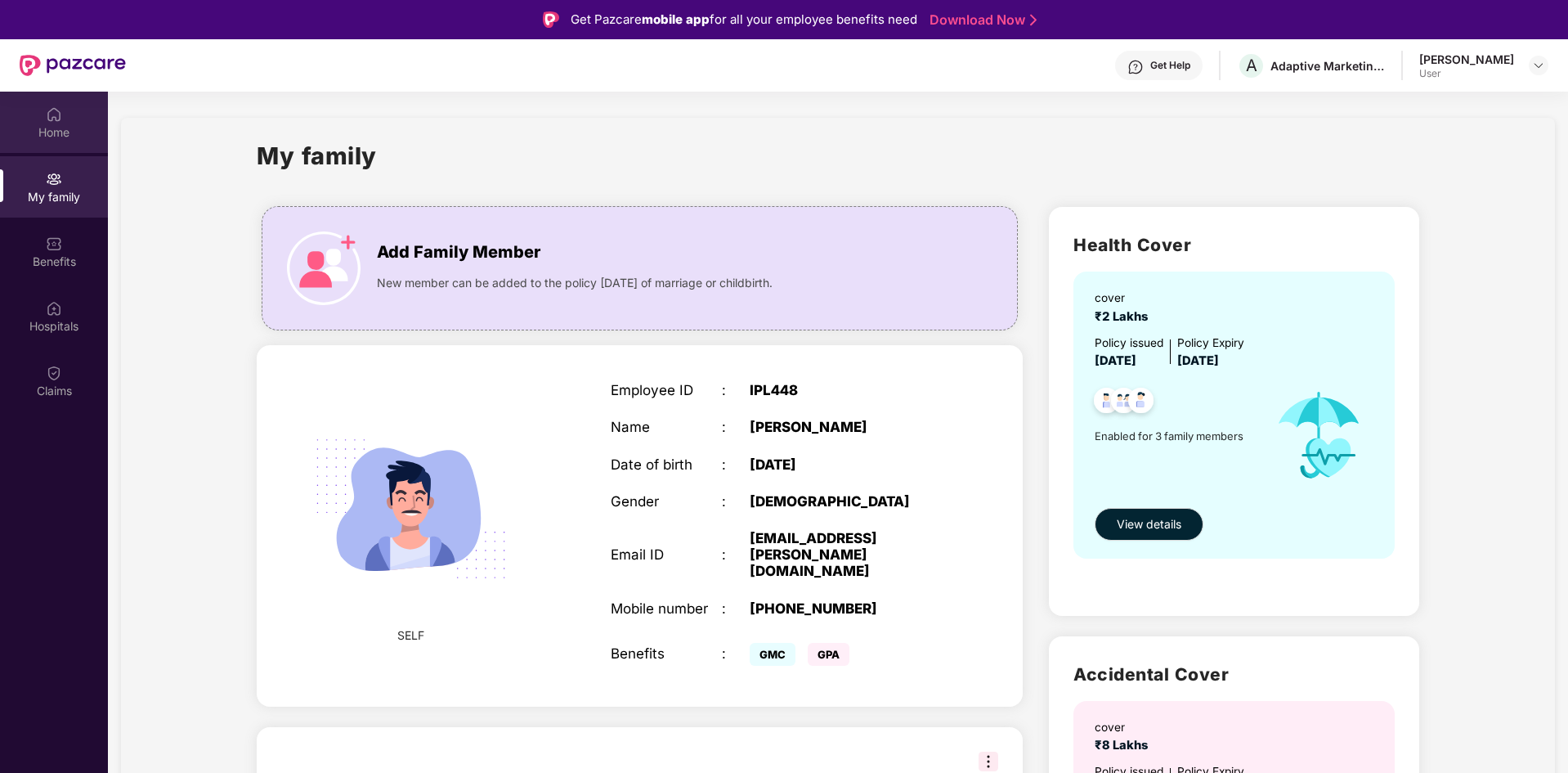
click at [62, 123] on div "Home" at bounding box center [53, 122] width 108 height 62
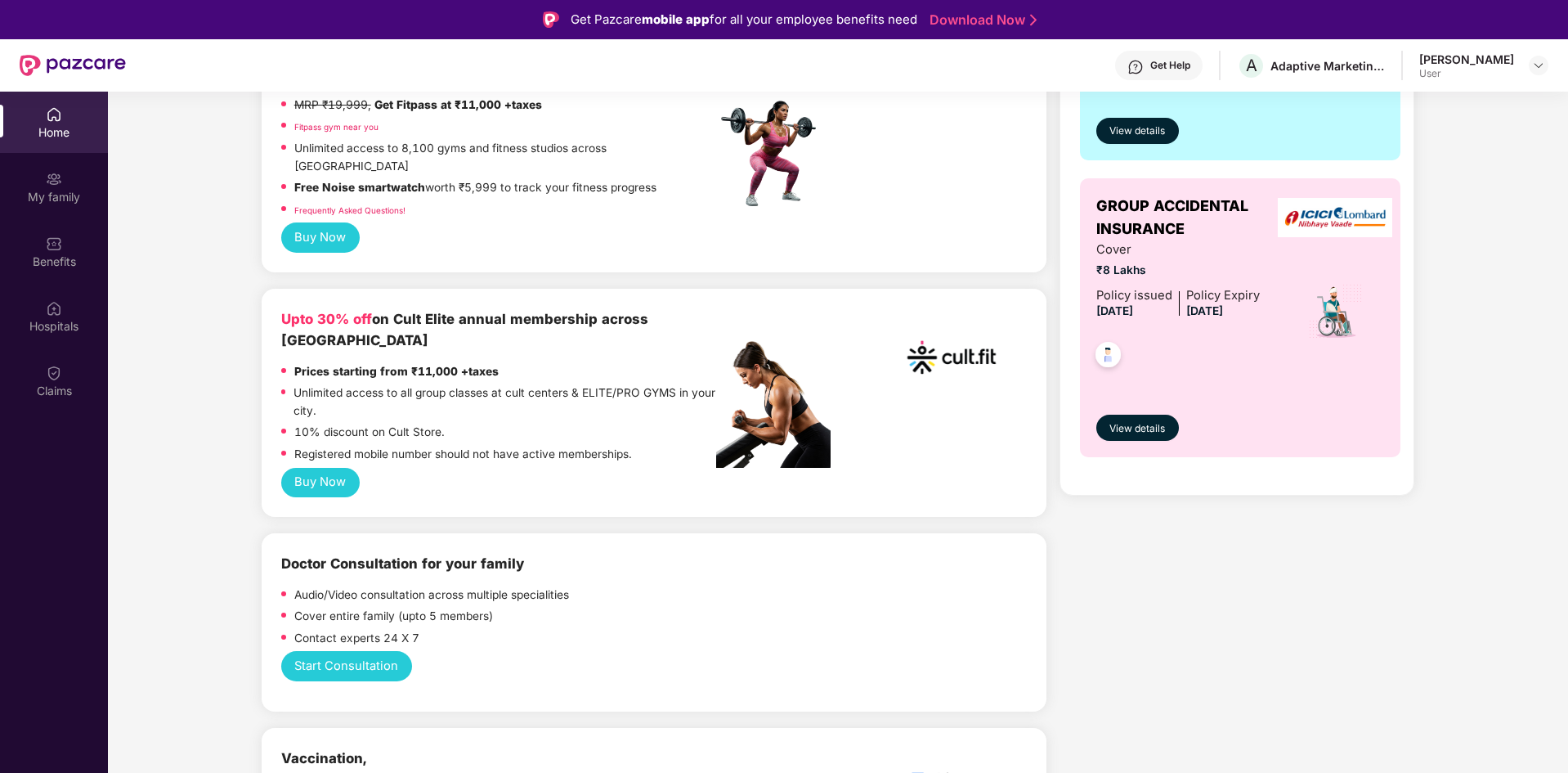
scroll to position [491, 0]
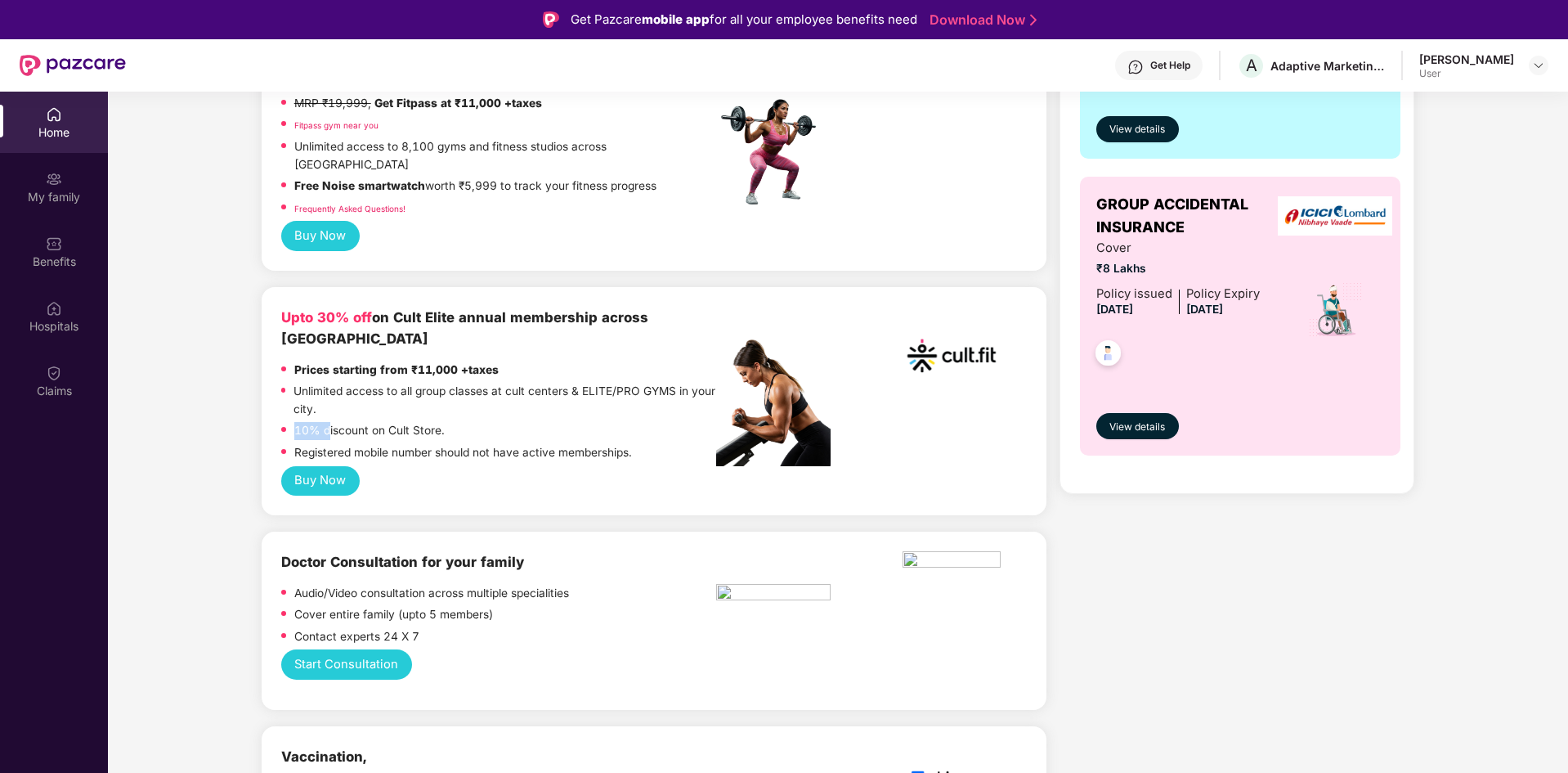
drag, startPoint x: 295, startPoint y: 389, endPoint x: 327, endPoint y: 389, distance: 32.0
click at [327, 422] on p "10% discount on Cult Store." at bounding box center [369, 431] width 150 height 18
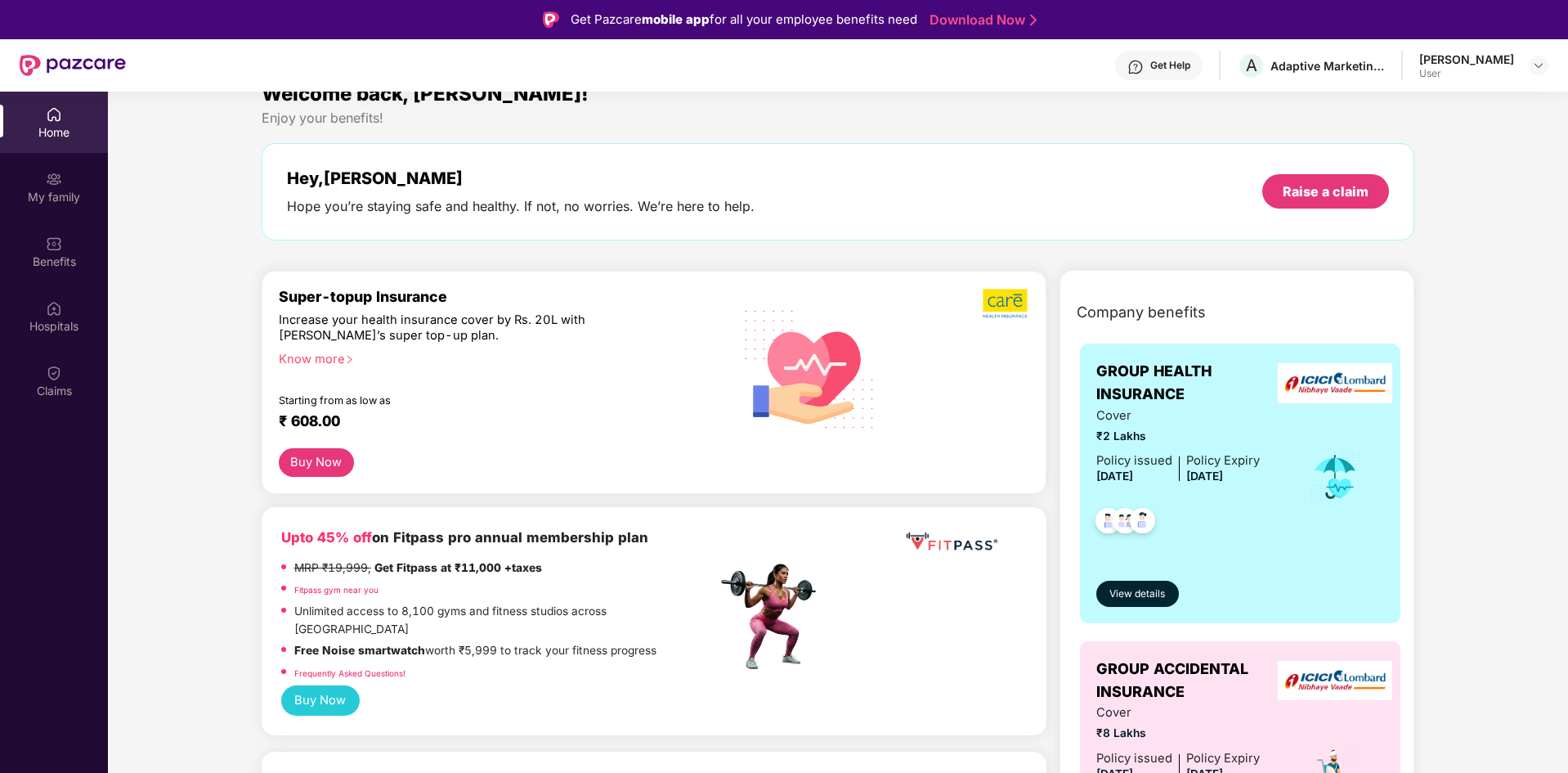
scroll to position [0, 0]
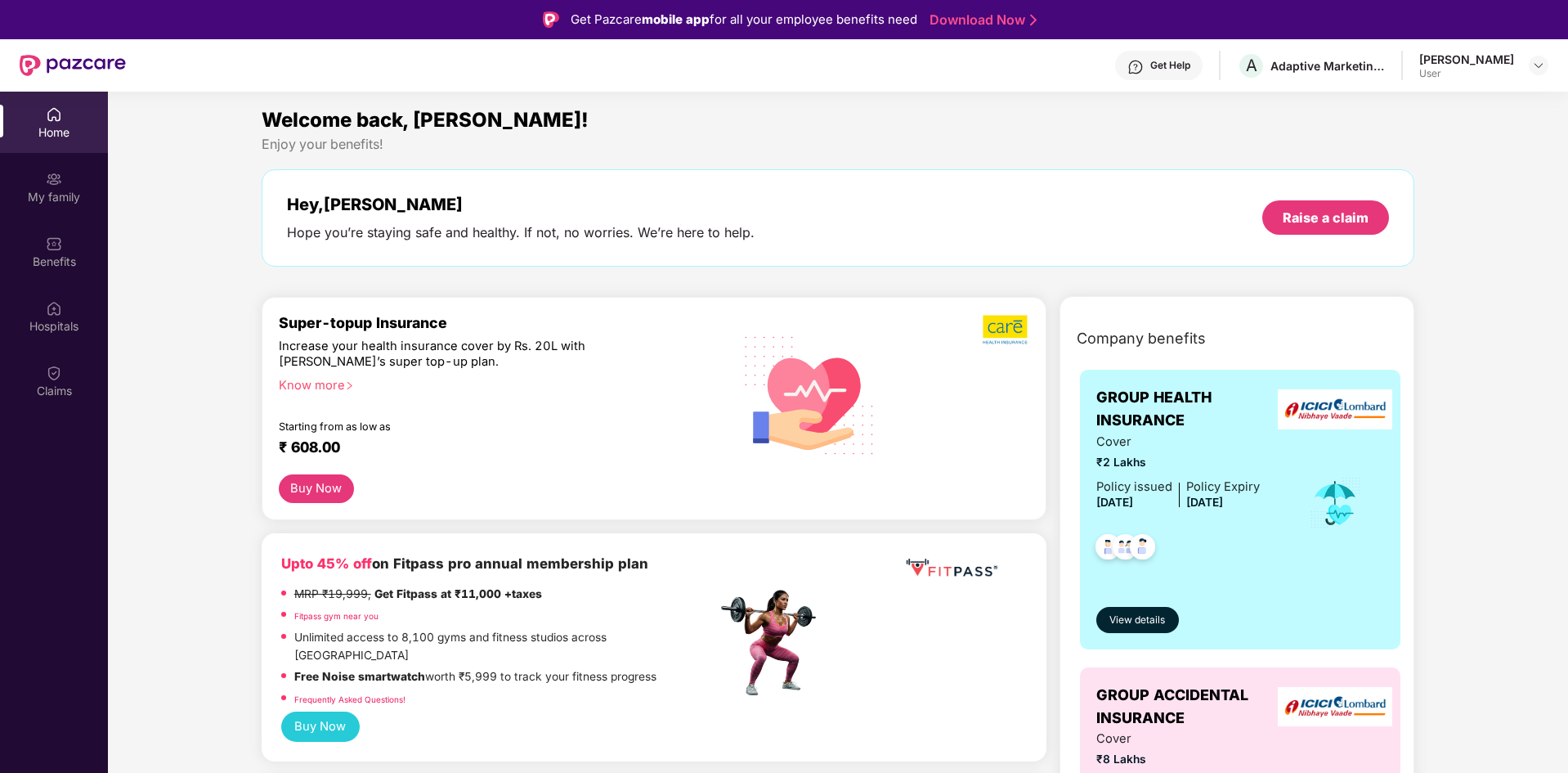
click at [1190, 63] on div "Get Help" at bounding box center [1170, 65] width 40 height 13
click at [706, 130] on div "Welcome back, [PERSON_NAME]!" at bounding box center [838, 121] width 1153 height 31
click at [1544, 70] on img at bounding box center [1539, 65] width 13 height 13
click at [1298, 109] on div "Welcome back, [PERSON_NAME]!" at bounding box center [838, 121] width 1153 height 31
click at [1258, 65] on span "A" at bounding box center [1252, 64] width 11 height 19
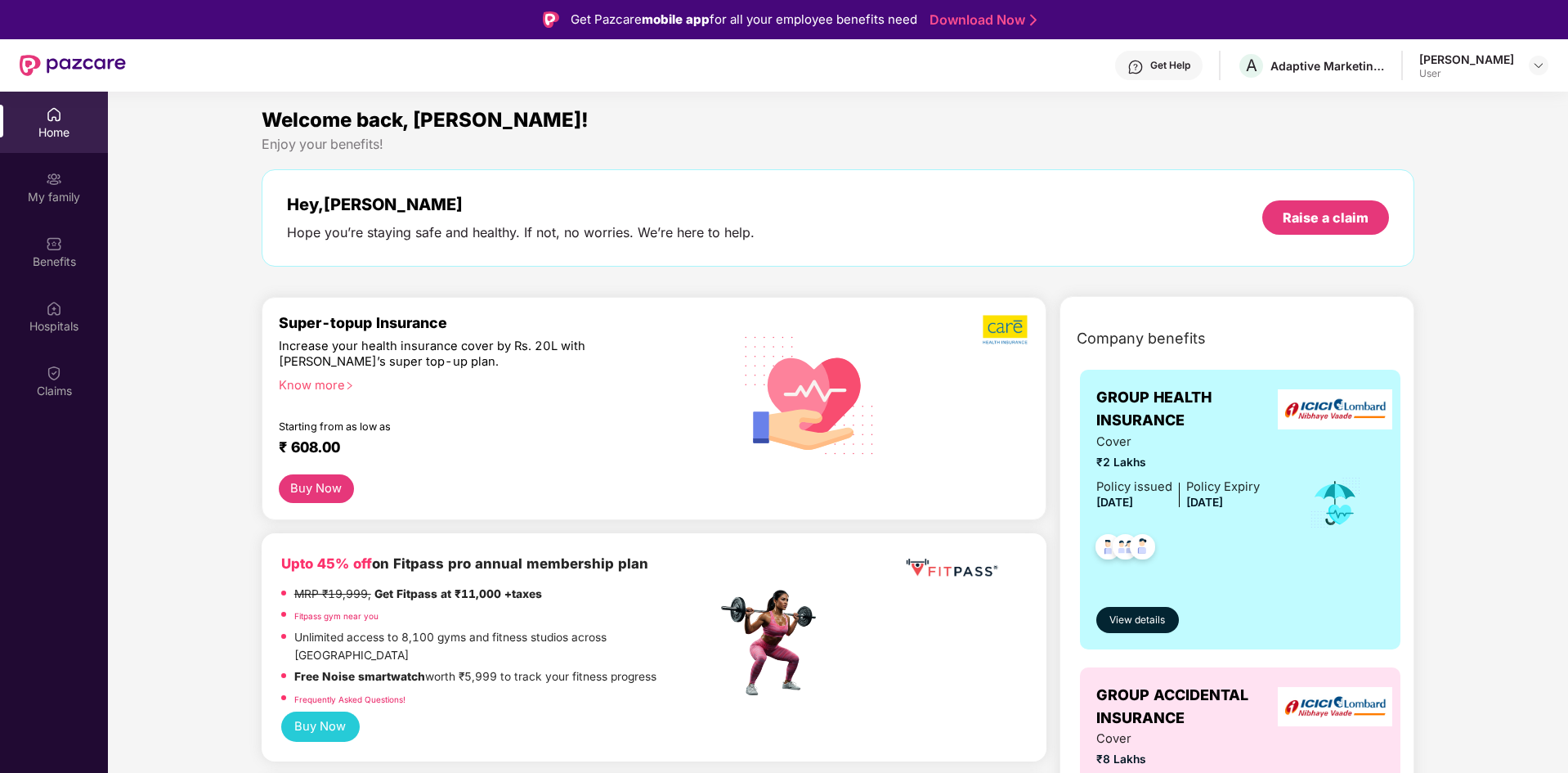
click at [1190, 65] on div "Get Help" at bounding box center [1170, 65] width 40 height 13
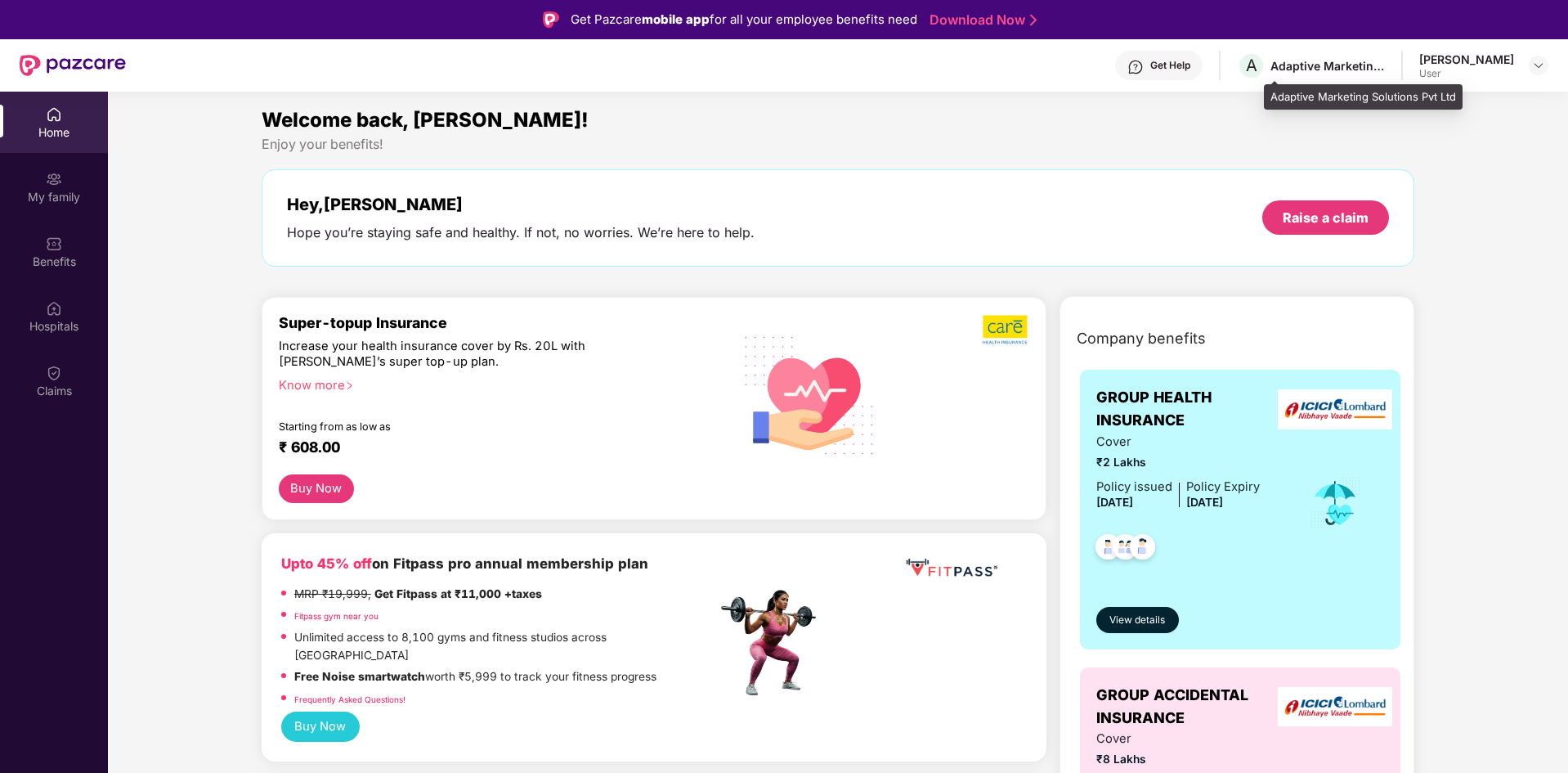
click at [1386, 72] on div "Adaptive Marketing Solutions Pvt Ltd" at bounding box center [1328, 65] width 114 height 16
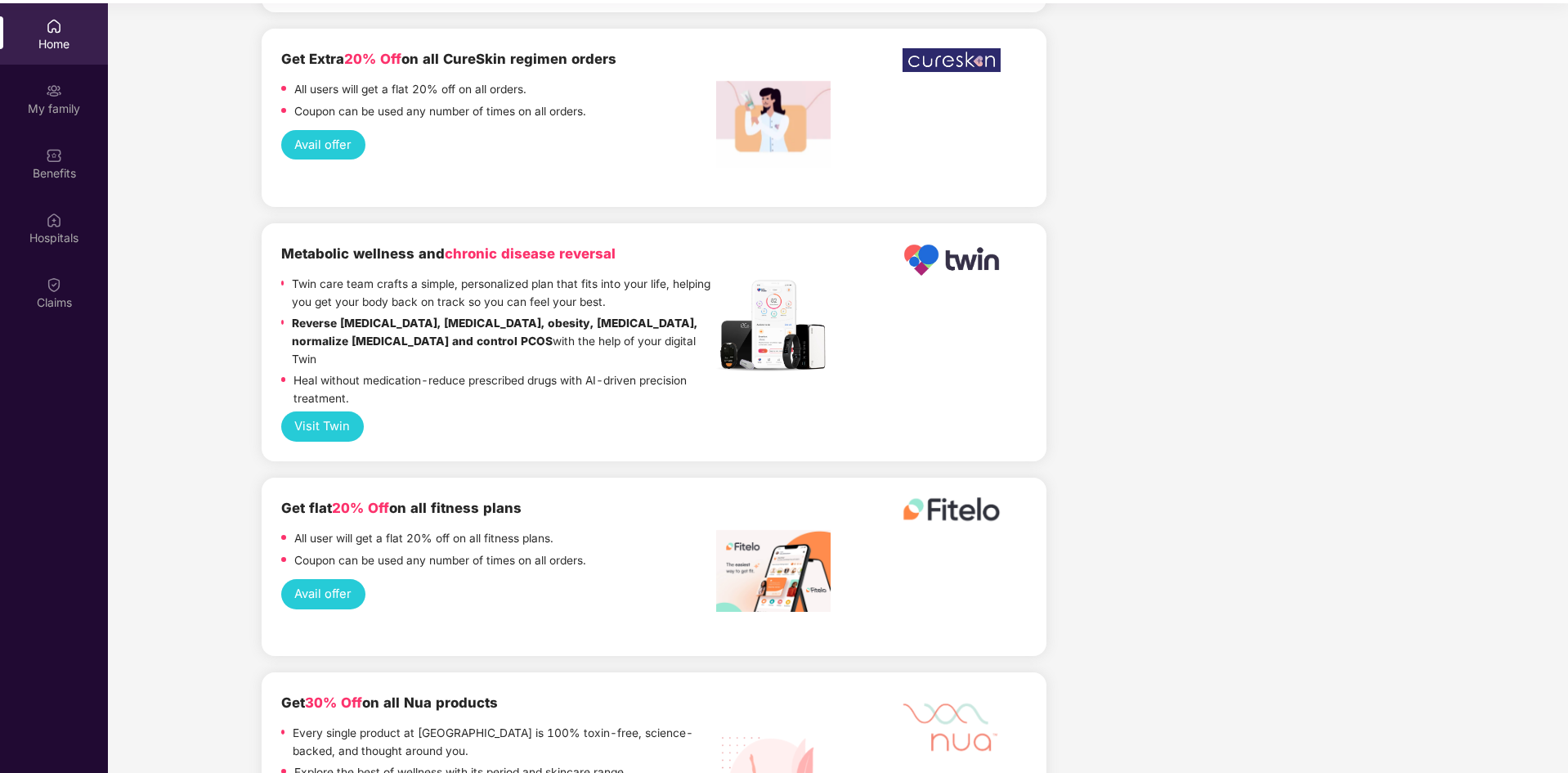
scroll to position [91, 0]
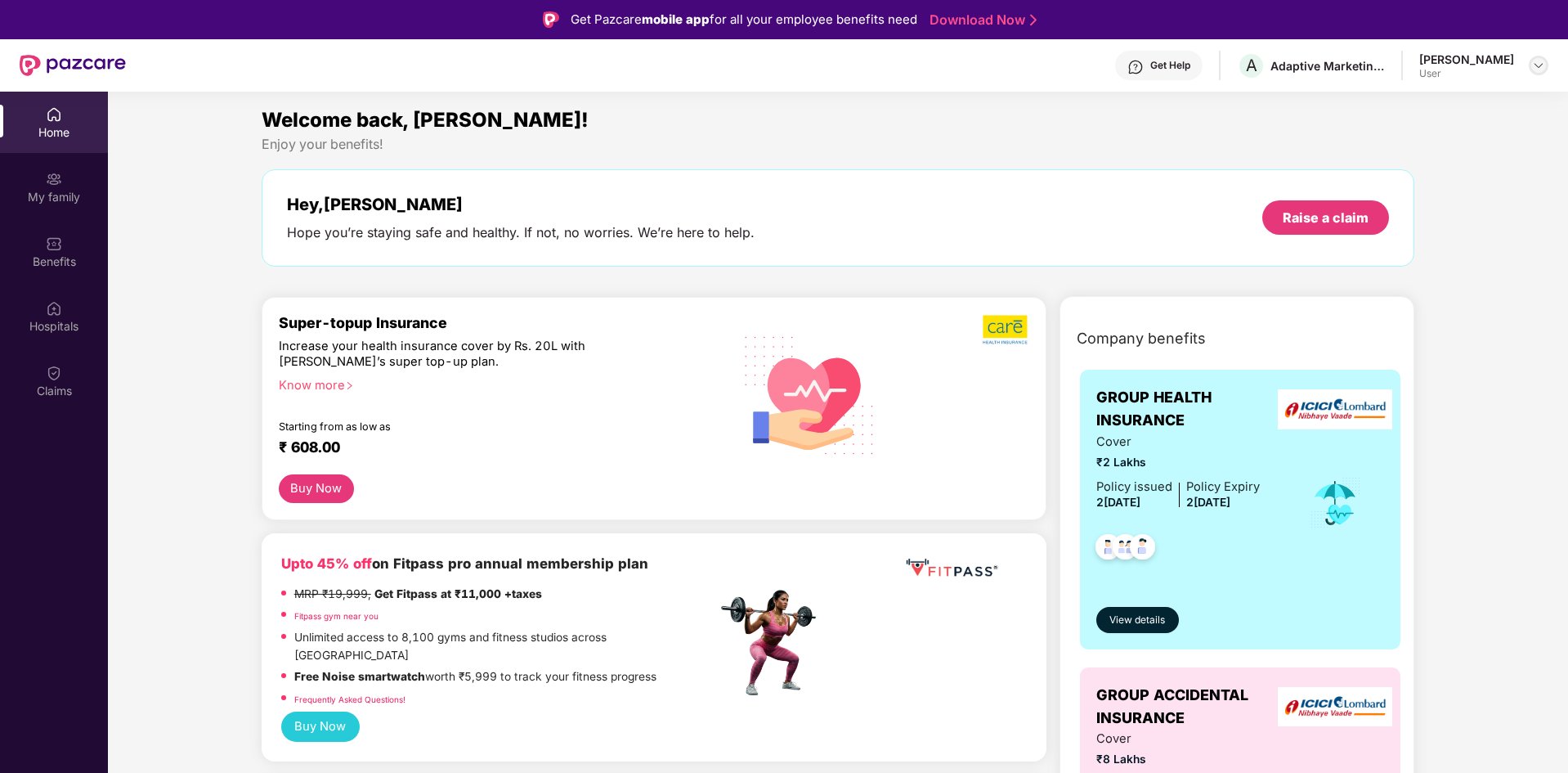
click at [1542, 70] on img at bounding box center [1539, 65] width 13 height 13
click at [1141, 133] on div "Welcome back, [PERSON_NAME]!" at bounding box center [838, 121] width 1153 height 31
click at [54, 382] on div "Claims" at bounding box center [53, 391] width 108 height 17
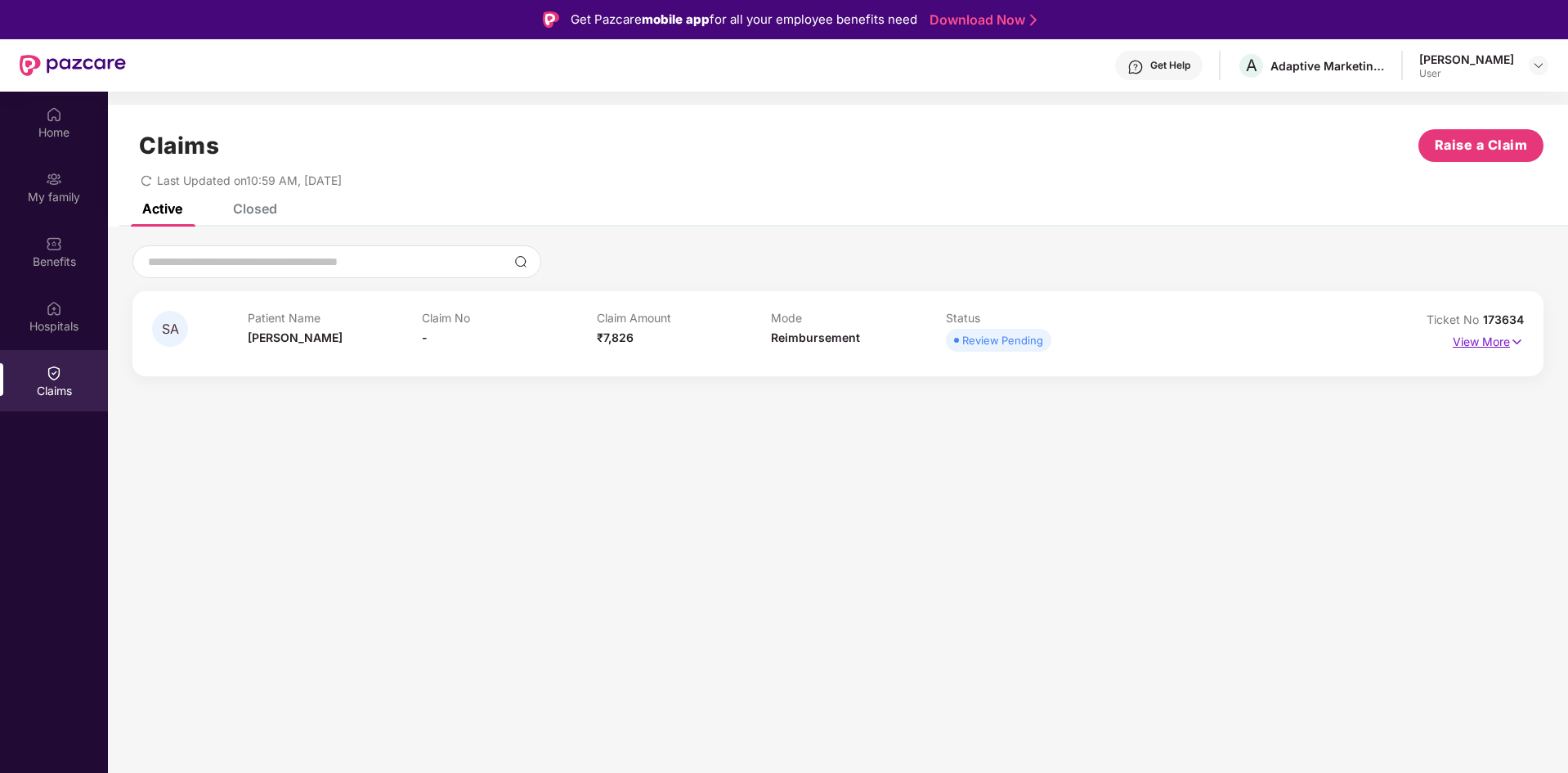
click at [1506, 342] on p "View More" at bounding box center [1488, 340] width 71 height 22
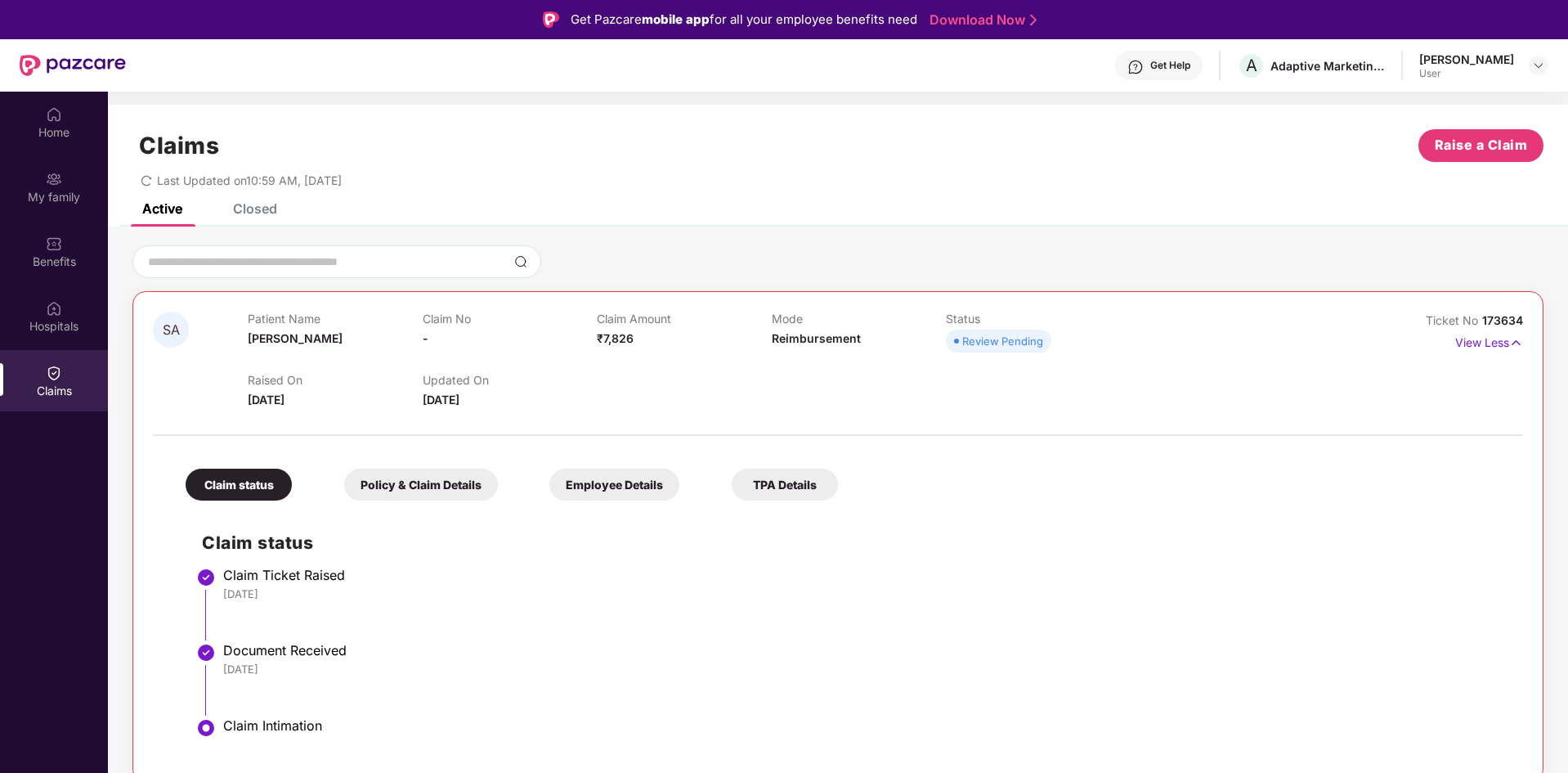
scroll to position [82, 0]
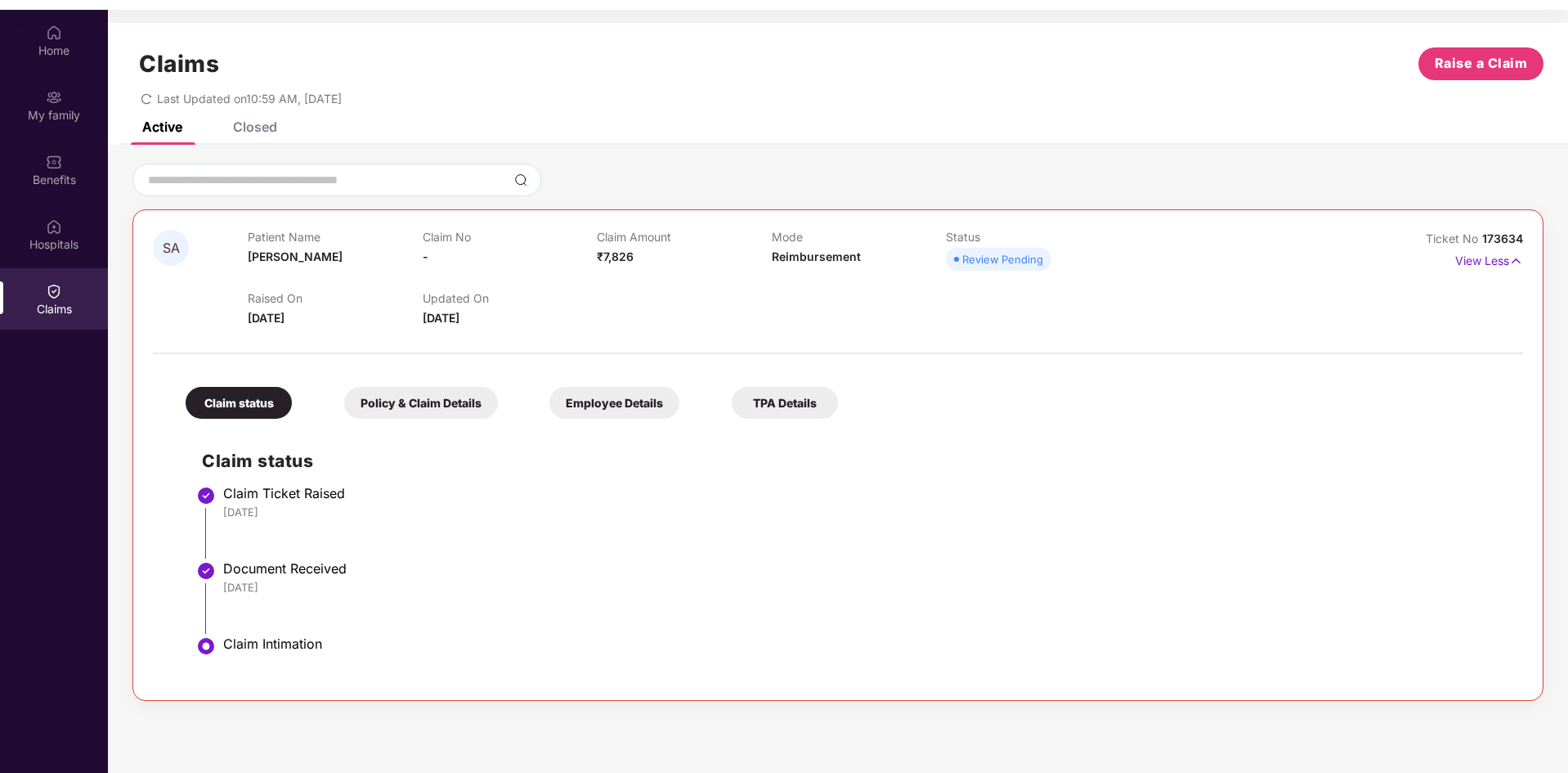
click at [417, 408] on div "Policy & Claim Details" at bounding box center [421, 403] width 154 height 32
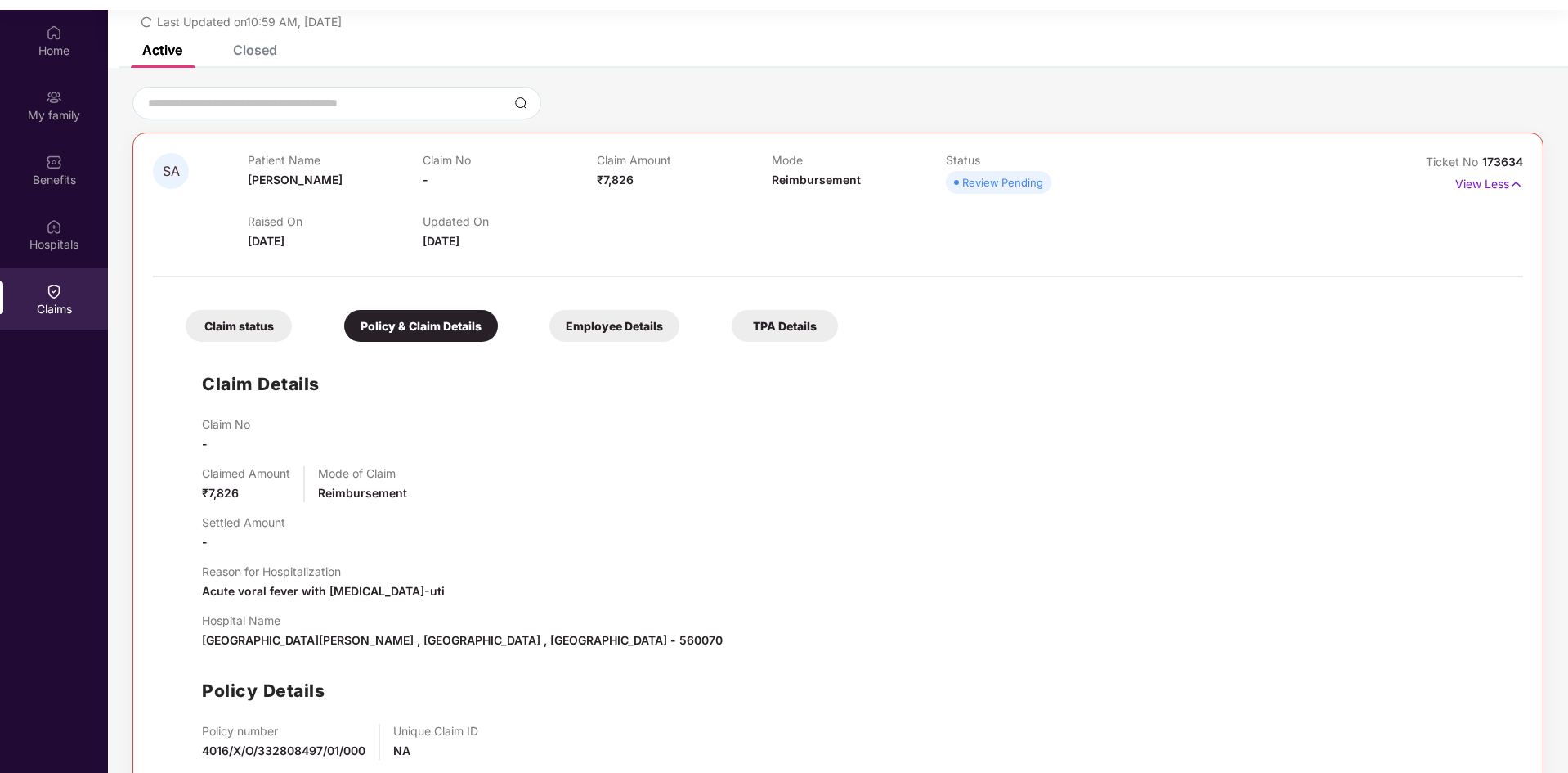
scroll to position [153, 0]
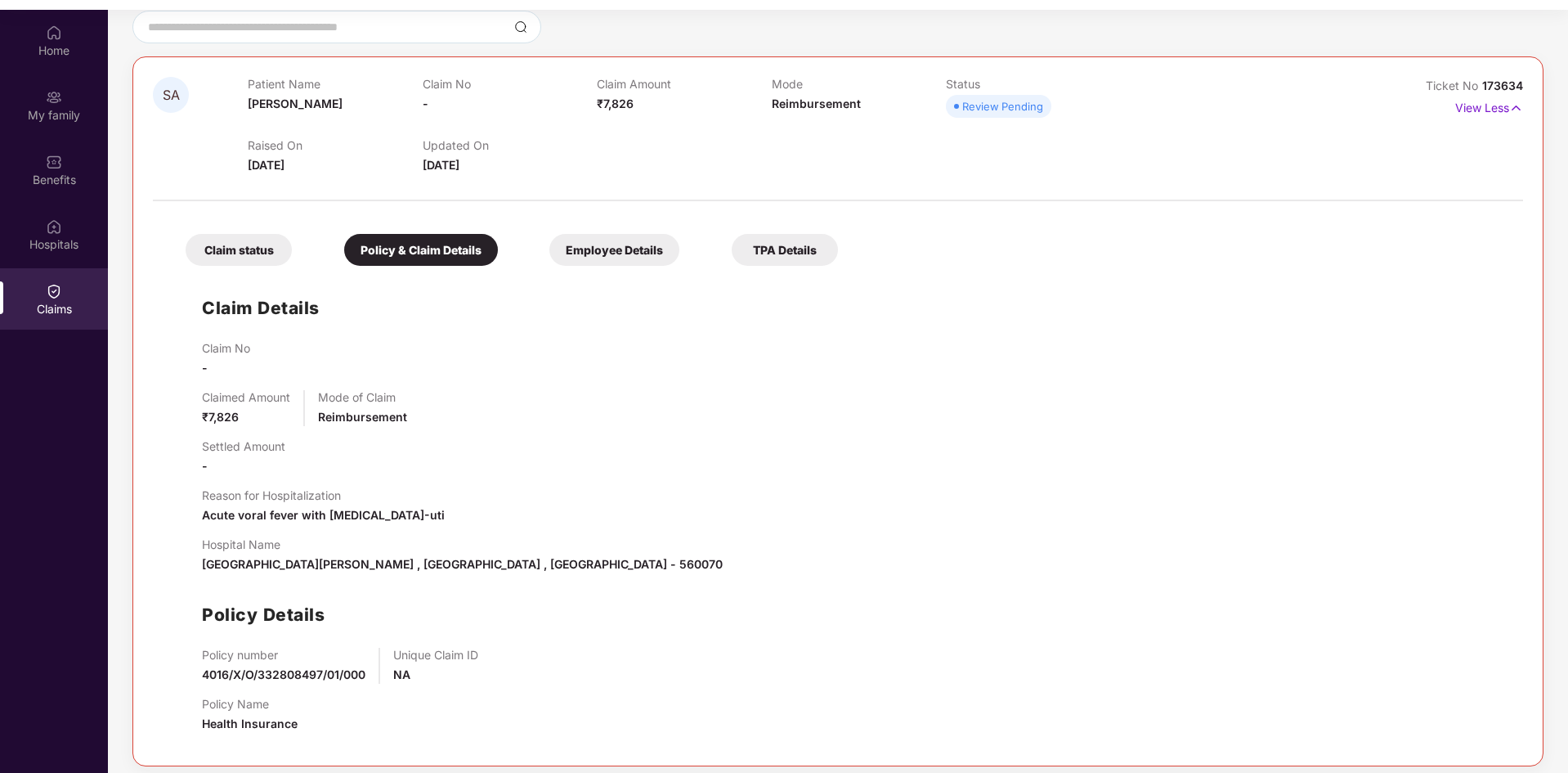
click at [620, 262] on div "Employee Details" at bounding box center [614, 250] width 130 height 32
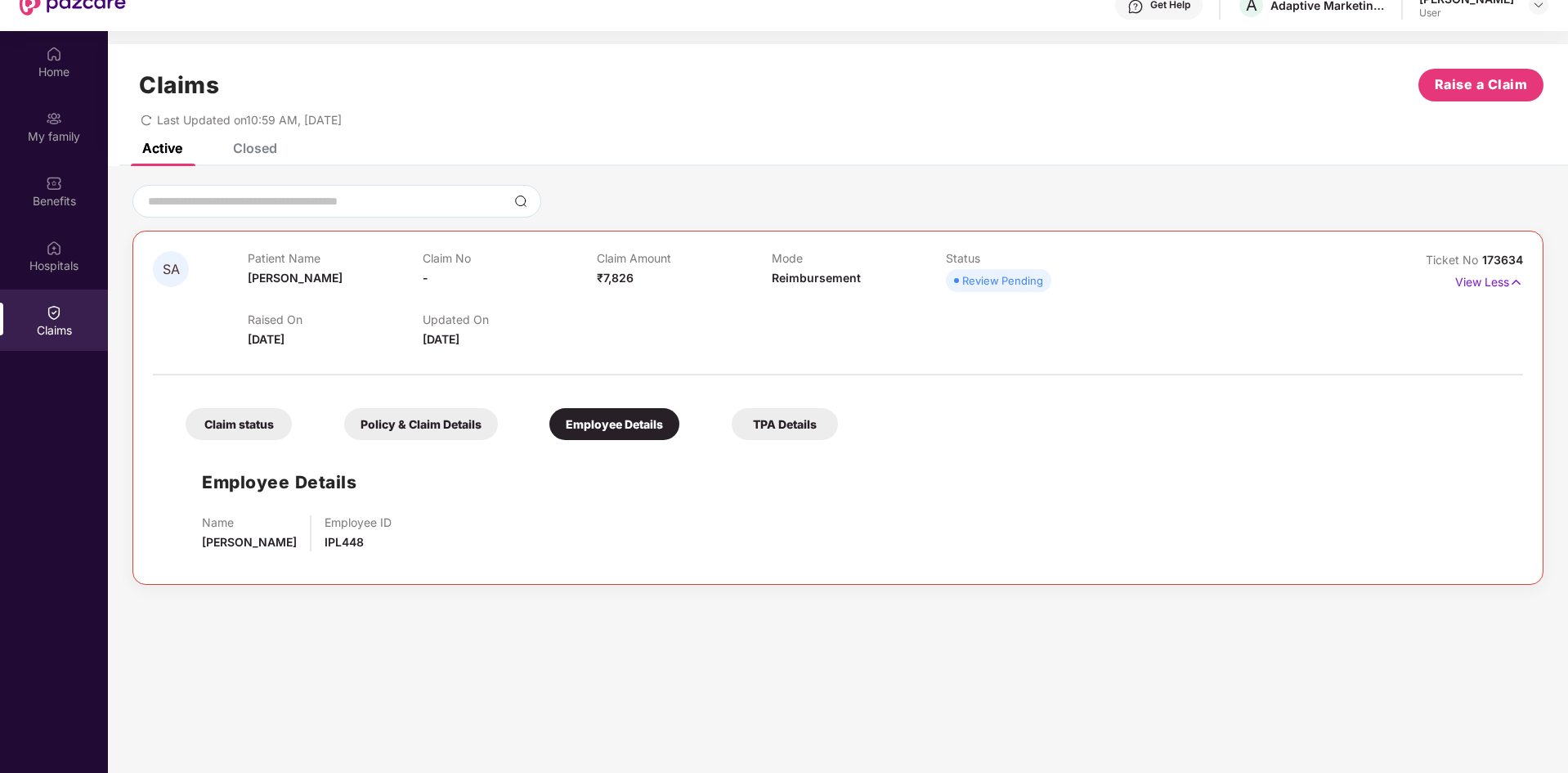
scroll to position [0, 0]
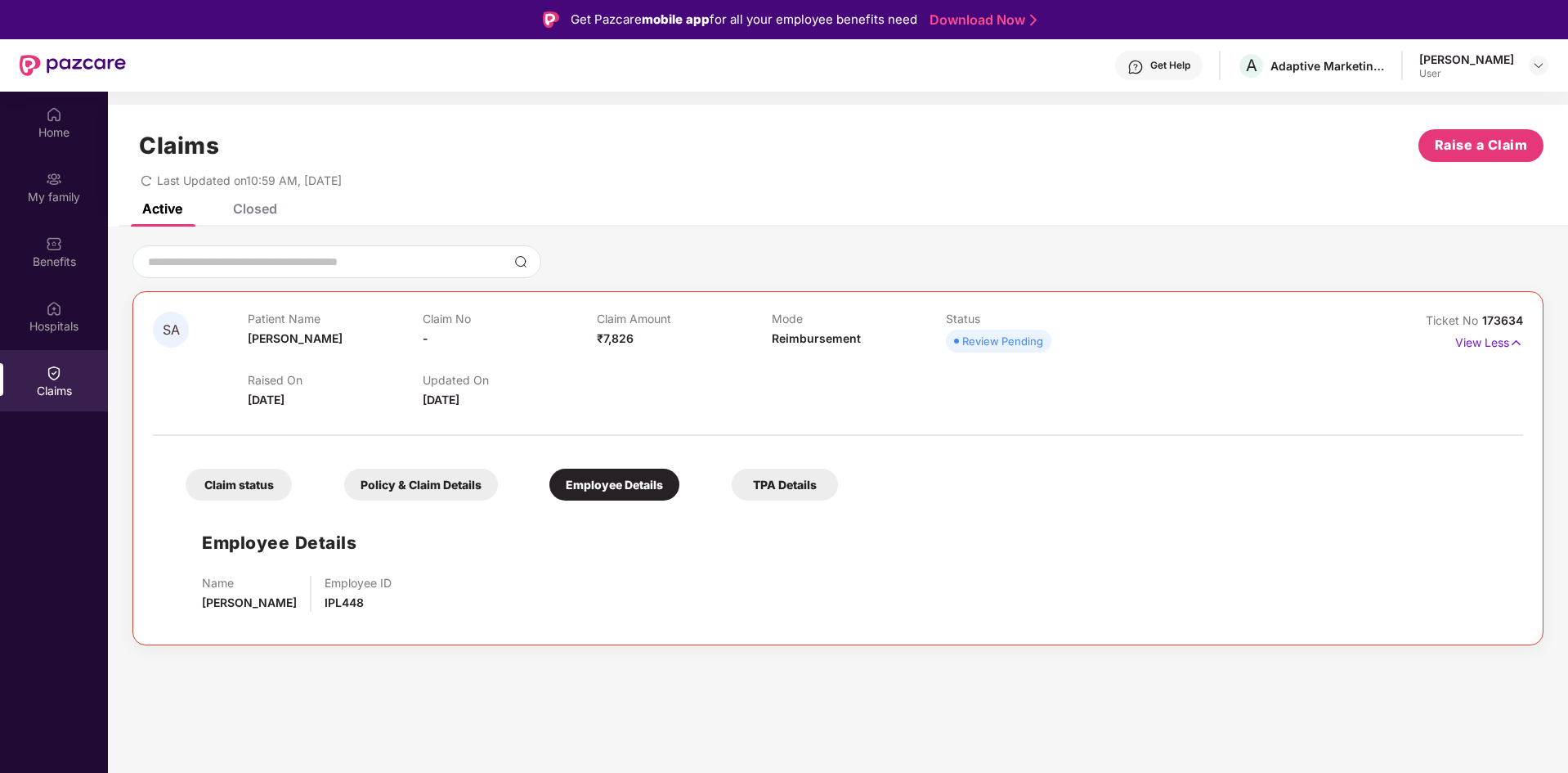
click at [790, 478] on div "TPA Details" at bounding box center [784, 485] width 106 height 32
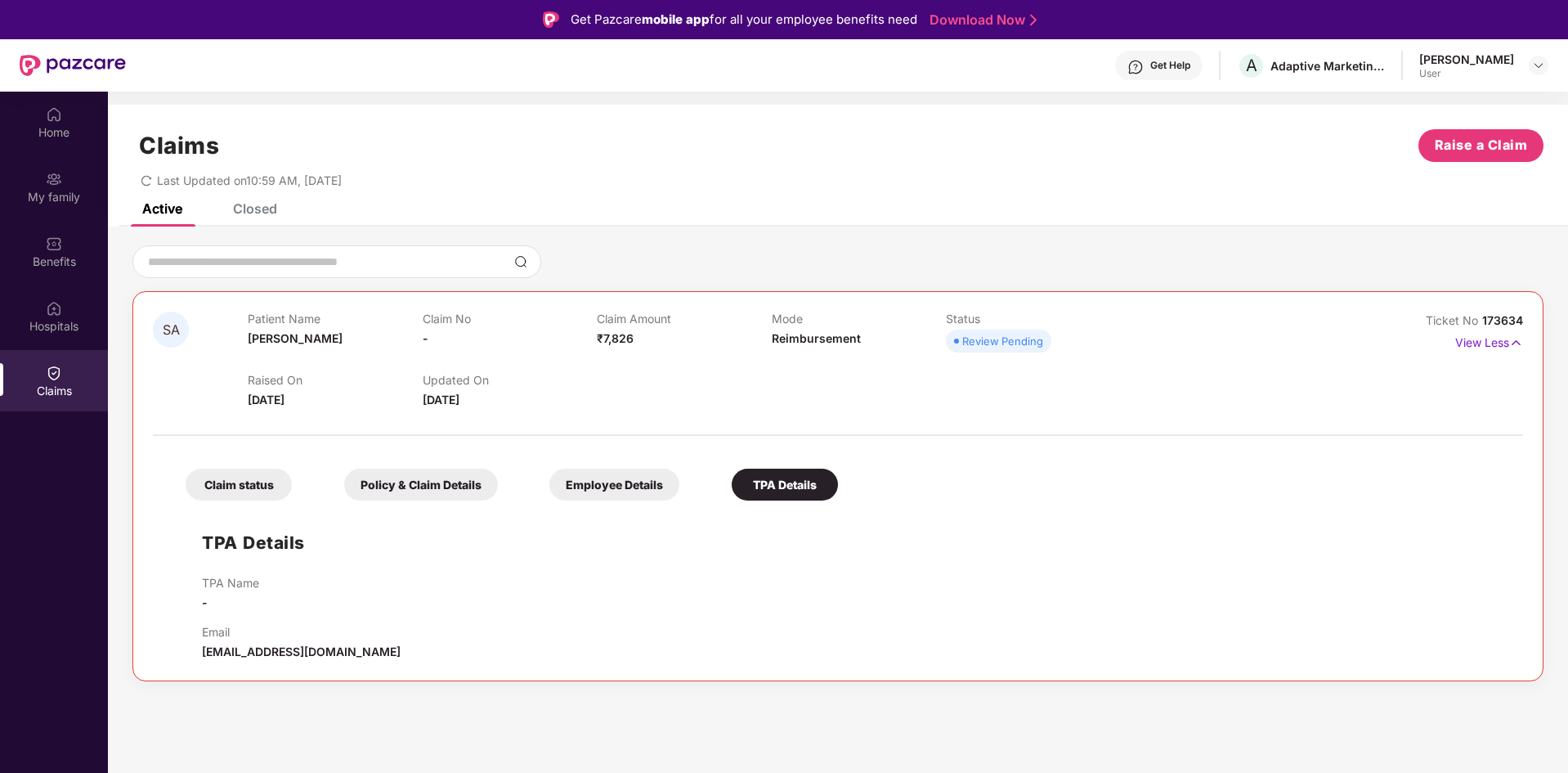
click at [259, 488] on div "Claim status" at bounding box center [238, 485] width 106 height 32
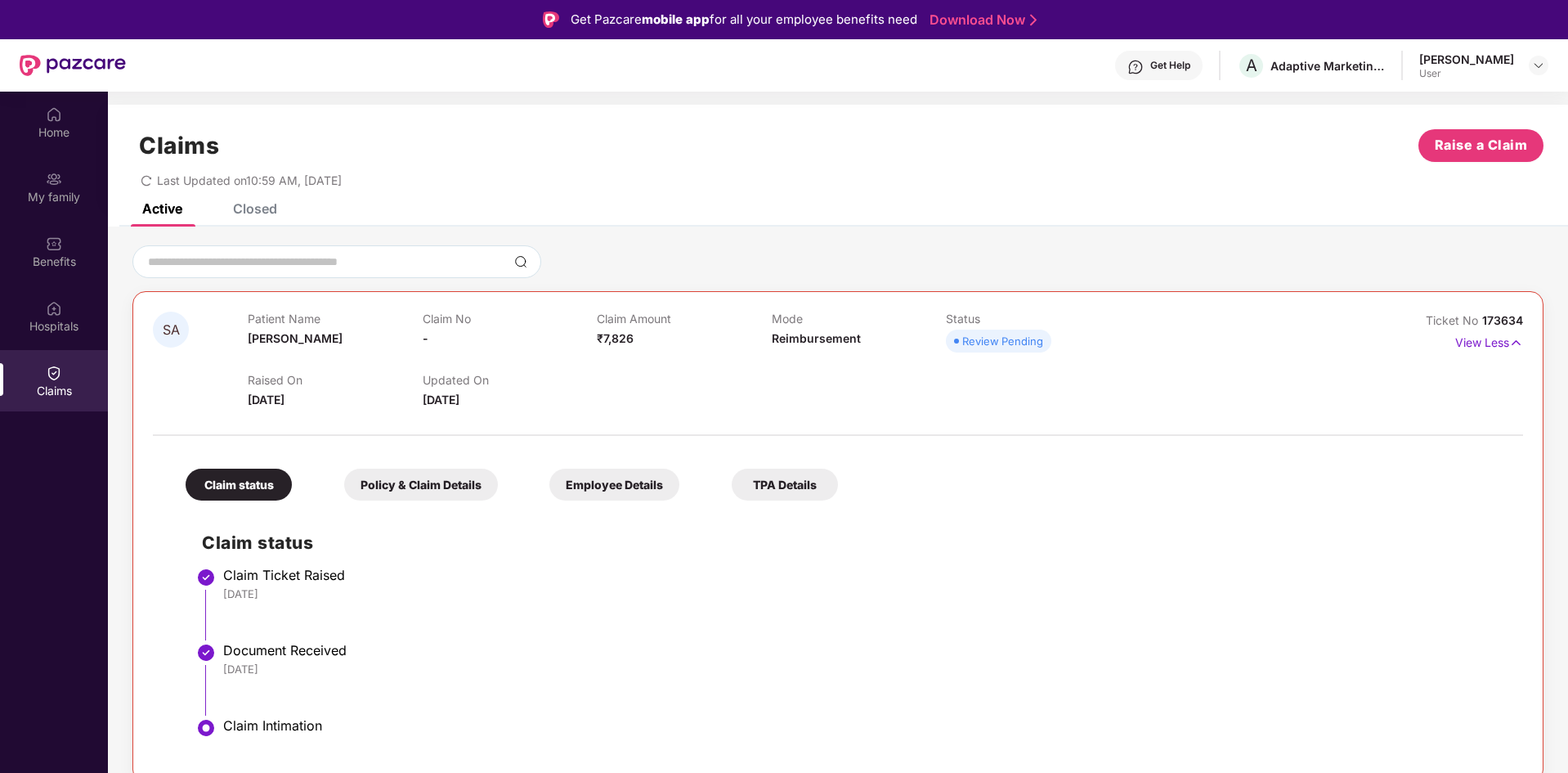
click at [439, 476] on div "Policy & Claim Details" at bounding box center [421, 485] width 154 height 32
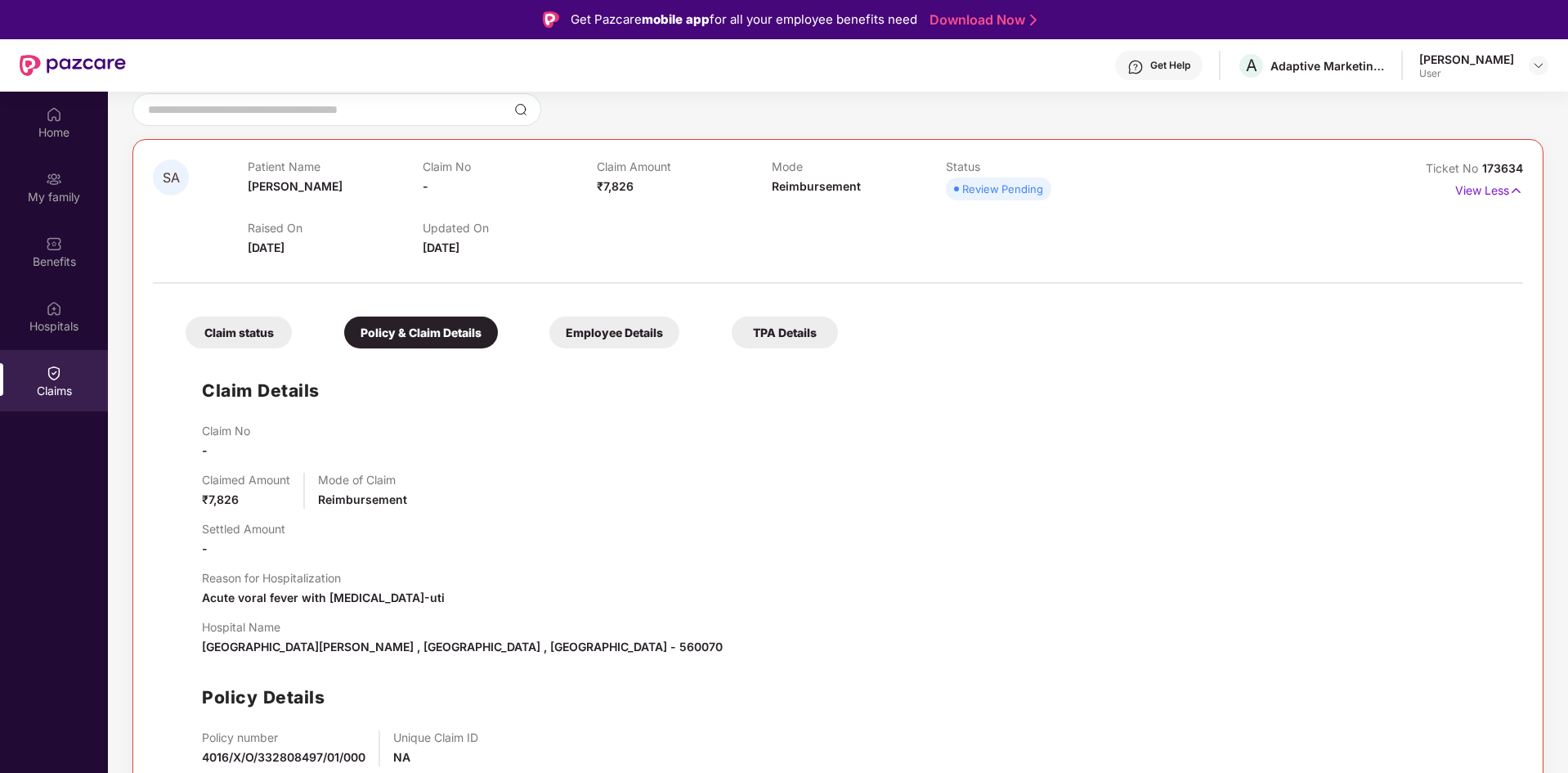
scroll to position [153, 0]
click at [621, 334] on div "Employee Details" at bounding box center [614, 332] width 130 height 32
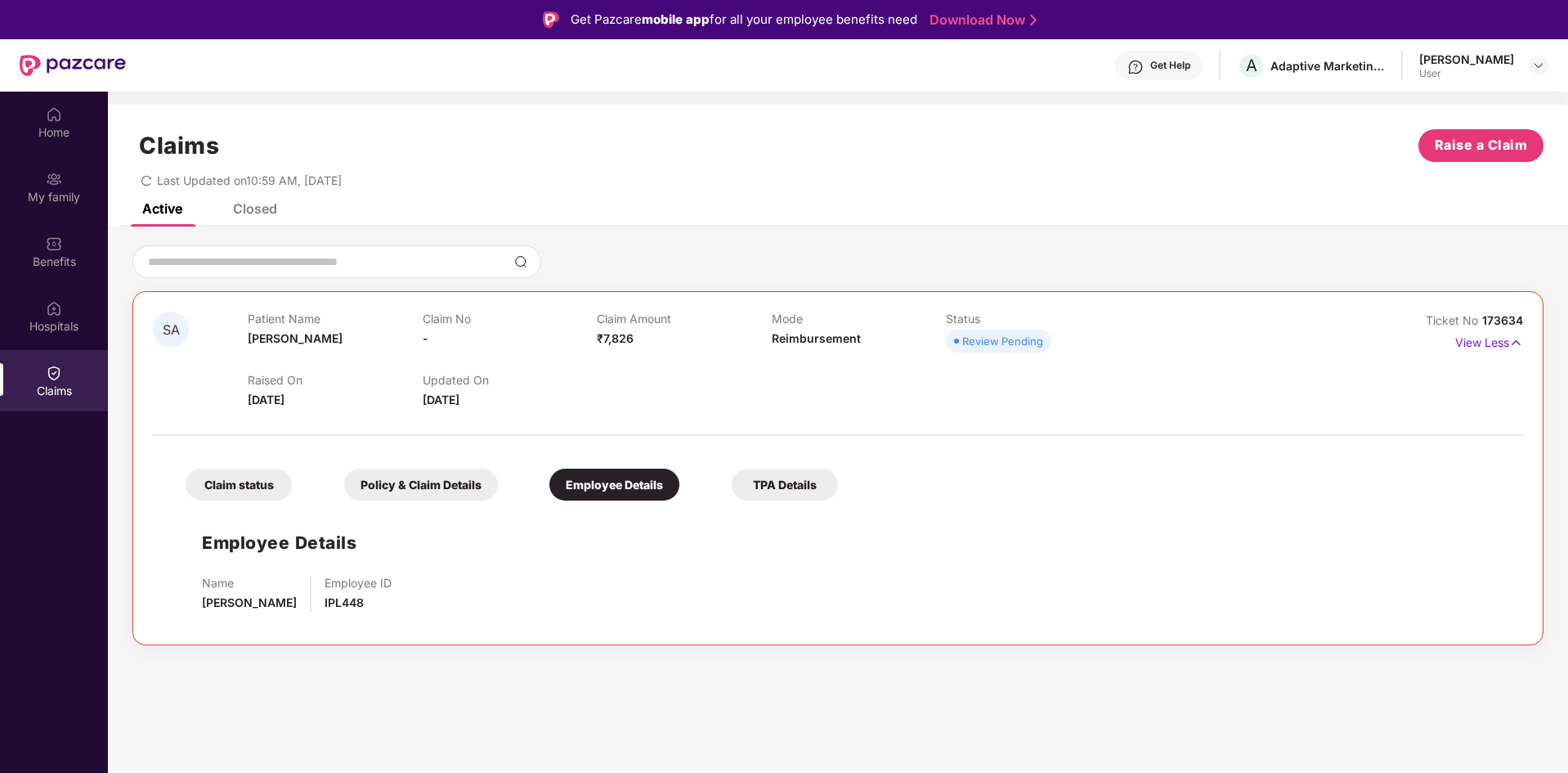
click at [794, 476] on div "TPA Details" at bounding box center [784, 485] width 106 height 32
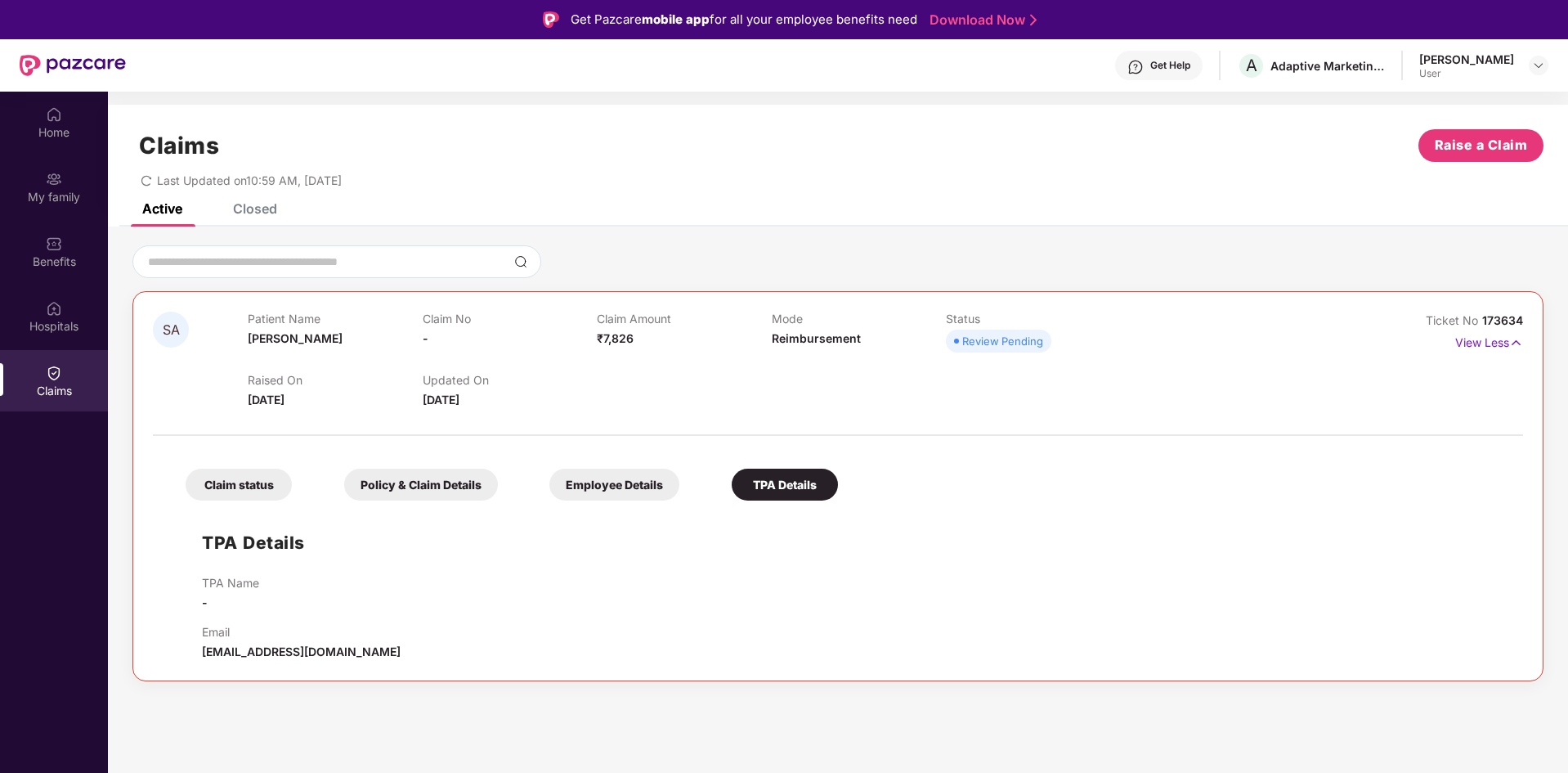
click at [224, 484] on div "Claim status" at bounding box center [238, 485] width 106 height 32
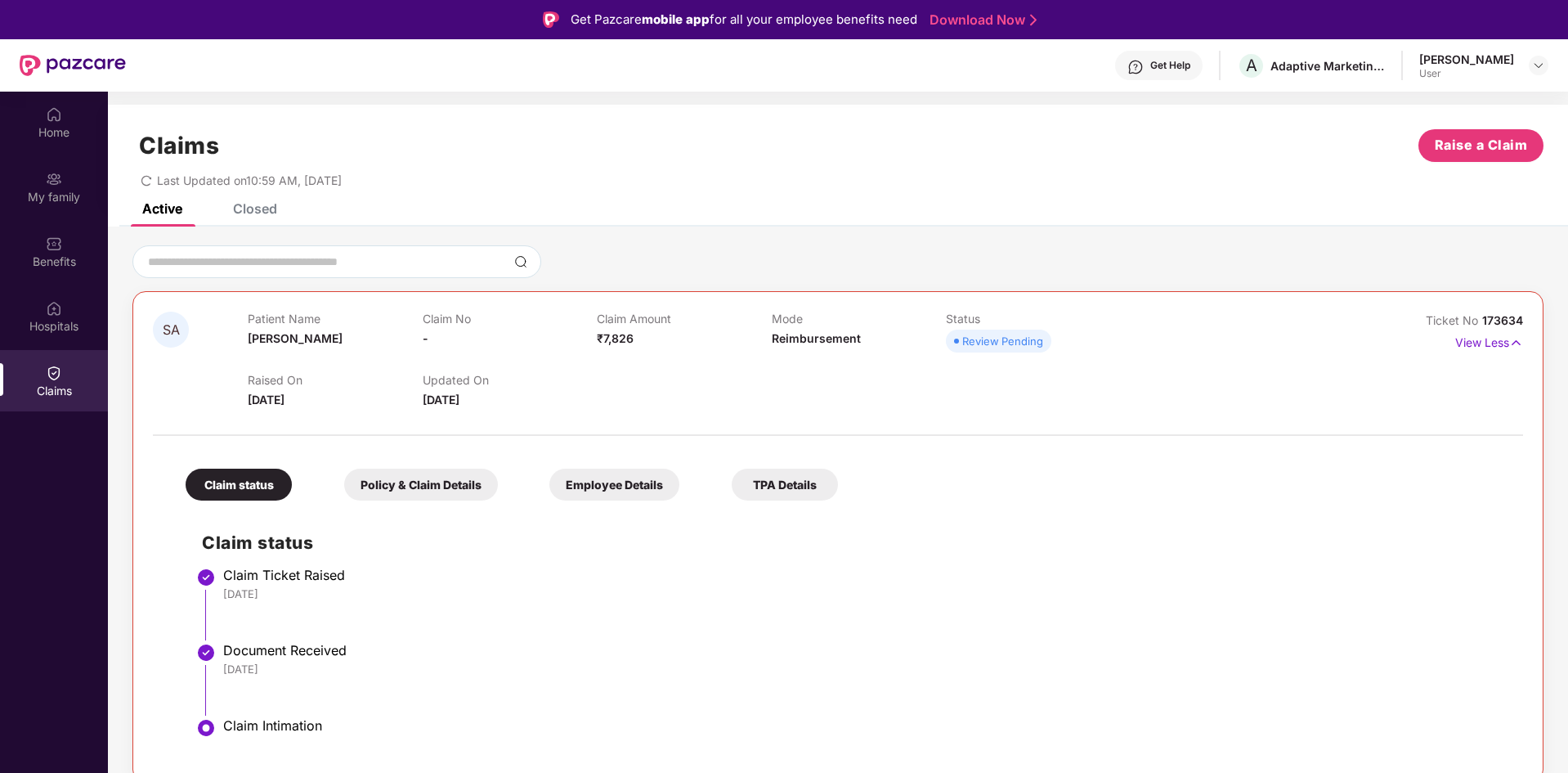
click at [778, 484] on div "TPA Details" at bounding box center [784, 485] width 106 height 32
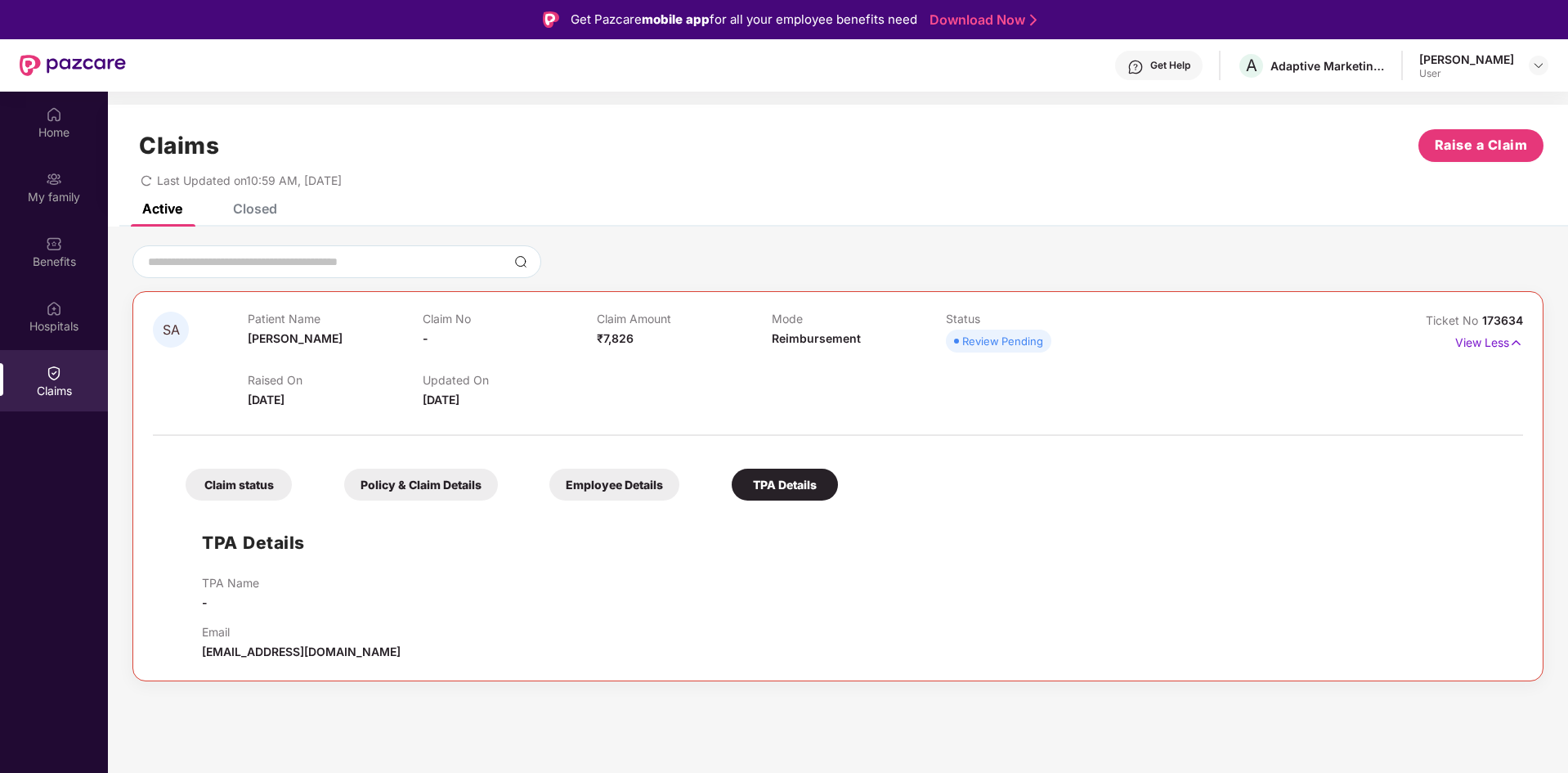
click at [248, 498] on div "Claim status" at bounding box center [238, 485] width 106 height 32
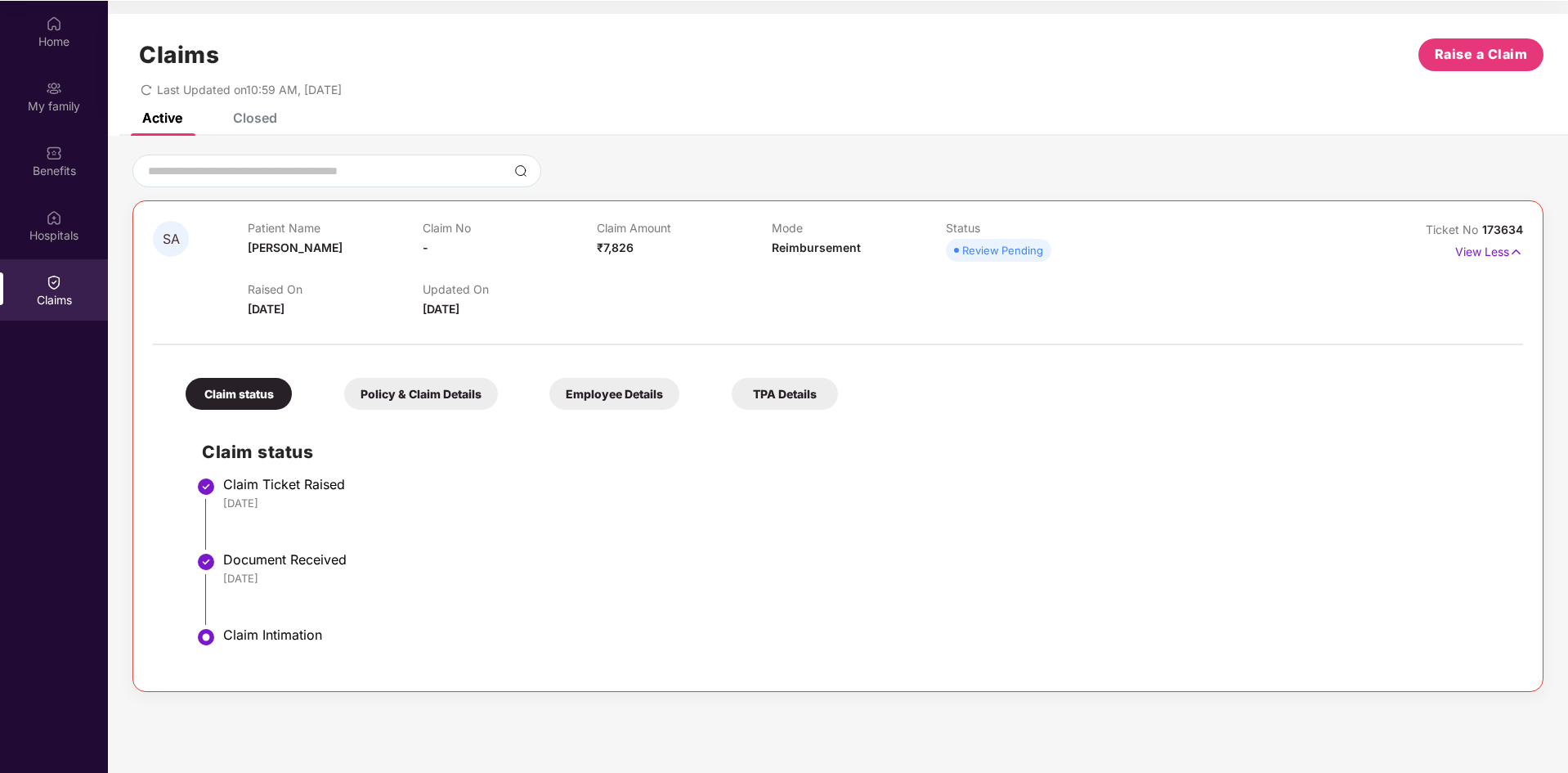
scroll to position [91, 0]
click at [265, 114] on div "Closed" at bounding box center [255, 117] width 44 height 17
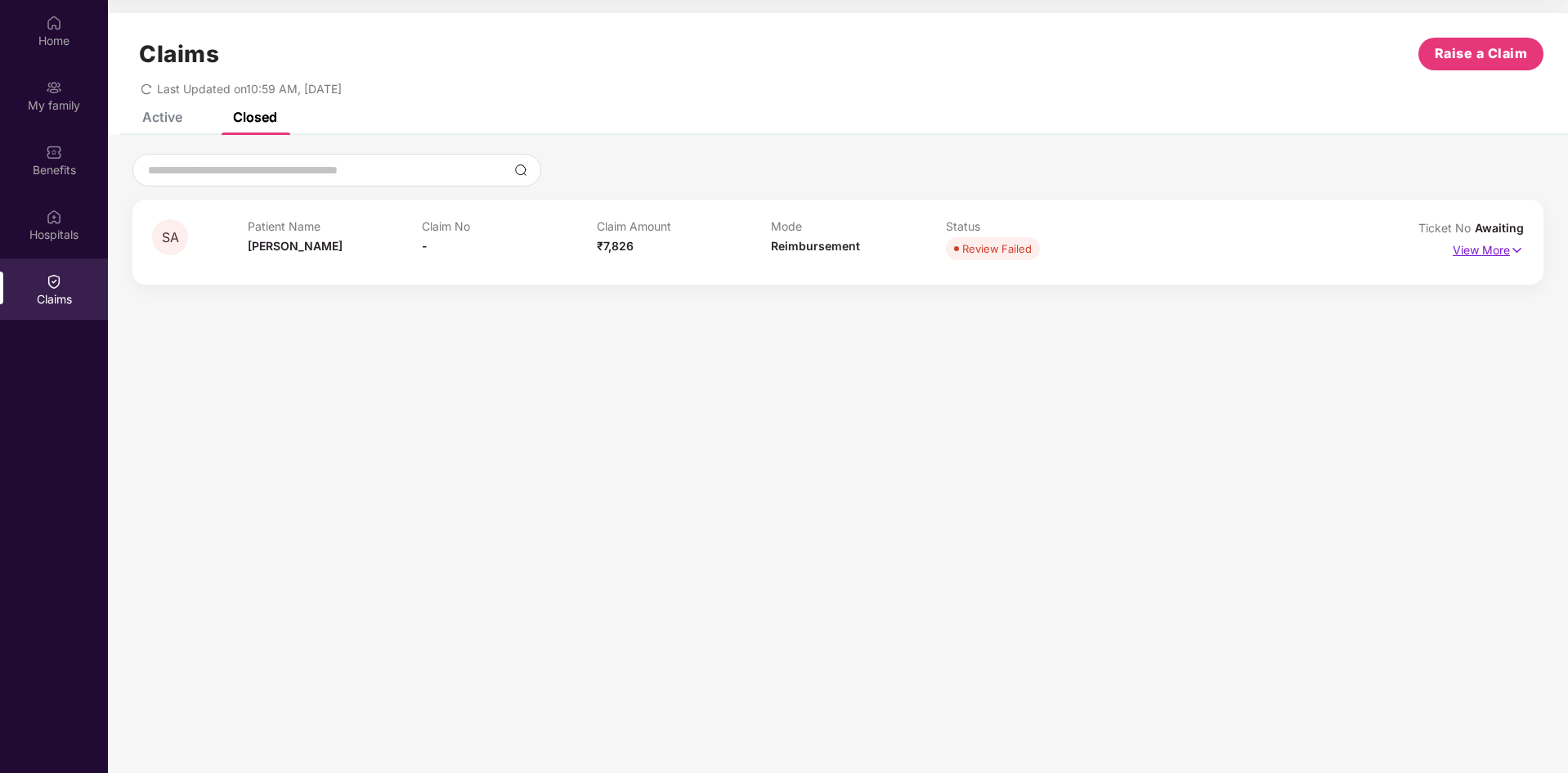
click at [1511, 254] on img at bounding box center [1516, 251] width 14 height 18
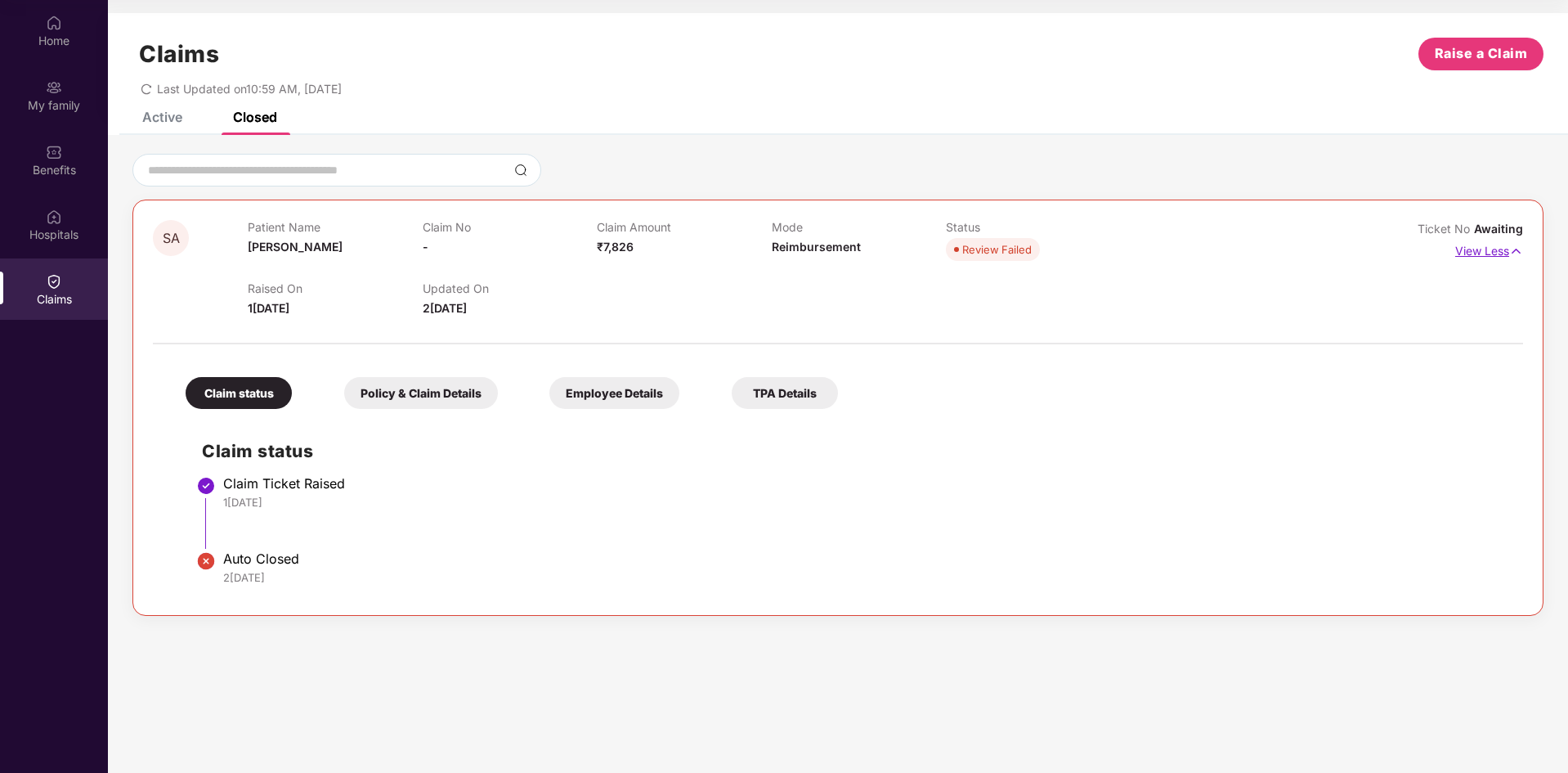
click at [1502, 250] on p "View Less" at bounding box center [1490, 249] width 68 height 22
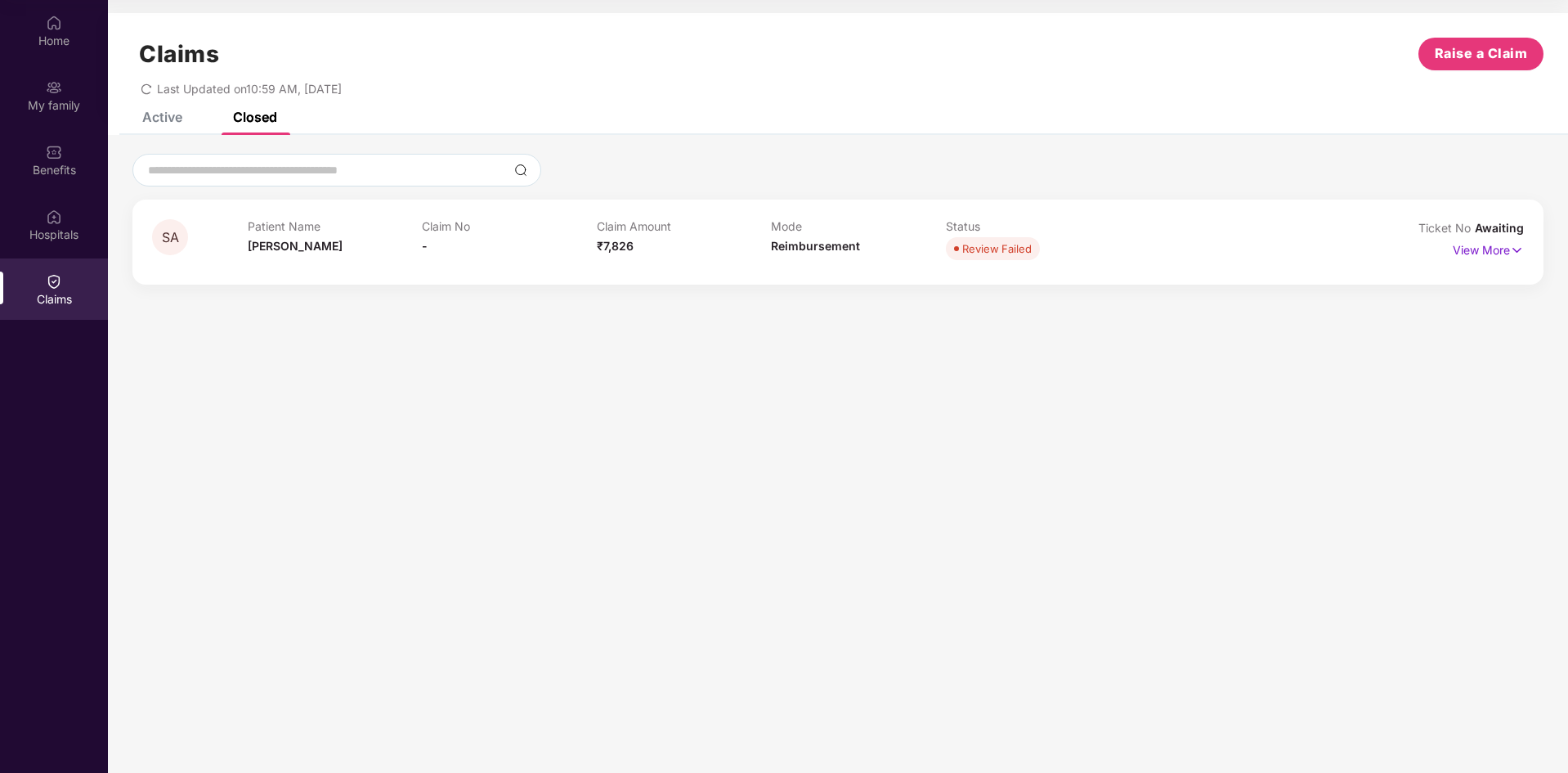
click at [719, 410] on section "Claims Raise a Claim Last Updated on 10:59 AM, 13 Sep 2025 Active Closed SA Pat…" at bounding box center [837, 386] width 1460 height 773
click at [167, 123] on div "Active" at bounding box center [161, 117] width 40 height 17
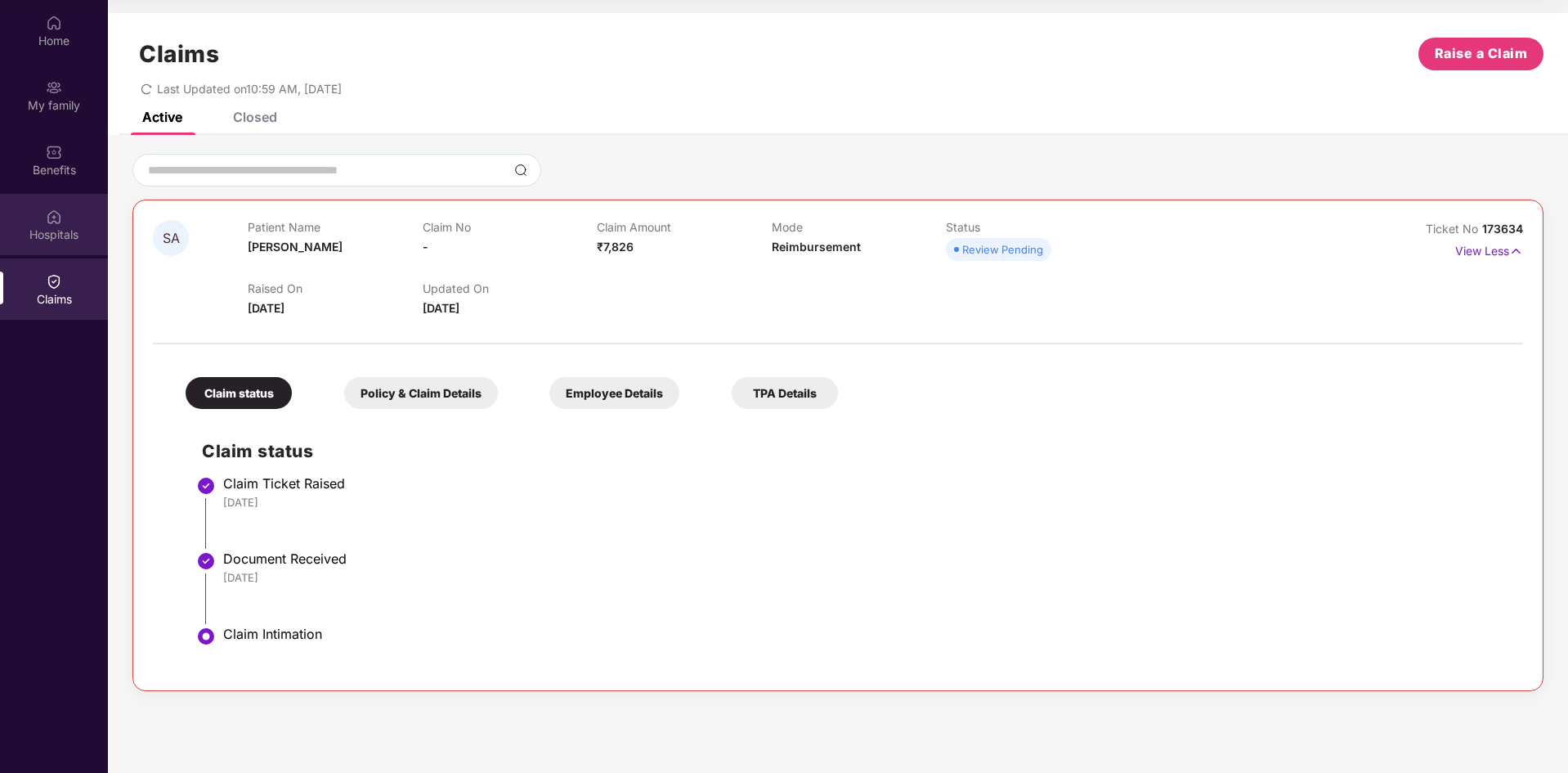
click at [47, 222] on img at bounding box center [54, 217] width 17 height 17
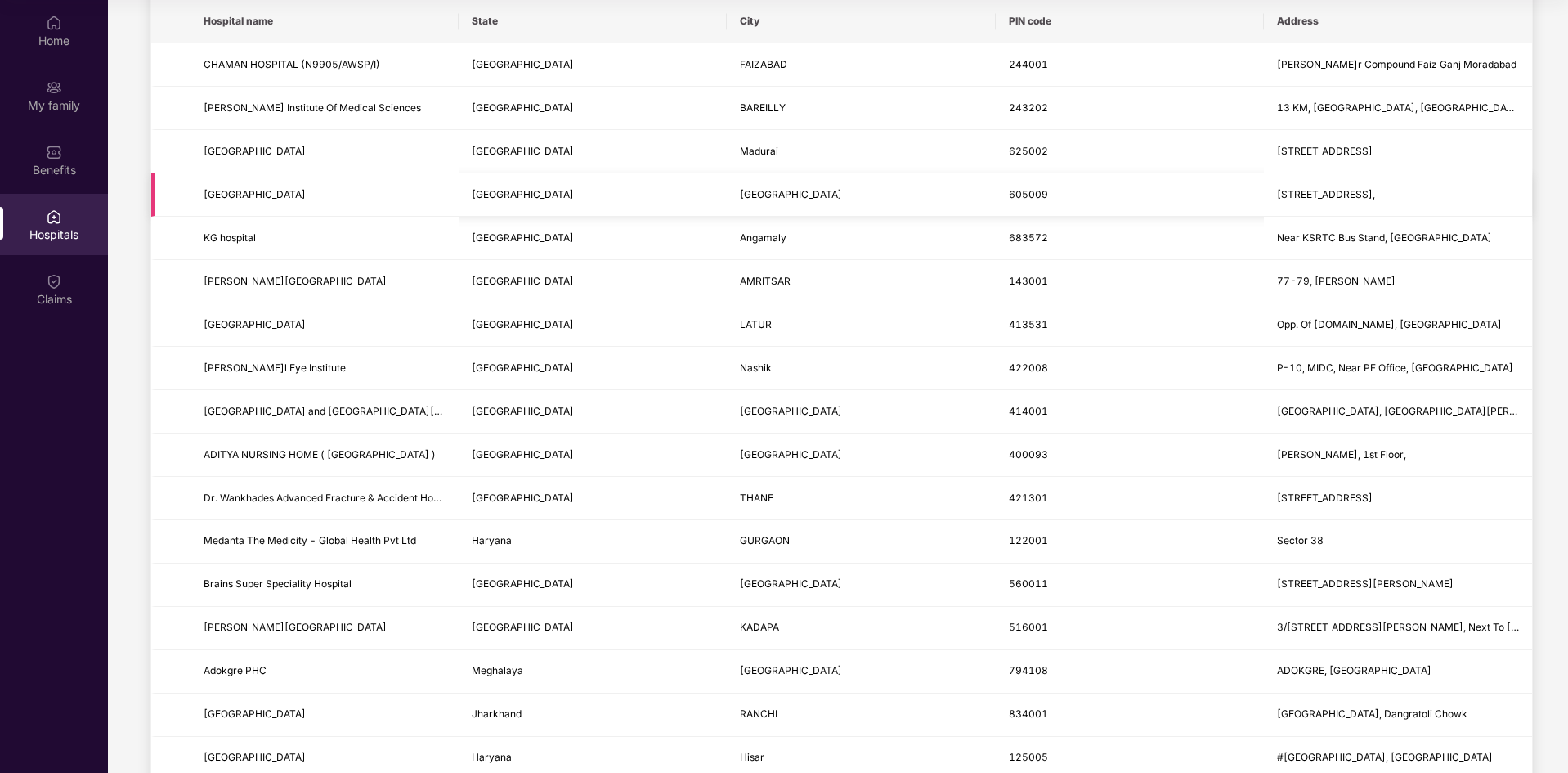
scroll to position [0, 0]
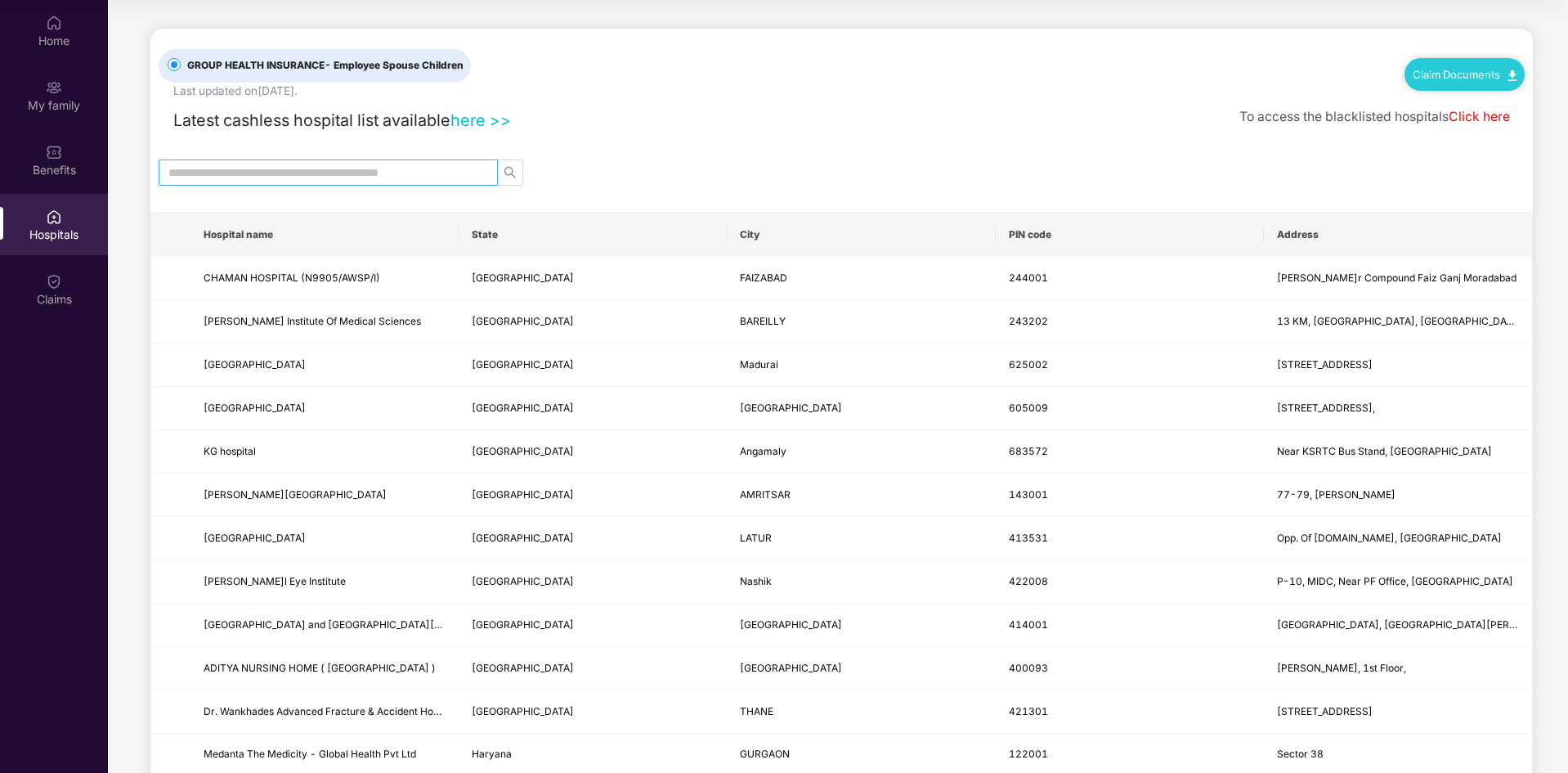
click at [263, 171] on input "text" at bounding box center [322, 173] width 307 height 18
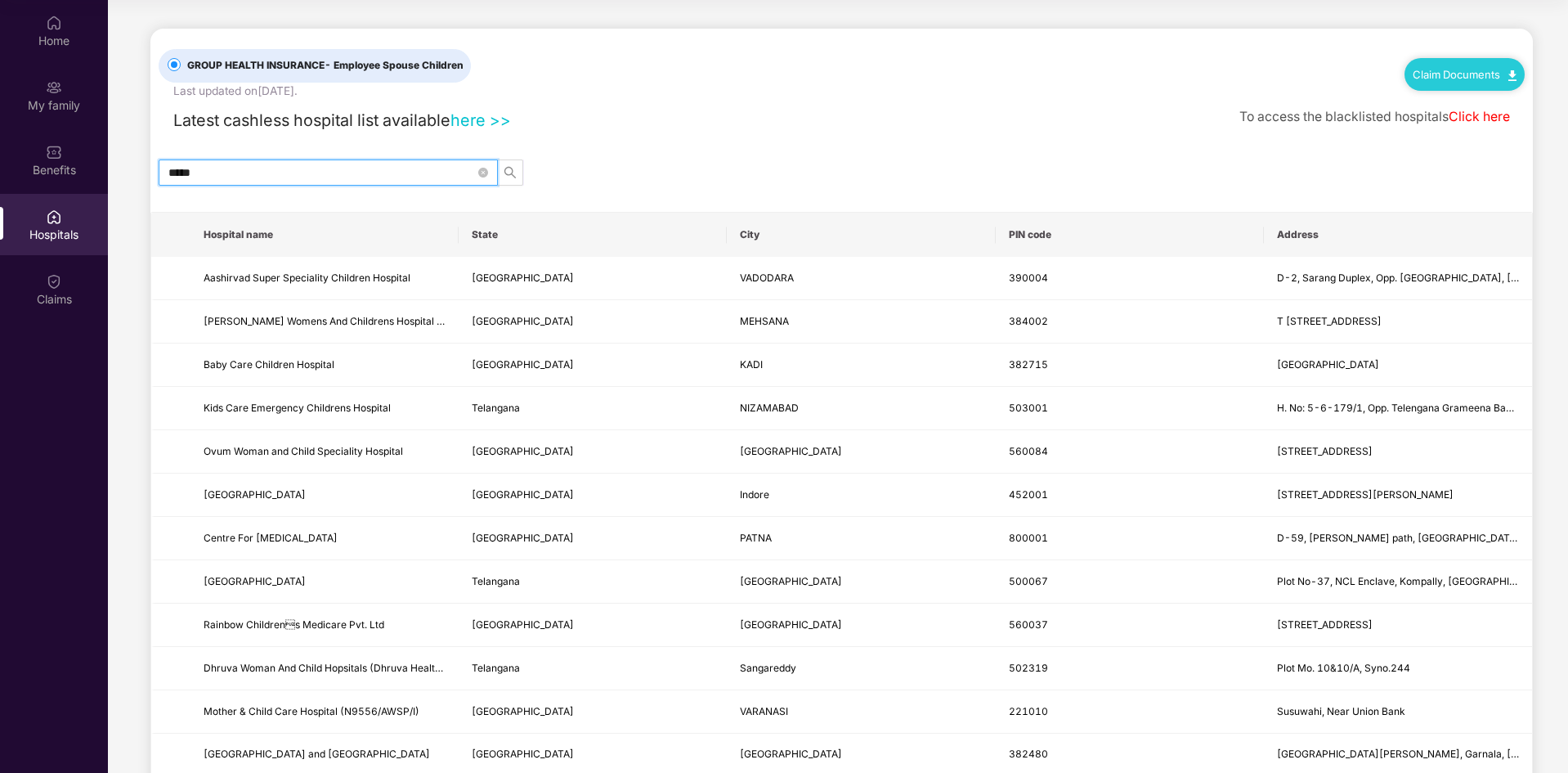
drag, startPoint x: 247, startPoint y: 164, endPoint x: 159, endPoint y: 164, distance: 88.0
click at [159, 164] on span "*****" at bounding box center [328, 172] width 339 height 26
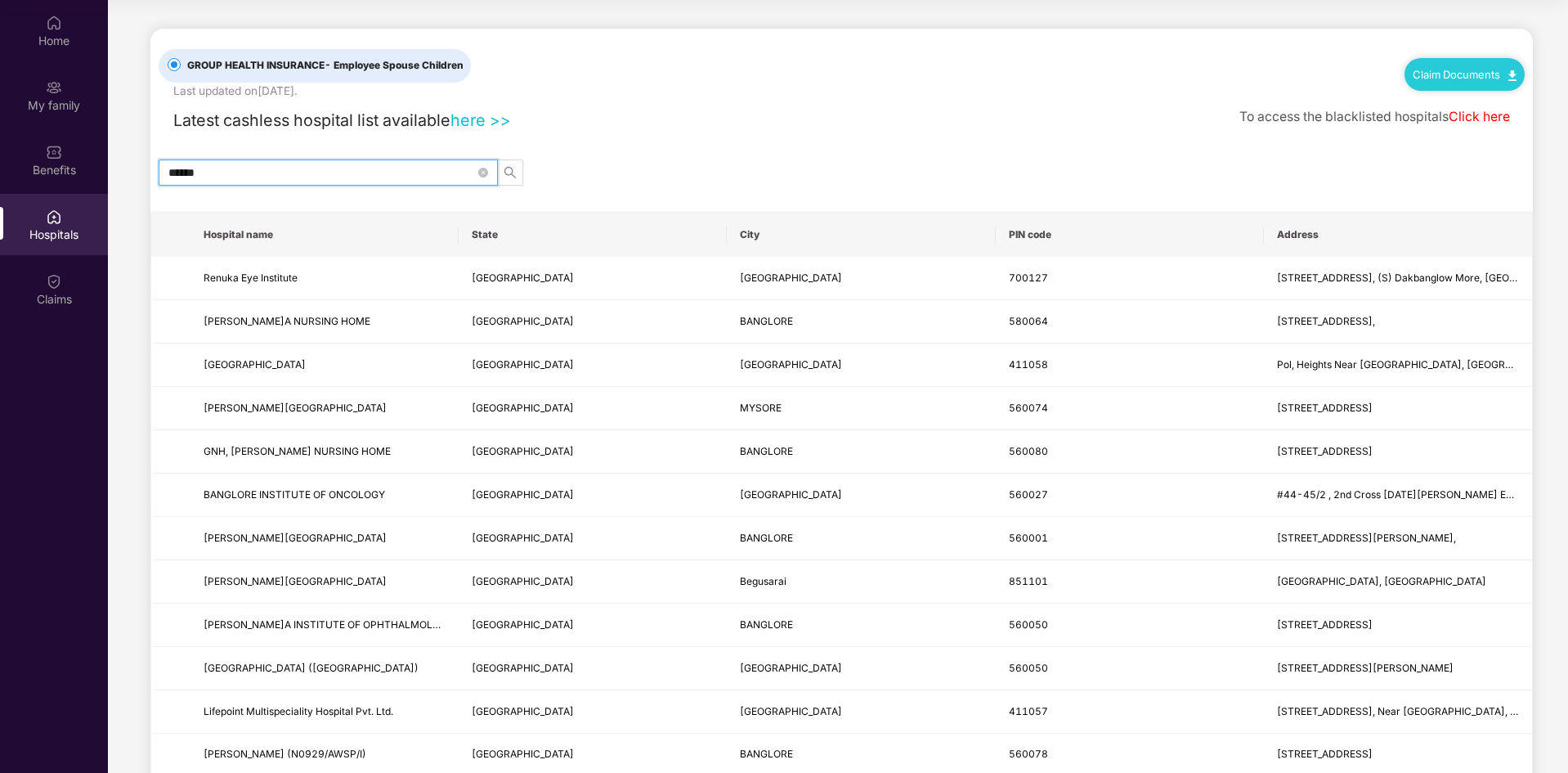
drag, startPoint x: 213, startPoint y: 171, endPoint x: 140, endPoint y: 178, distance: 73.3
click at [135, 177] on main "GROUP HEALTH INSURANCE - Employee Spouse Children Last updated on 8 May 2025 . …" at bounding box center [837, 505] width 1460 height 1011
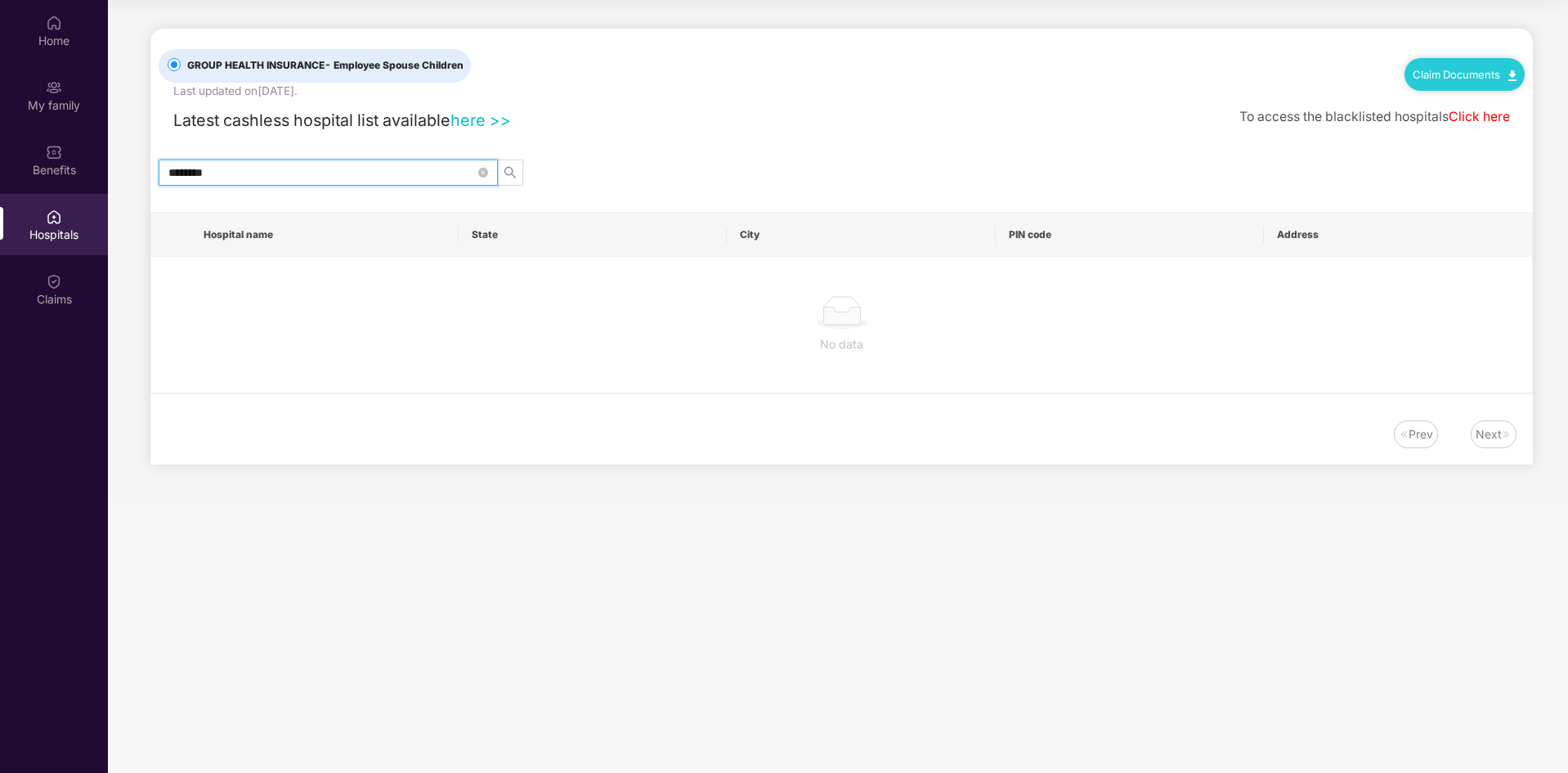
drag, startPoint x: 194, startPoint y: 177, endPoint x: 127, endPoint y: 185, distance: 67.5
click at [127, 185] on main "GROUP HEALTH INSURANCE - Employee Spouse Children Last updated on 8 May 2025 . …" at bounding box center [837, 249] width 1460 height 498
type input "*********"
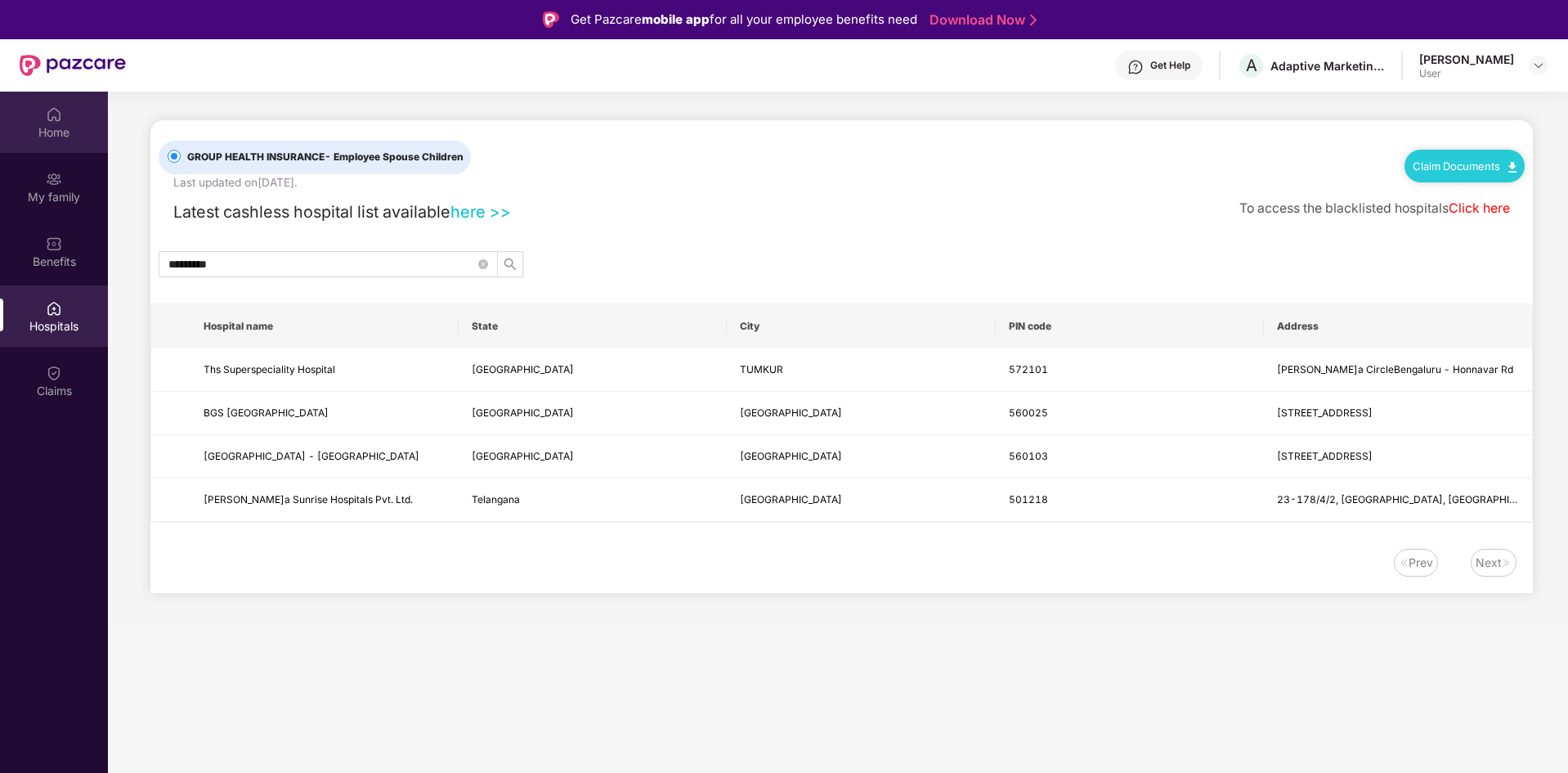
click at [63, 118] on div "Home" at bounding box center [53, 122] width 108 height 62
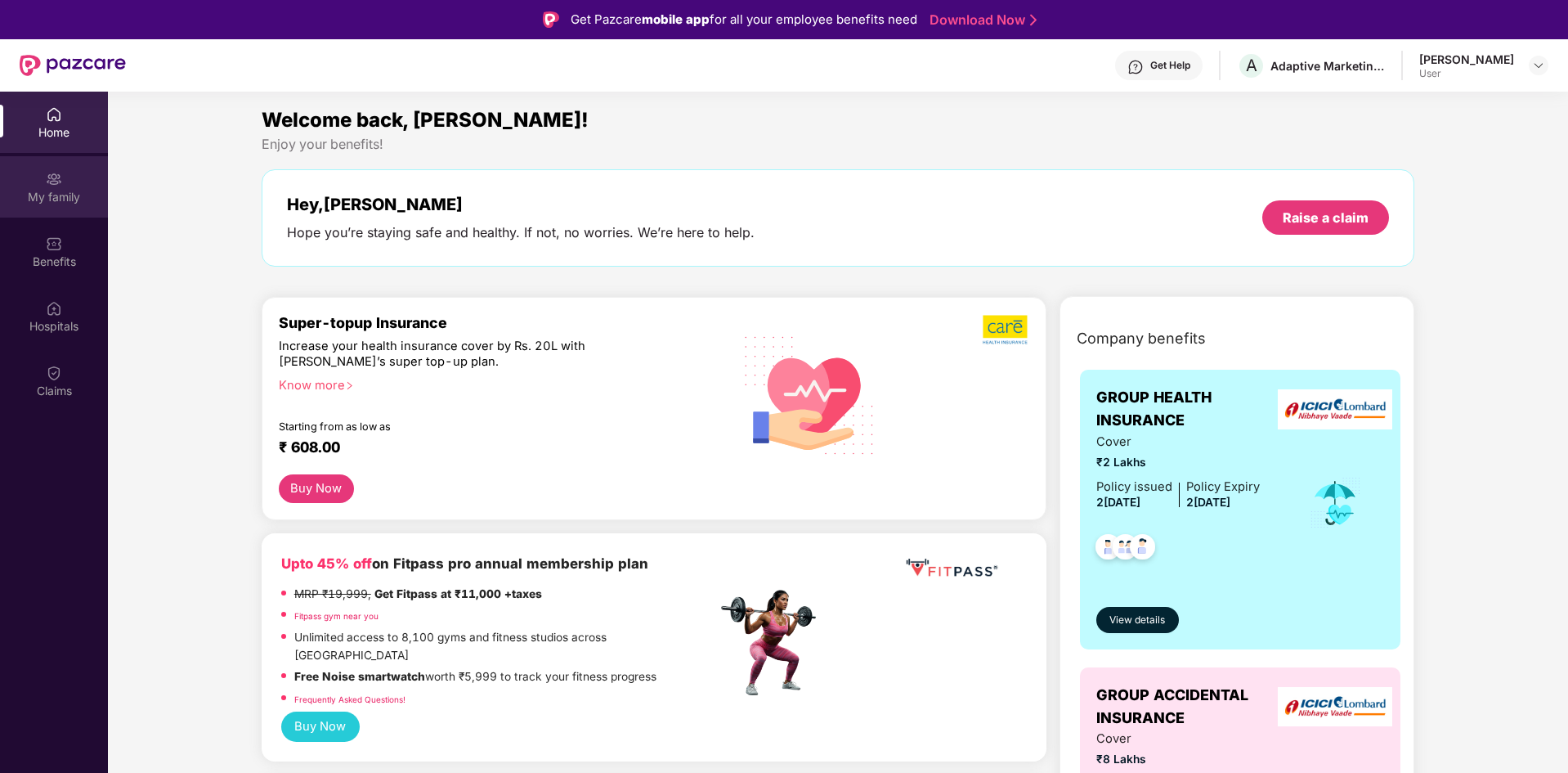
click at [63, 179] on div "My family" at bounding box center [53, 187] width 108 height 62
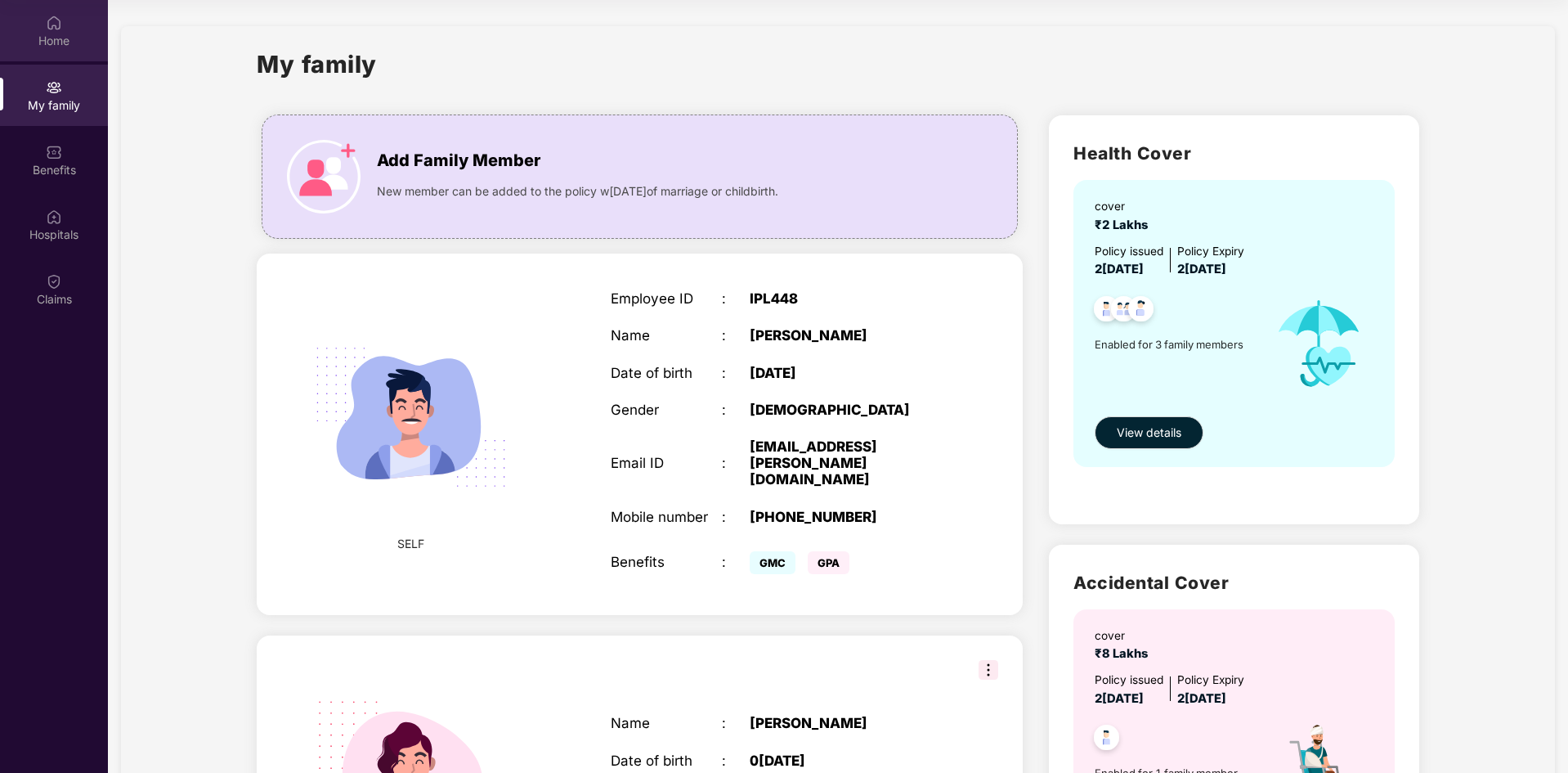
click at [47, 30] on img at bounding box center [54, 23] width 17 height 17
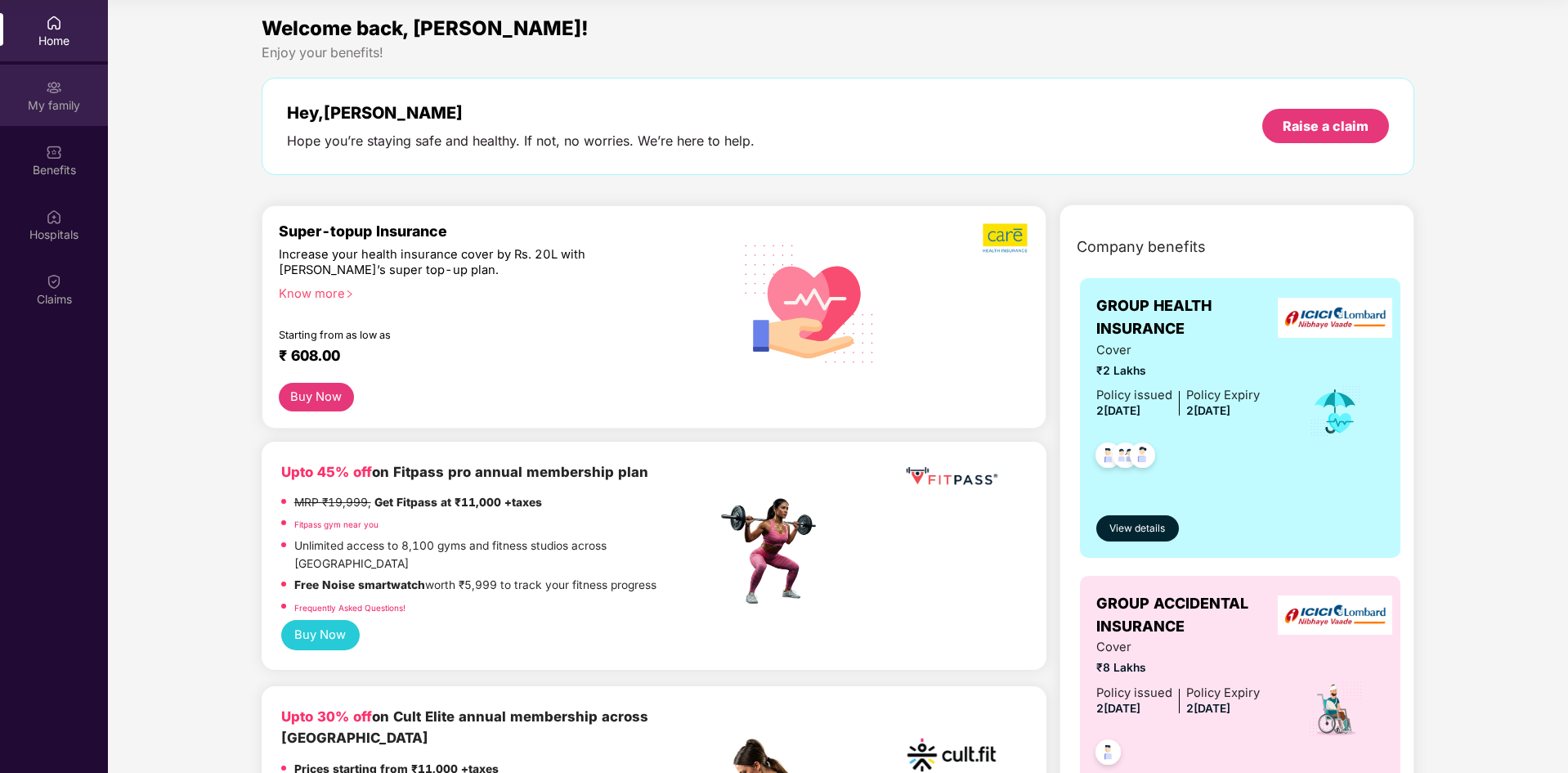
click at [28, 99] on div "My family" at bounding box center [53, 106] width 108 height 17
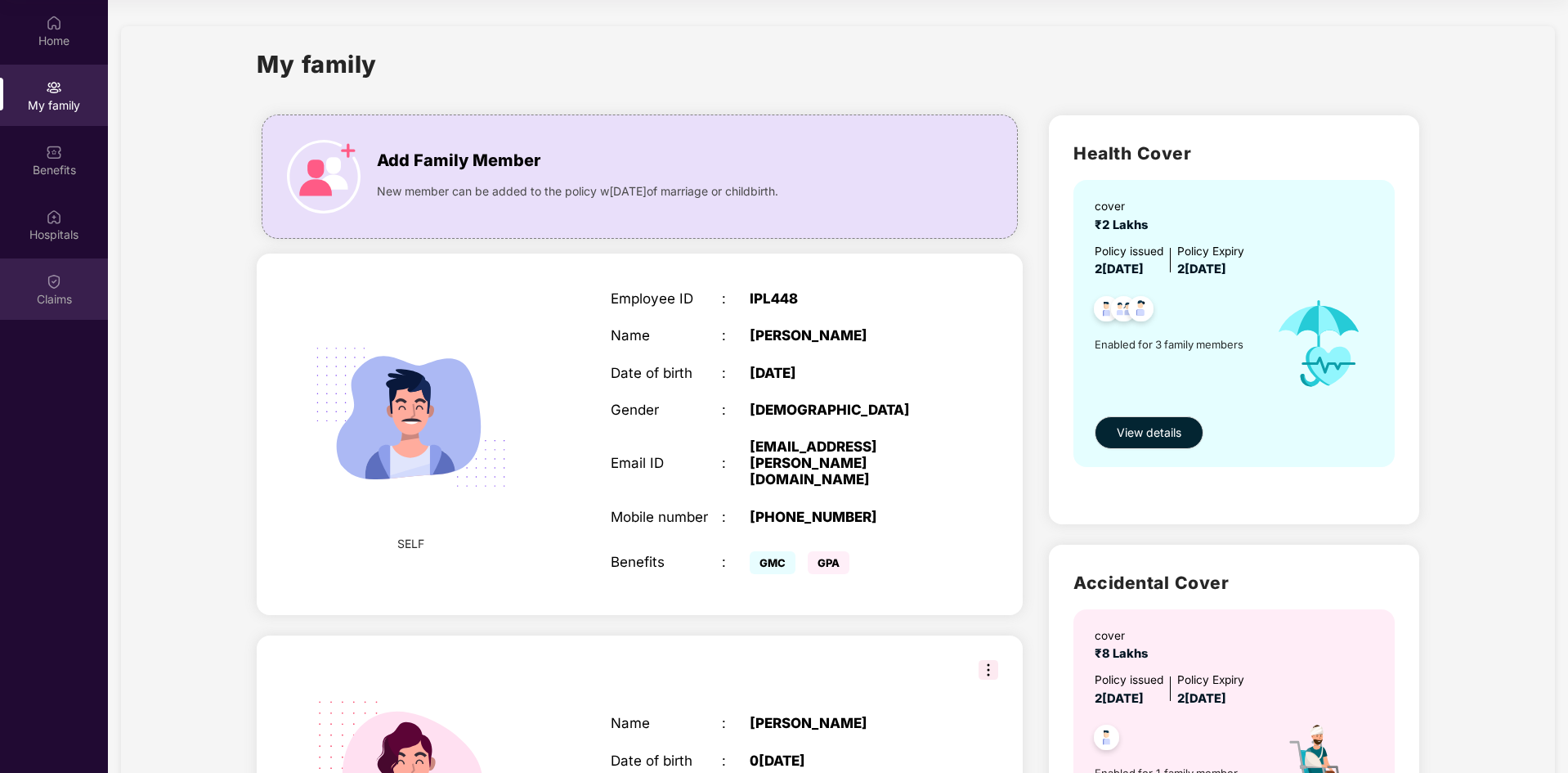
click at [53, 283] on img at bounding box center [54, 281] width 17 height 17
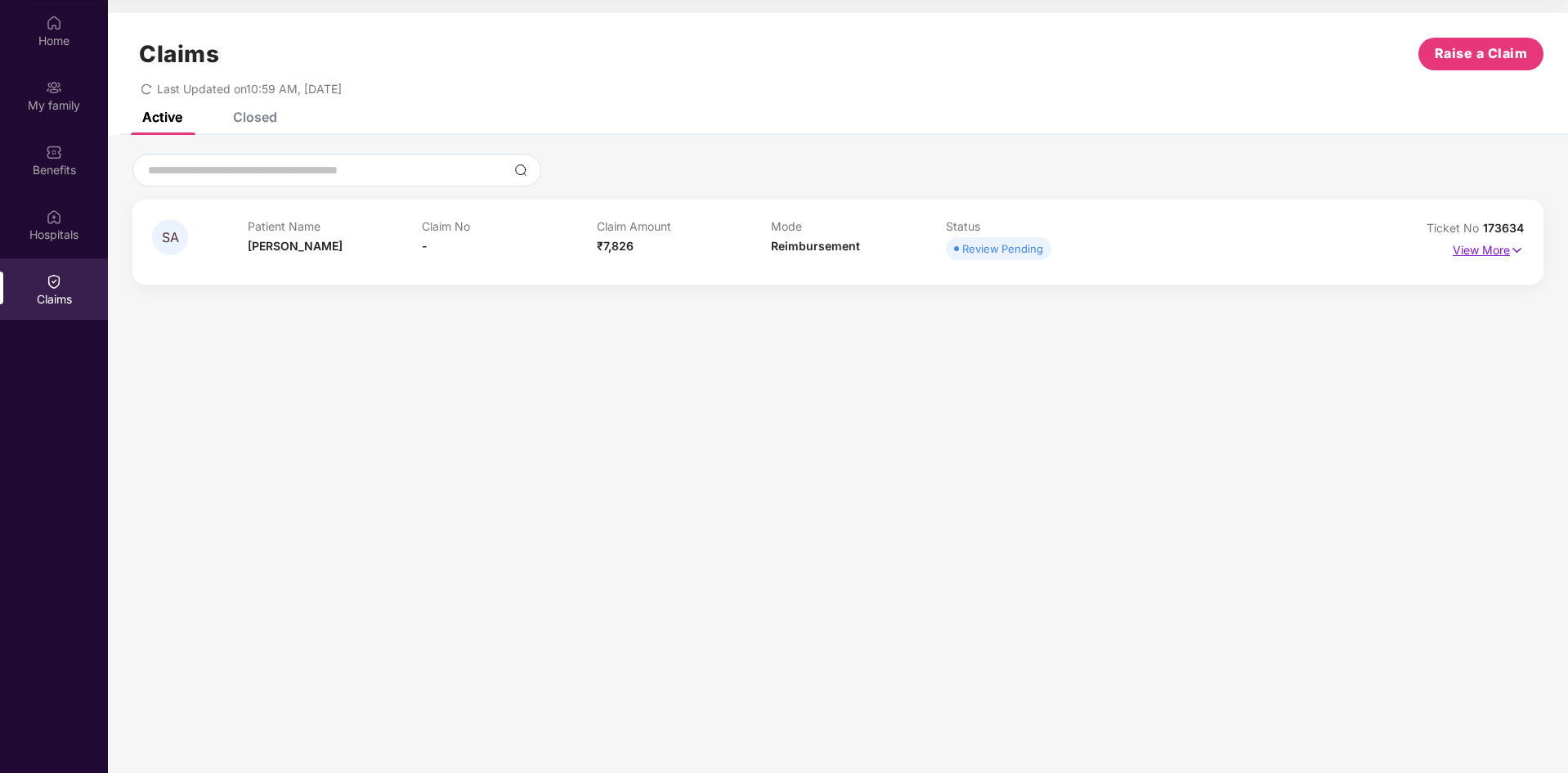
click at [1493, 239] on p "View More" at bounding box center [1488, 248] width 71 height 22
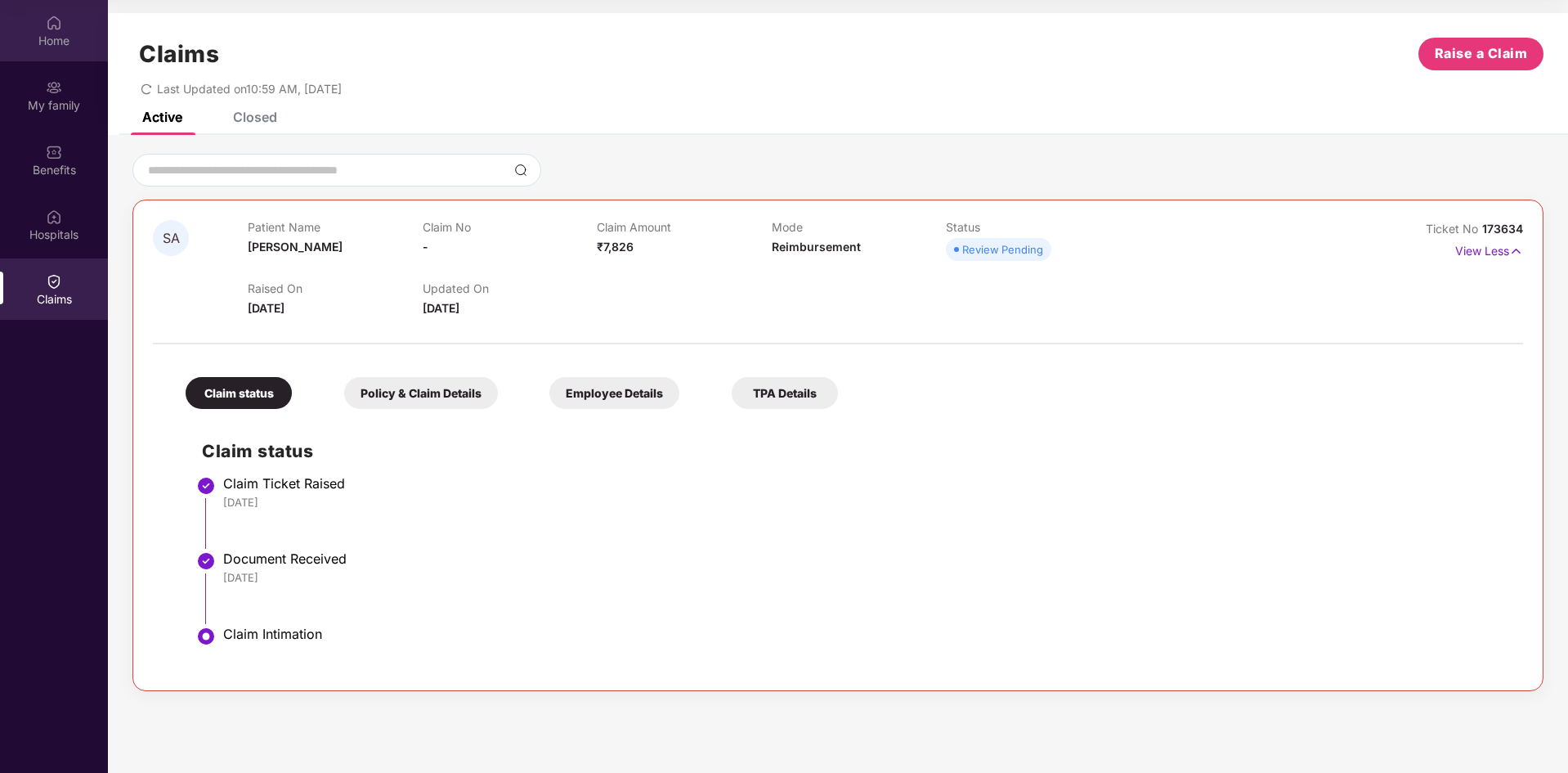
click at [45, 25] on div "Home" at bounding box center [53, 30] width 108 height 62
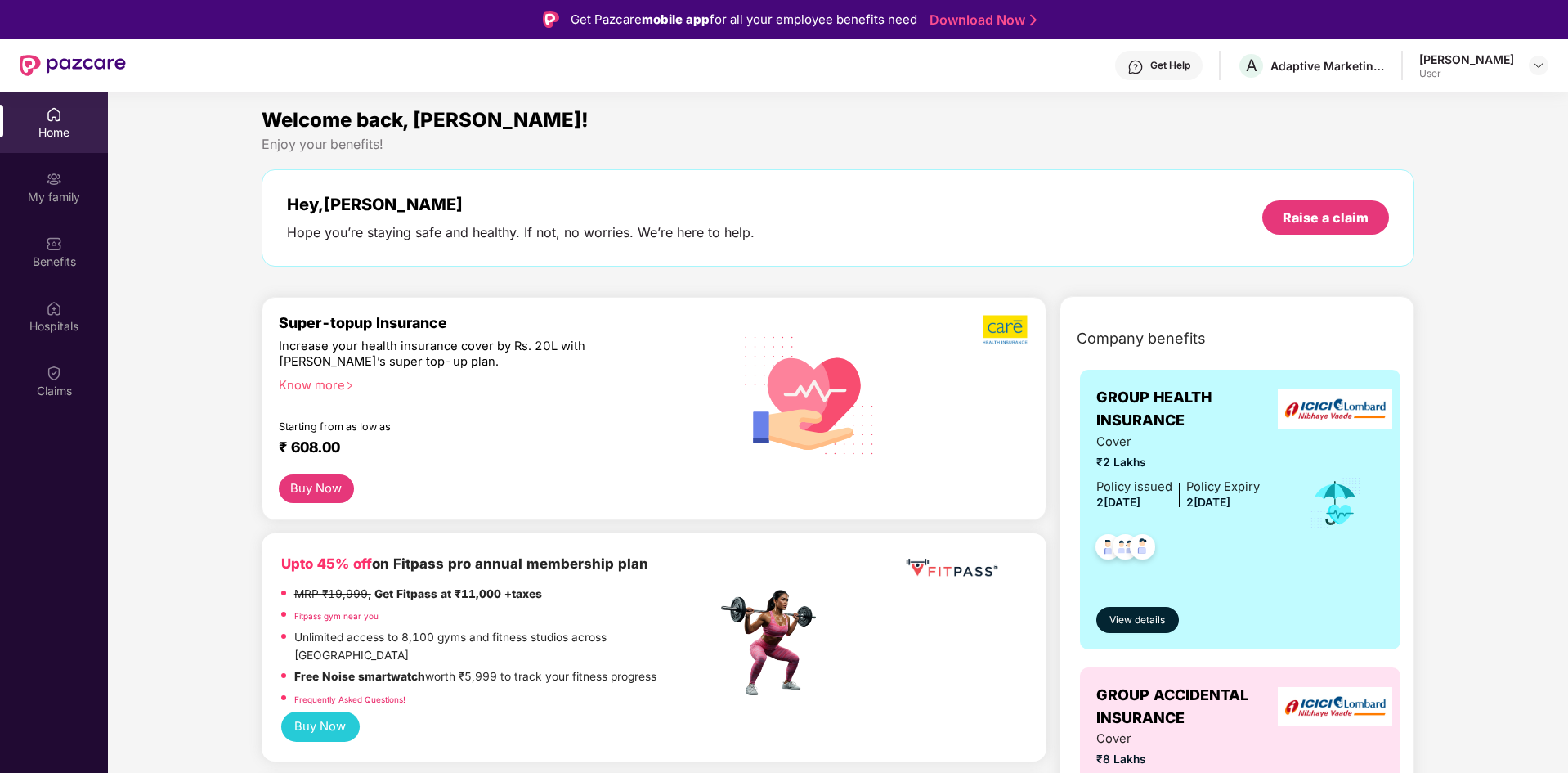
click at [1190, 67] on div "Get Help" at bounding box center [1170, 65] width 40 height 13
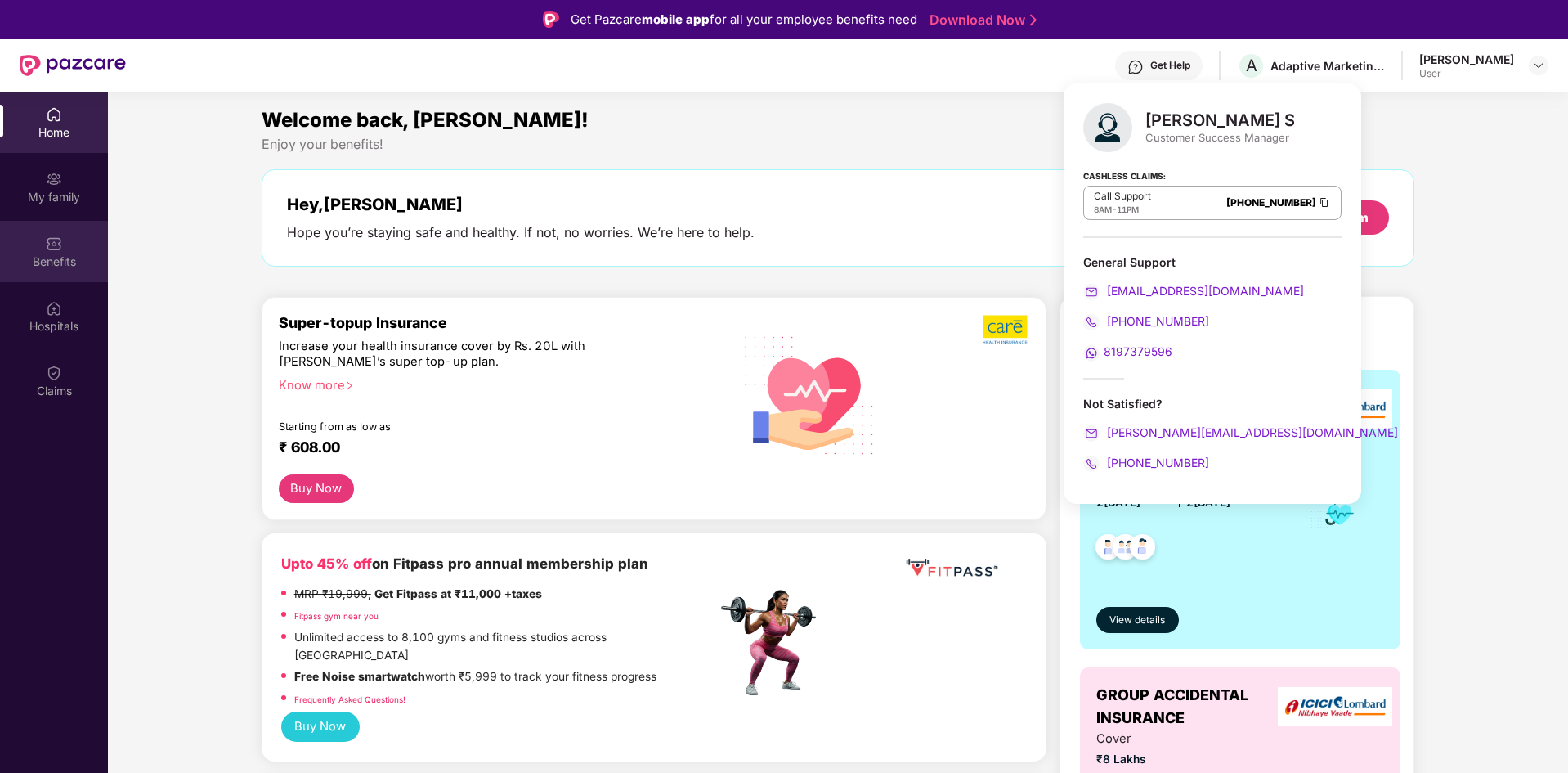
click at [48, 264] on div "Benefits" at bounding box center [53, 262] width 108 height 17
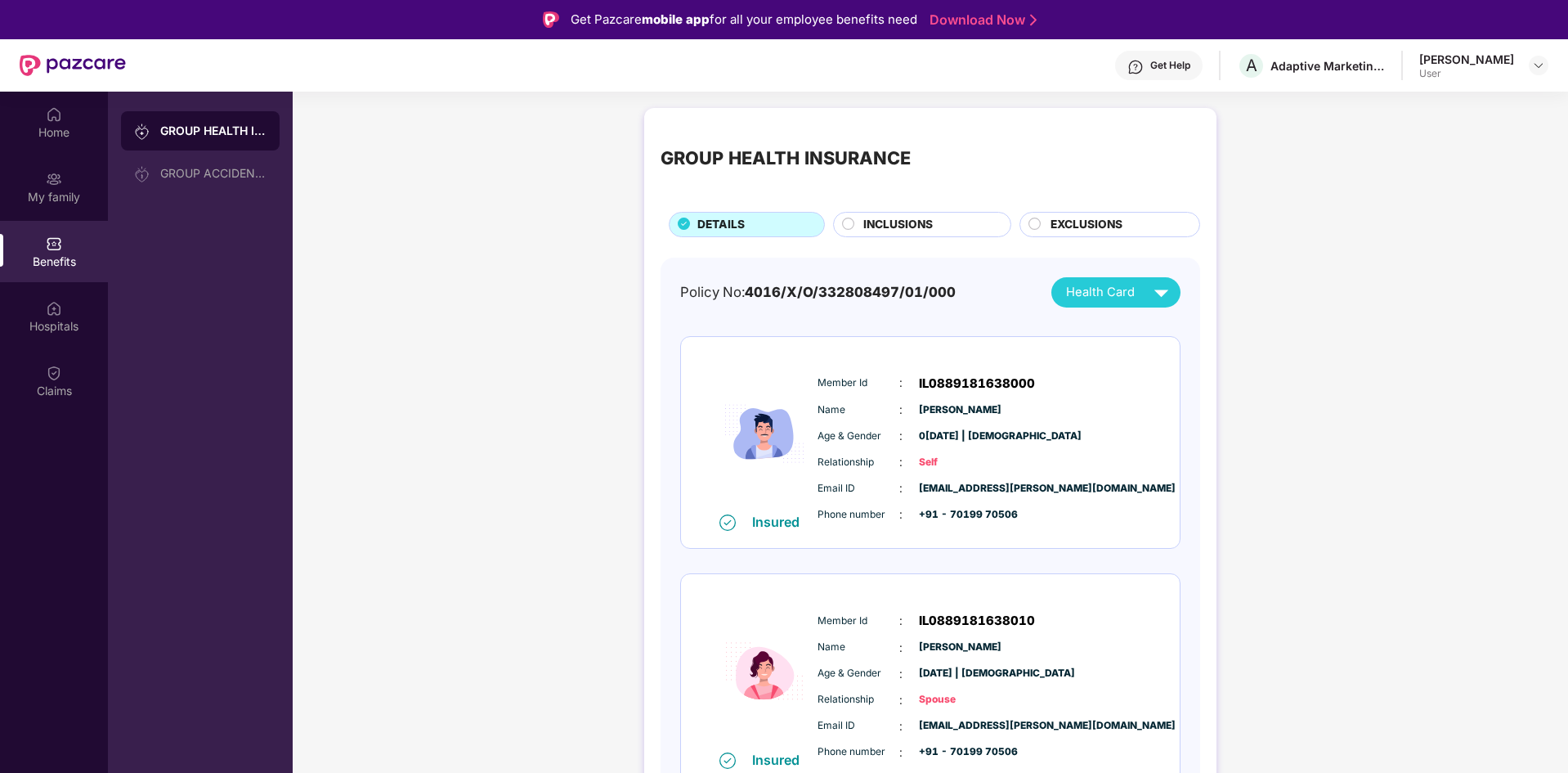
click at [879, 222] on span "INCLUSIONS" at bounding box center [897, 225] width 69 height 18
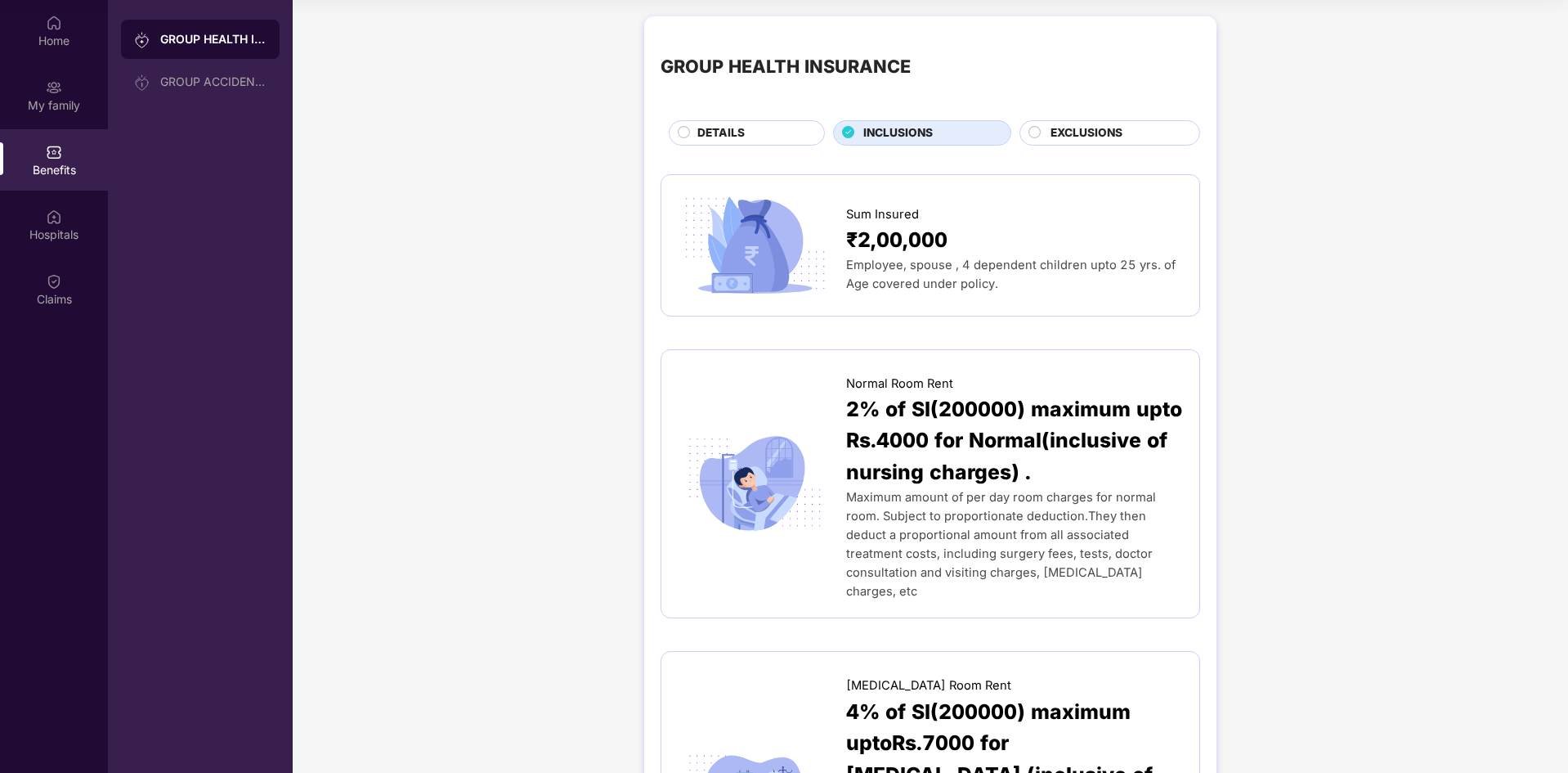
click at [59, 93] on img at bounding box center [54, 88] width 17 height 17
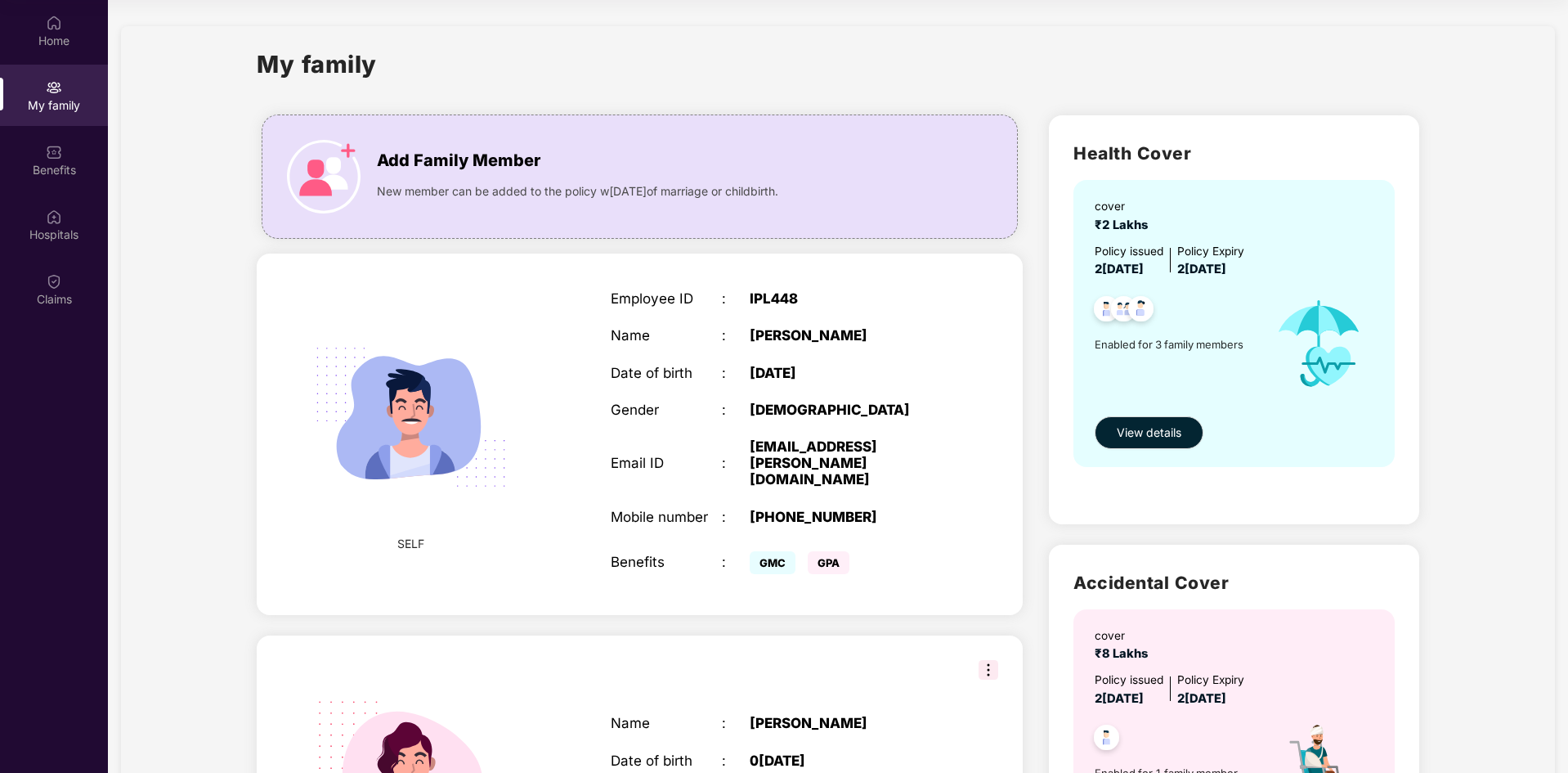
click at [1035, 74] on div "My family" at bounding box center [838, 74] width 1163 height 56
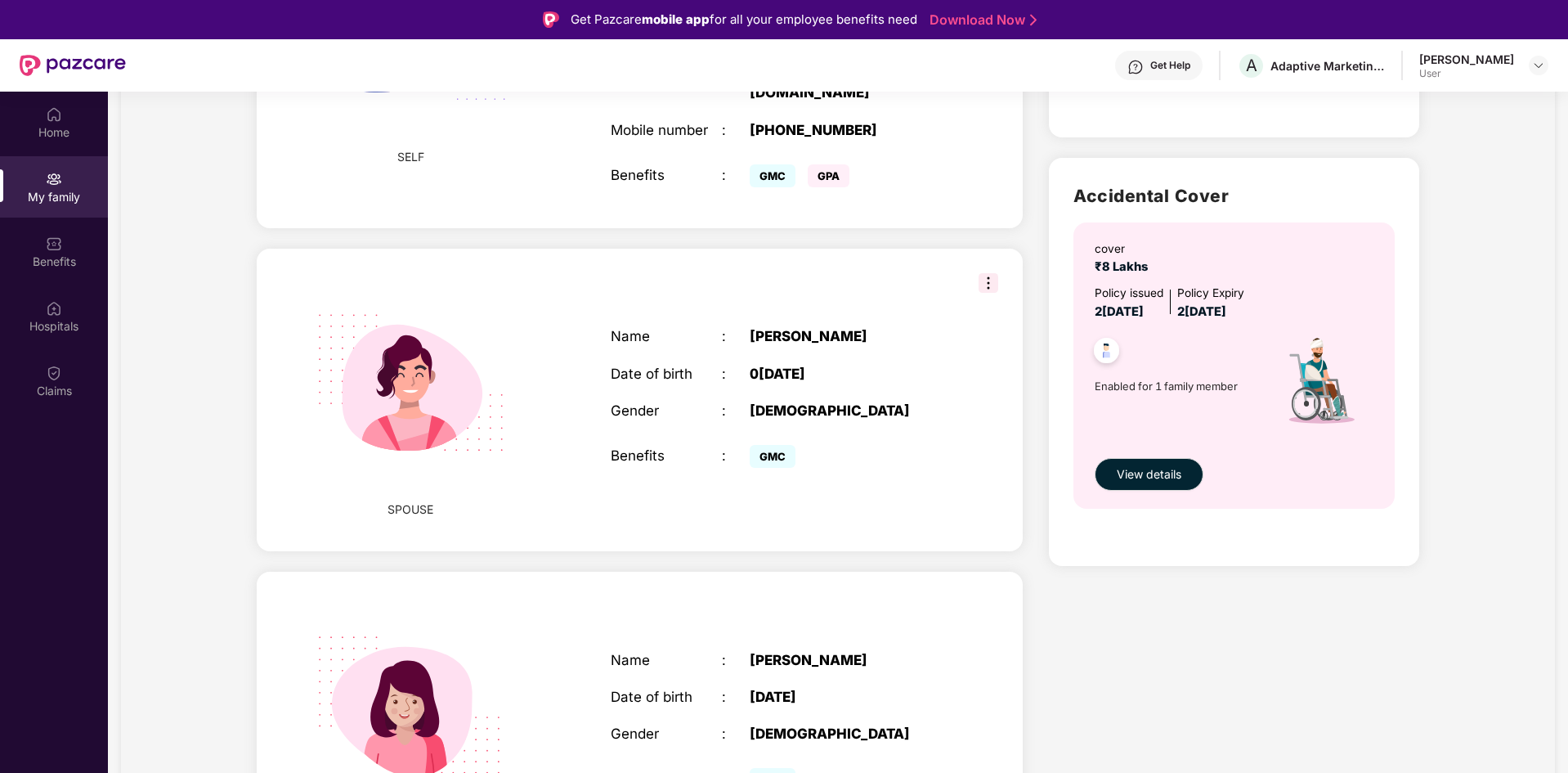
scroll to position [491, 0]
